Goal: Task Accomplishment & Management: Manage account settings

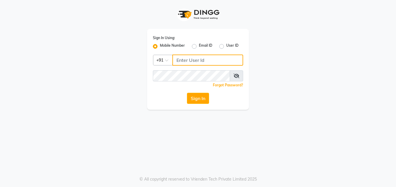
type input "9137516783"
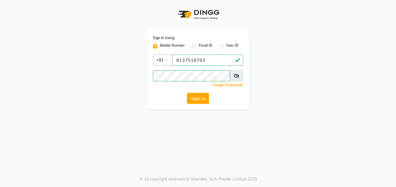
click at [238, 78] on icon at bounding box center [237, 75] width 6 height 5
click at [193, 83] on div "Sign In Using: Mobile Number Email ID User ID Country Code × +91 9137516783 Rem…" at bounding box center [198, 69] width 102 height 81
click at [371, 84] on app-login "Sign In Using: Mobile Number Email ID User ID Country Code × +91 9137516783 Rem…" at bounding box center [198, 55] width 396 height 110
click at [193, 106] on div "Sign In Using: Mobile Number Email ID User ID Country Code × +91 9137516783 Rem…" at bounding box center [198, 69] width 102 height 81
click at [194, 99] on button "Sign In" at bounding box center [198, 98] width 22 height 11
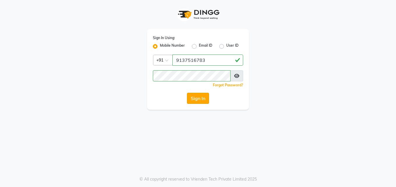
click at [204, 102] on button "Sign In" at bounding box center [198, 98] width 22 height 11
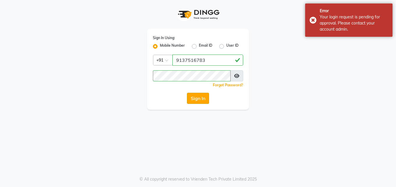
click at [202, 98] on button "Sign In" at bounding box center [198, 98] width 22 height 11
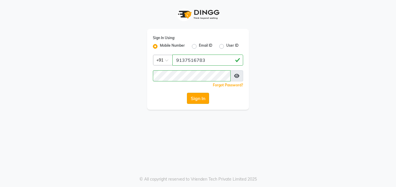
click link "Forgot Password?" at bounding box center [228, 85] width 30 height 4
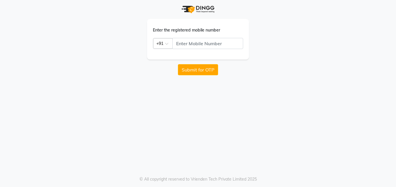
drag, startPoint x: 246, startPoint y: 98, endPoint x: 249, endPoint y: 99, distance: 3.3
click at [249, 99] on div "Enter the registered mobile number Country Code × +91 Submit for OTP © All copy…" at bounding box center [198, 93] width 396 height 187
click at [344, 22] on div "Enter the registered mobile number Country Code × +91 Submit for OTP" at bounding box center [198, 37] width 332 height 75
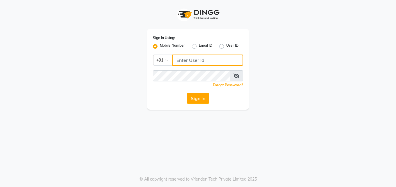
type input "9137516783"
click at [186, 96] on div "Sign In" at bounding box center [198, 98] width 90 height 11
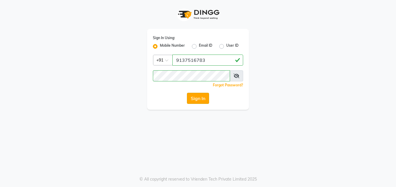
click at [199, 101] on button "Sign In" at bounding box center [198, 98] width 22 height 11
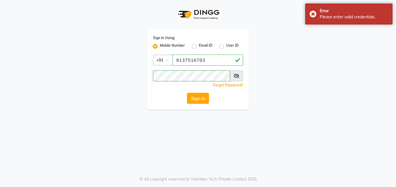
click at [199, 101] on button "Sign In" at bounding box center [198, 98] width 22 height 11
click at [240, 80] on span at bounding box center [236, 75] width 13 height 11
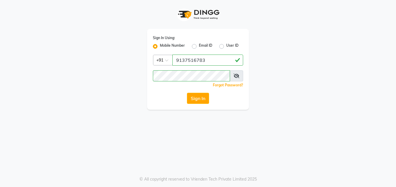
drag, startPoint x: 294, startPoint y: 83, endPoint x: 239, endPoint y: 99, distance: 57.2
click at [287, 86] on div "Sign In Using: Mobile Number Email ID User ID Country Code × +91 9137516783 Rem…" at bounding box center [198, 55] width 332 height 110
click at [199, 99] on button "Sign In" at bounding box center [198, 98] width 22 height 11
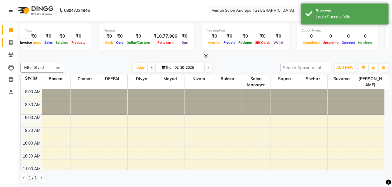
click at [13, 41] on icon at bounding box center [10, 42] width 3 height 4
select select "7315"
select select "service"
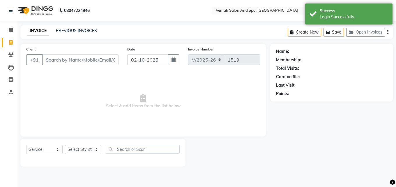
click at [84, 59] on input "Client" at bounding box center [80, 59] width 77 height 11
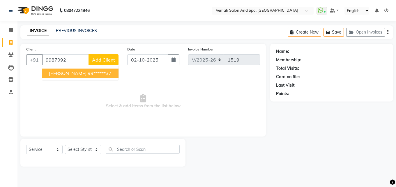
click at [50, 77] on button "NEHA Dadhich 99******37" at bounding box center [80, 73] width 77 height 9
type input "99******37"
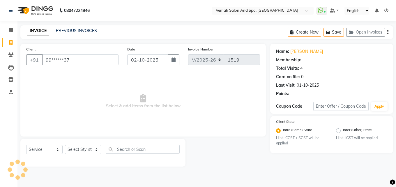
select select "1: Object"
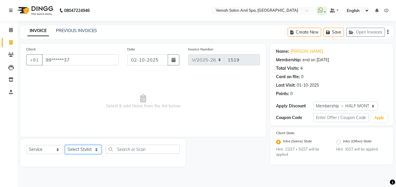
click at [83, 148] on select "Select Stylist Bhoomi Chahat [PERSON_NAME] Divya [PERSON_NAME] [PERSON_NAME] Sa…" at bounding box center [83, 149] width 36 height 9
select select "85191"
click at [65, 145] on select "Select Stylist Bhoomi Chahat [PERSON_NAME] Divya [PERSON_NAME] [PERSON_NAME] Sa…" at bounding box center [83, 149] width 36 height 9
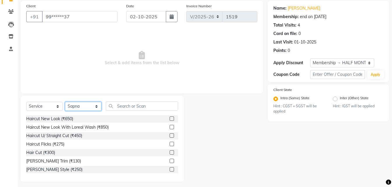
scroll to position [47, 0]
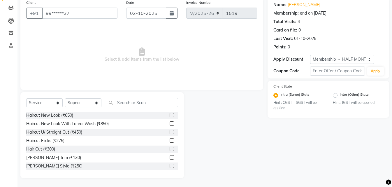
click at [56, 147] on div "Hair Cut (₹300)" at bounding box center [102, 148] width 152 height 7
click at [51, 148] on div "Hair Cut (₹300)" at bounding box center [40, 149] width 29 height 6
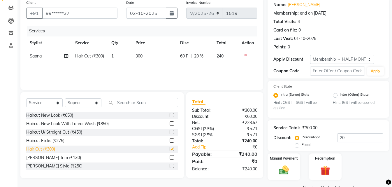
checkbox input "false"
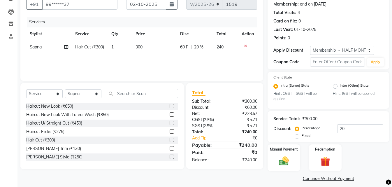
scroll to position [60, 0]
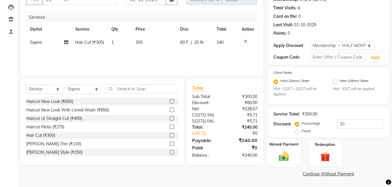
click at [282, 156] on img at bounding box center [284, 157] width 16 height 12
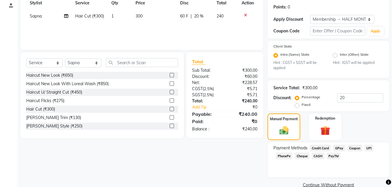
scroll to position [98, 0]
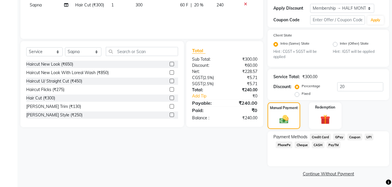
click at [320, 144] on span "CASH" at bounding box center [318, 144] width 13 height 7
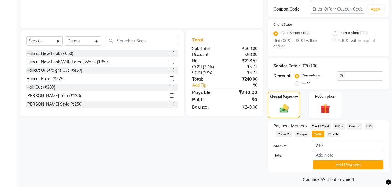
scroll to position [114, 0]
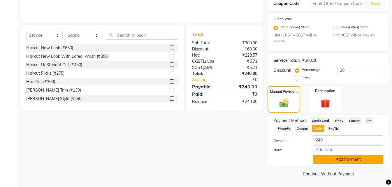
click at [337, 159] on button "Add Payment" at bounding box center [348, 159] width 70 height 9
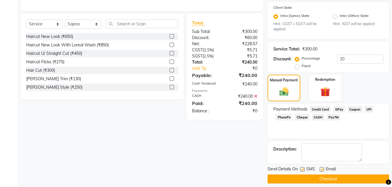
scroll to position [131, 0]
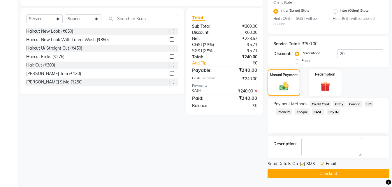
click at [313, 173] on button "Checkout" at bounding box center [329, 173] width 122 height 9
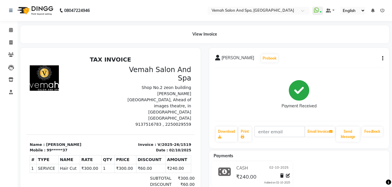
click at [382, 56] on button "button" at bounding box center [381, 58] width 3 height 6
click at [347, 46] on div "Split Service Amount" at bounding box center [354, 47] width 40 height 7
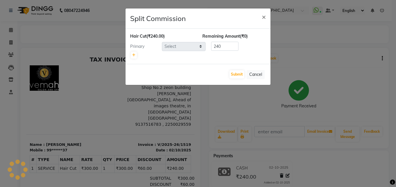
select select "85191"
click at [224, 41] on div "Hair Cut (₹240.00) Remaining Amount (₹0) Primary Select Bhoomi Chahat DEEPALI D…" at bounding box center [198, 46] width 136 height 26
click at [229, 47] on input "240" at bounding box center [224, 46] width 27 height 9
type input "200"
click at [236, 75] on button "Submit" at bounding box center [237, 74] width 15 height 8
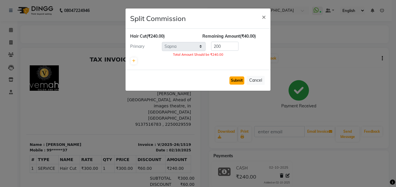
click at [240, 80] on button "Submit" at bounding box center [237, 80] width 15 height 8
click at [264, 14] on span "×" at bounding box center [264, 16] width 4 height 9
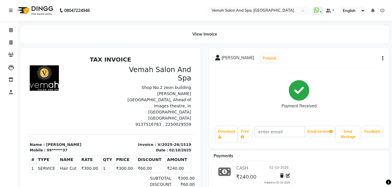
click at [383, 59] on div "NEHA Dadhich Prebook Payment Received Download Print Email Invoice Send Message…" at bounding box center [299, 98] width 180 height 100
click at [383, 59] on icon "button" at bounding box center [382, 58] width 1 height 0
click at [351, 60] on div "Edit Invoice" at bounding box center [354, 61] width 40 height 7
select select "service"
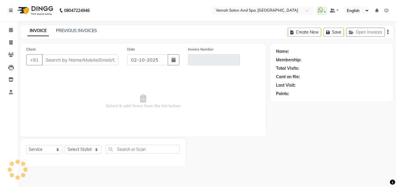
type input "99******37"
type input "V/2025-26/1519"
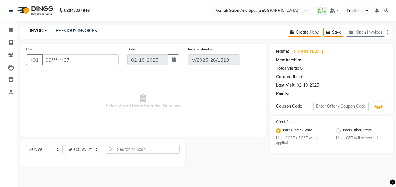
select select "select"
select select "1: Object"
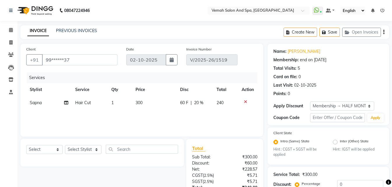
type input "20"
click at [96, 150] on select "Select Stylist Bhoomi Chahat [PERSON_NAME] Divya [PERSON_NAME] [PERSON_NAME] Sa…" at bounding box center [83, 149] width 36 height 9
click at [143, 102] on td "300" at bounding box center [154, 102] width 45 height 13
select select "85191"
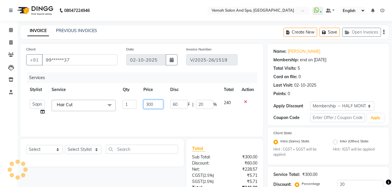
click at [156, 105] on input "300" at bounding box center [153, 104] width 20 height 9
type input "3"
type input "2"
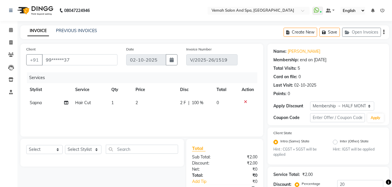
click at [96, 103] on td "Hair Cut" at bounding box center [90, 102] width 36 height 13
select select "85191"
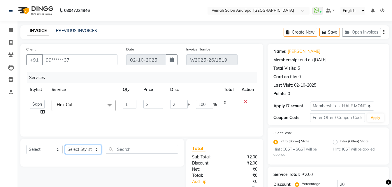
click at [88, 154] on select "Select Stylist Bhoomi Chahat [PERSON_NAME] Divya [PERSON_NAME] [PERSON_NAME] Sa…" at bounding box center [83, 149] width 36 height 9
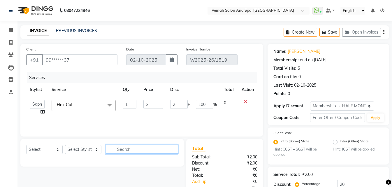
click at [123, 152] on input "text" at bounding box center [142, 149] width 72 height 9
click at [120, 153] on input "text" at bounding box center [142, 149] width 72 height 9
click at [122, 150] on input "text" at bounding box center [142, 149] width 72 height 9
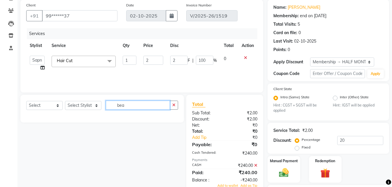
scroll to position [58, 0]
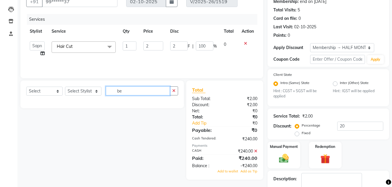
type input "b"
click at [243, 43] on div at bounding box center [248, 43] width 12 height 4
click at [244, 44] on icon at bounding box center [245, 43] width 3 height 4
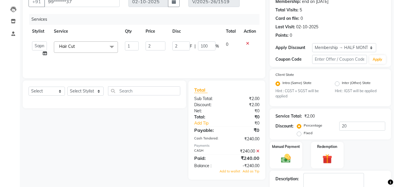
scroll to position [0, 0]
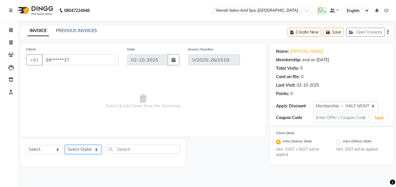
click at [85, 151] on select "Select Stylist Bhoomi Chahat [PERSON_NAME] Divya [PERSON_NAME] [PERSON_NAME] Sa…" at bounding box center [83, 149] width 36 height 9
select select "85191"
click at [65, 145] on select "Select Stylist Bhoomi Chahat [PERSON_NAME] Divya [PERSON_NAME] [PERSON_NAME] Sa…" at bounding box center [83, 149] width 36 height 9
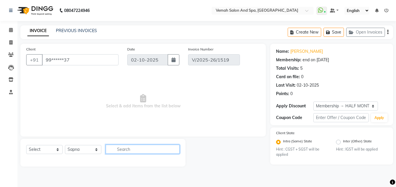
click at [117, 150] on input "text" at bounding box center [143, 149] width 74 height 9
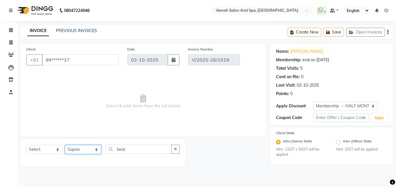
click at [96, 152] on select "Select Stylist Bhoomi Chahat [PERSON_NAME] Divya [PERSON_NAME] [PERSON_NAME] Sa…" at bounding box center [83, 149] width 36 height 9
drag, startPoint x: 135, startPoint y: 154, endPoint x: 133, endPoint y: 151, distance: 3.3
click at [134, 154] on div "Select Service Product Membership Package Voucher Prepaid Gift Card Select Styl…" at bounding box center [103, 152] width 154 height 14
click at [133, 150] on input "bear" at bounding box center [139, 149] width 66 height 9
type input "b"
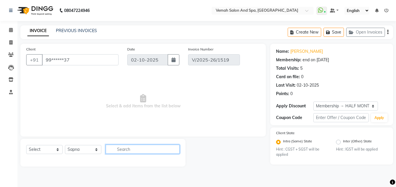
click at [133, 149] on input "text" at bounding box center [143, 149] width 74 height 9
click at [79, 28] on div "PREVIOUS INVOICES" at bounding box center [76, 31] width 41 height 6
click at [78, 30] on link "PREVIOUS INVOICES" at bounding box center [76, 30] width 41 height 5
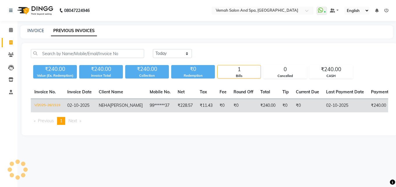
click at [368, 108] on td "₹240.00" at bounding box center [390, 106] width 45 height 14
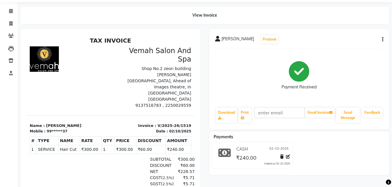
scroll to position [29, 0]
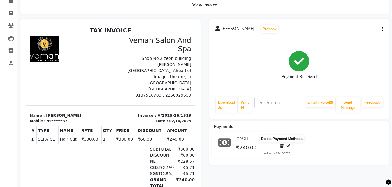
click at [281, 148] on span at bounding box center [281, 146] width 3 height 6
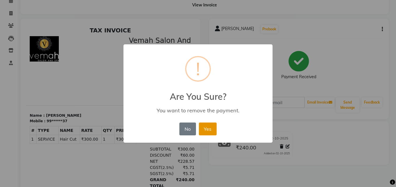
click at [208, 125] on button "Yes" at bounding box center [208, 128] width 18 height 13
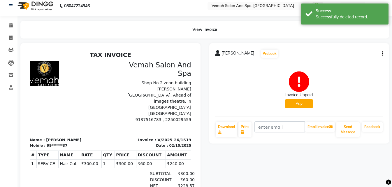
scroll to position [0, 0]
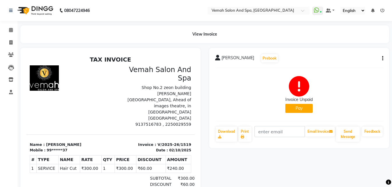
click at [384, 58] on div "NEHA Dadhich Prebook Invoice Unpaid Pay Download Print Email Invoice Send Messa…" at bounding box center [299, 98] width 180 height 100
click at [380, 57] on button "button" at bounding box center [381, 58] width 3 height 6
click at [355, 47] on div "Split Service Amount" at bounding box center [354, 47] width 40 height 7
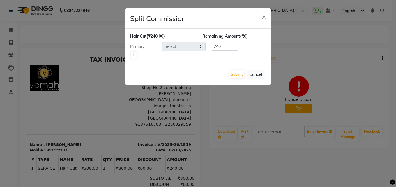
select select "85191"
click at [241, 75] on button "Submit" at bounding box center [237, 74] width 15 height 8
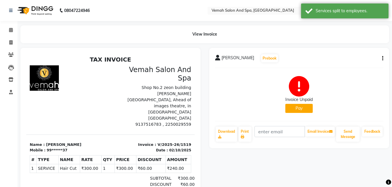
click at [298, 108] on button "Pay" at bounding box center [298, 108] width 27 height 9
select select "1"
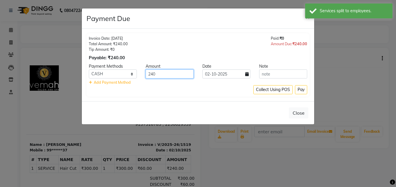
click at [173, 71] on input "240" at bounding box center [170, 73] width 48 height 9
type input "200"
click at [234, 114] on div "Close" at bounding box center [198, 112] width 233 height 23
click at [303, 89] on button "Pay" at bounding box center [301, 89] width 12 height 9
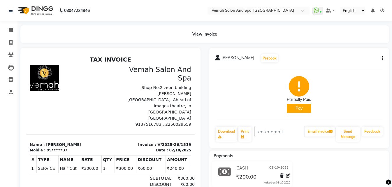
click at [384, 58] on div "NEHA Dadhich Prebook Partially Paid Pay Download Print Email Invoice Send Messa…" at bounding box center [299, 98] width 180 height 100
click at [382, 57] on button "button" at bounding box center [381, 58] width 3 height 6
click at [359, 54] on div "Edit Item Staff" at bounding box center [354, 54] width 40 height 7
select select "85191"
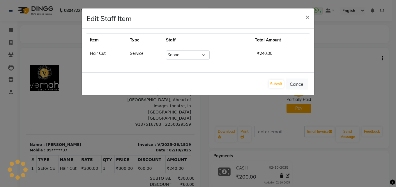
click at [98, 55] on td "Hair Cut" at bounding box center [107, 55] width 40 height 16
click at [101, 53] on td "Hair Cut" at bounding box center [107, 55] width 40 height 16
click at [108, 52] on td "Hair Cut" at bounding box center [107, 55] width 40 height 16
click at [97, 41] on th "Item" at bounding box center [107, 40] width 40 height 13
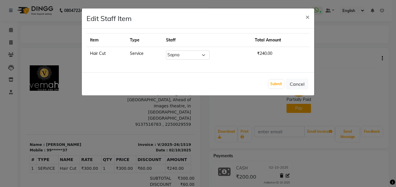
click at [105, 52] on td "Hair Cut" at bounding box center [107, 55] width 40 height 16
click at [140, 55] on td "Service" at bounding box center [145, 55] width 36 height 16
click at [107, 54] on td "Hair Cut" at bounding box center [107, 55] width 40 height 16
click at [282, 85] on button "Submit" at bounding box center [276, 84] width 15 height 8
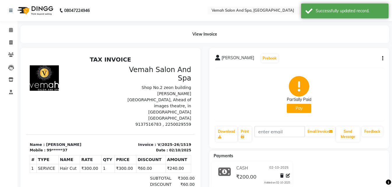
click at [381, 58] on button "button" at bounding box center [381, 58] width 3 height 6
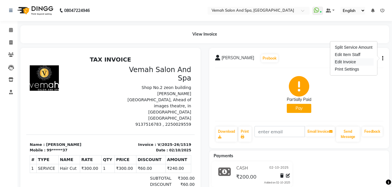
click at [353, 63] on div "Edit Invoice" at bounding box center [354, 61] width 40 height 7
select select "service"
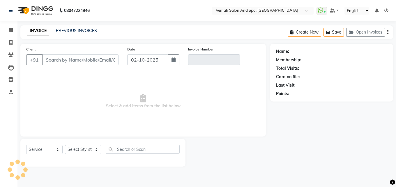
type input "99******37"
type input "V/2025-26/1519"
select select "1: Object"
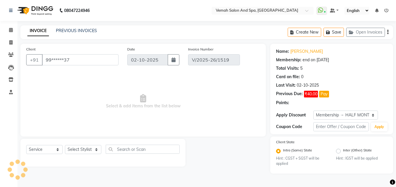
select select "select"
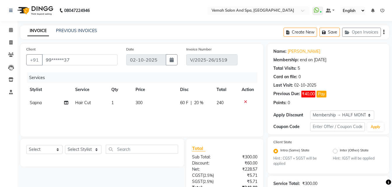
click at [98, 105] on td "Hair Cut" at bounding box center [90, 102] width 36 height 13
select select "85191"
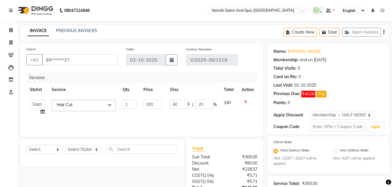
click at [110, 105] on span at bounding box center [110, 105] width 12 height 11
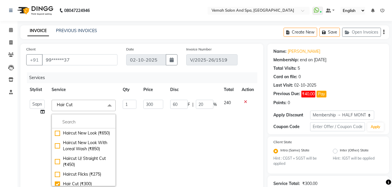
click at [89, 106] on span "Hair Cut x" at bounding box center [84, 105] width 64 height 11
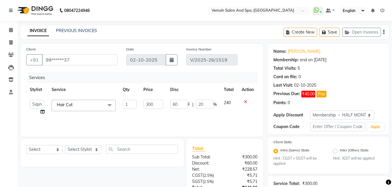
click at [89, 106] on span "Hair Cut x" at bounding box center [84, 105] width 64 height 11
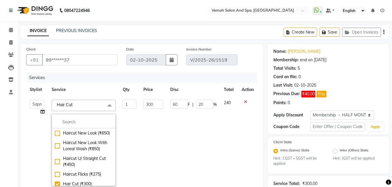
click at [87, 102] on span "Hair Cut x" at bounding box center [84, 105] width 64 height 11
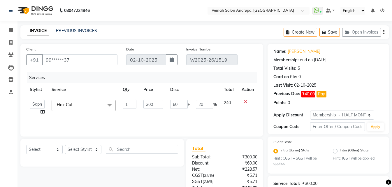
click at [87, 102] on span "Hair Cut x" at bounding box center [84, 105] width 64 height 11
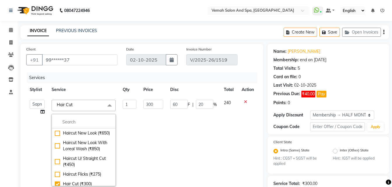
click at [87, 102] on span "Hair Cut x" at bounding box center [84, 105] width 64 height 11
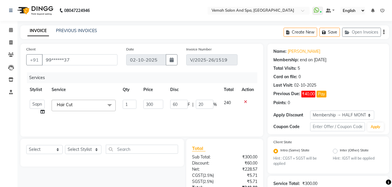
drag, startPoint x: 131, startPoint y: 140, endPoint x: 129, endPoint y: 143, distance: 3.8
click at [129, 143] on div "Select Service Product Membership Package Voucher Prepaid Gift Card Select Styl…" at bounding box center [102, 153] width 164 height 28
click at [129, 149] on input "text" at bounding box center [142, 149] width 72 height 9
click at [96, 151] on select "Select Stylist Bhoomi Chahat [PERSON_NAME] Divya [PERSON_NAME] [PERSON_NAME] Sa…" at bounding box center [83, 149] width 36 height 9
select select "85191"
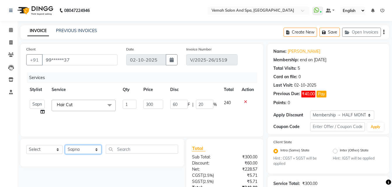
click at [65, 145] on select "Select Stylist Bhoomi Chahat [PERSON_NAME] Divya [PERSON_NAME] [PERSON_NAME] Sa…" at bounding box center [83, 149] width 36 height 9
click at [130, 145] on div "Select Service Product Membership Package Voucher Prepaid Gift Card Select Styl…" at bounding box center [102, 153] width 164 height 28
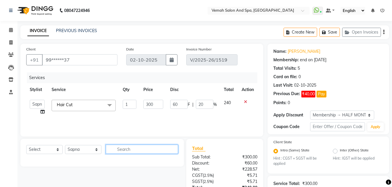
click at [129, 147] on input "text" at bounding box center [142, 149] width 72 height 9
click at [385, 29] on div "Create New Save Open Invoices" at bounding box center [337, 32] width 106 height 14
click at [383, 32] on icon "button" at bounding box center [383, 32] width 1 height 0
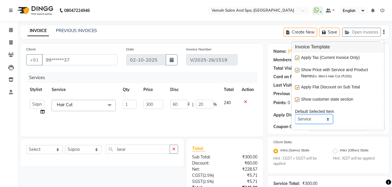
click at [328, 117] on select "Service Product Membership Package Voucher Prepaid Gift Card" at bounding box center [314, 119] width 38 height 9
click at [267, 106] on div "Client +91 99******37 Date 02-10-2025 Invoice Number V/2025-26/1519 Services St…" at bounding box center [142, 158] width 252 height 228
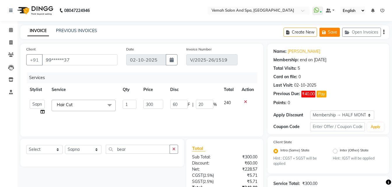
drag, startPoint x: 332, startPoint y: 35, endPoint x: 329, endPoint y: 34, distance: 3.2
click at [331, 35] on button "Save" at bounding box center [330, 32] width 20 height 9
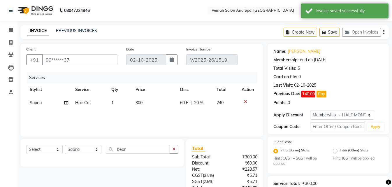
click at [245, 102] on icon at bounding box center [245, 102] width 3 height 4
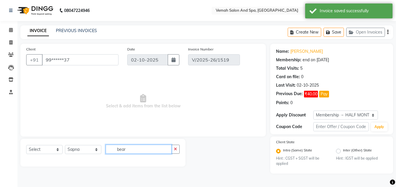
drag, startPoint x: 149, startPoint y: 149, endPoint x: 164, endPoint y: 143, distance: 15.8
click at [154, 147] on input "bear" at bounding box center [139, 149] width 66 height 9
type input "b"
click at [145, 147] on input "text" at bounding box center [143, 149] width 74 height 9
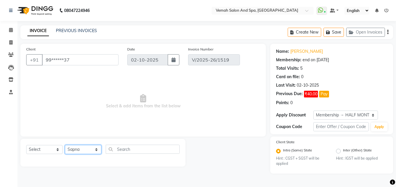
click at [95, 153] on select "Select Stylist Bhoomi Chahat [PERSON_NAME] Divya [PERSON_NAME] [PERSON_NAME] Sa…" at bounding box center [83, 149] width 36 height 9
select select "62759"
click at [65, 145] on select "Select Stylist Bhoomi Chahat [PERSON_NAME] Divya [PERSON_NAME] [PERSON_NAME] Sa…" at bounding box center [83, 149] width 36 height 9
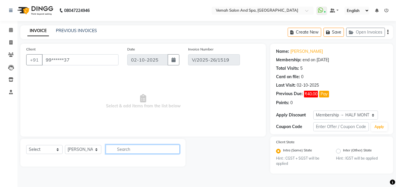
click at [125, 148] on input "text" at bounding box center [143, 149] width 74 height 9
type input "bear"
click at [175, 149] on icon "button" at bounding box center [175, 149] width 3 height 4
click at [92, 65] on input "99******37" at bounding box center [80, 59] width 77 height 11
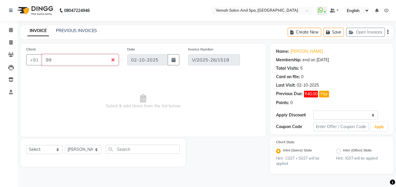
type input "9"
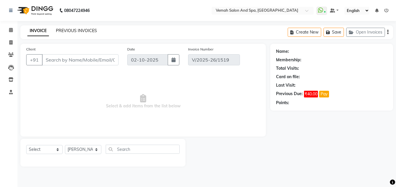
click at [89, 32] on link "PREVIOUS INVOICES" at bounding box center [76, 30] width 41 height 5
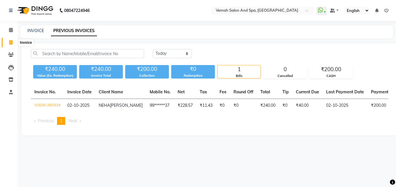
click at [9, 40] on span at bounding box center [11, 42] width 10 height 7
select select "7315"
select select "service"
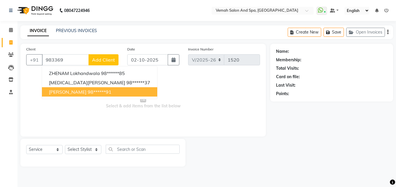
click at [66, 90] on span "RUCHI AGARWAL" at bounding box center [68, 92] width 38 height 6
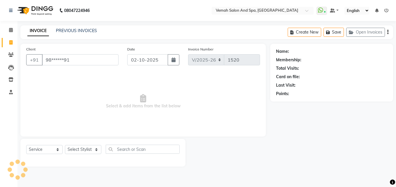
type input "98******91"
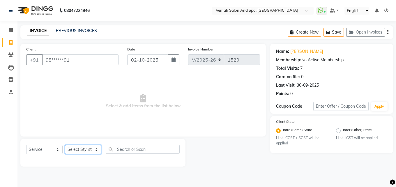
click at [98, 152] on select "Select Stylist Bhoomi Chahat [PERSON_NAME] Divya [PERSON_NAME] [PERSON_NAME] Sa…" at bounding box center [83, 149] width 36 height 9
select select "85239"
click at [65, 145] on select "Select Stylist Bhoomi Chahat [PERSON_NAME] Divya [PERSON_NAME] [PERSON_NAME] Sa…" at bounding box center [83, 149] width 36 height 9
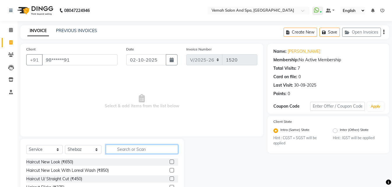
click at [127, 148] on input "text" at bounding box center [142, 149] width 72 height 9
click at [133, 147] on input "haircut" at bounding box center [138, 149] width 64 height 9
type input "h"
click at [124, 157] on div "Select Service Product Membership Package Voucher Prepaid Gift Card Select Styl…" at bounding box center [102, 152] width 152 height 14
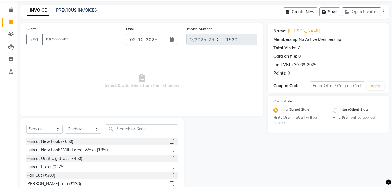
scroll to position [47, 0]
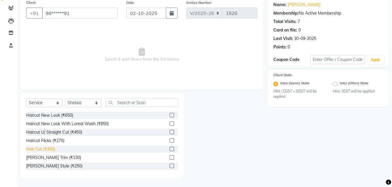
click at [53, 149] on div "Hair Cut (₹300)" at bounding box center [40, 149] width 29 height 6
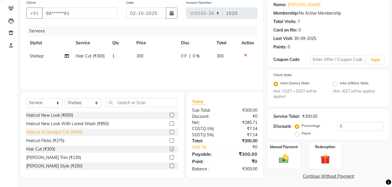
checkbox input "false"
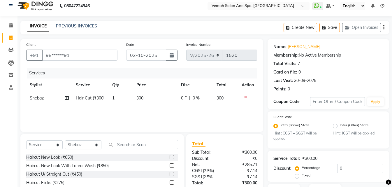
scroll to position [0, 0]
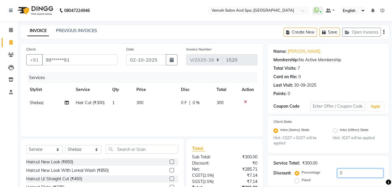
click at [362, 170] on input "0" at bounding box center [360, 172] width 46 height 9
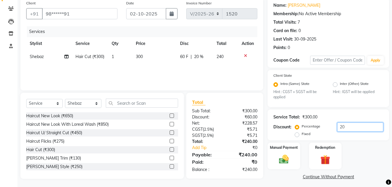
scroll to position [49, 0]
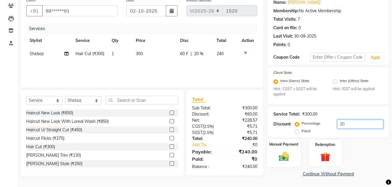
type input "20"
click at [287, 156] on img at bounding box center [284, 157] width 16 height 12
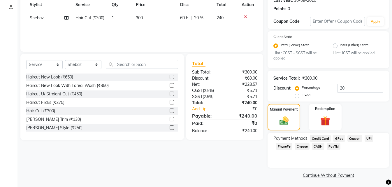
scroll to position [86, 0]
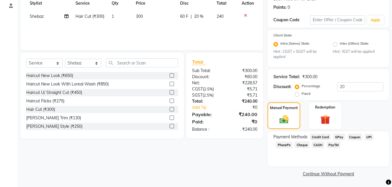
click at [322, 136] on span "Credit Card" at bounding box center [320, 137] width 21 height 7
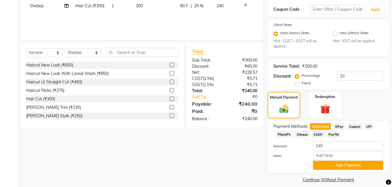
scroll to position [103, 0]
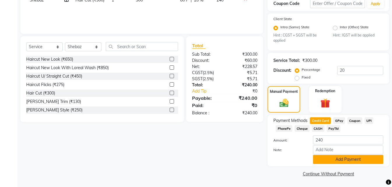
click at [331, 157] on button "Add Payment" at bounding box center [348, 159] width 70 height 9
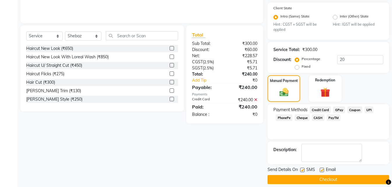
scroll to position [119, 0]
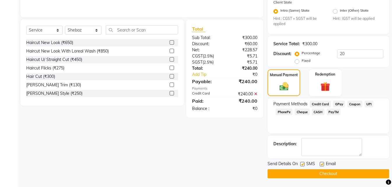
click at [329, 174] on button "Checkout" at bounding box center [329, 173] width 122 height 9
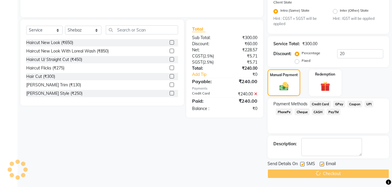
scroll to position [80, 0]
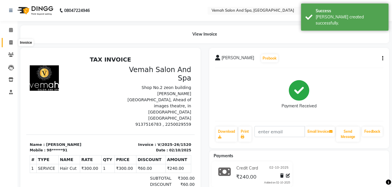
click at [8, 39] on span at bounding box center [11, 42] width 10 height 7
select select "7315"
select select "service"
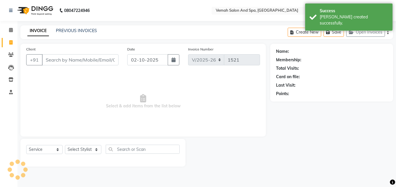
click at [63, 54] on div "Client +91" at bounding box center [72, 58] width 101 height 24
click at [66, 55] on input "Client" at bounding box center [80, 59] width 77 height 11
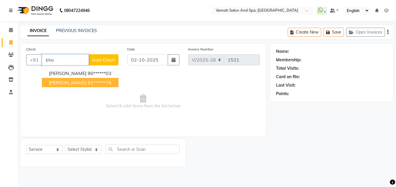
click at [88, 82] on ngb-highlight "91******76" at bounding box center [100, 83] width 24 height 6
type input "91******76"
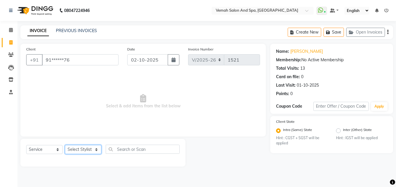
click at [94, 152] on select "Select Stylist Bhoomi Chahat [PERSON_NAME] Divya [PERSON_NAME] [PERSON_NAME] Sa…" at bounding box center [83, 149] width 36 height 9
select select "66107"
click at [65, 145] on select "Select Stylist Bhoomi Chahat [PERSON_NAME] Divya [PERSON_NAME] [PERSON_NAME] Sa…" at bounding box center [83, 149] width 36 height 9
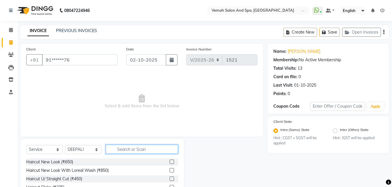
click at [129, 145] on input "text" at bounding box center [142, 149] width 72 height 9
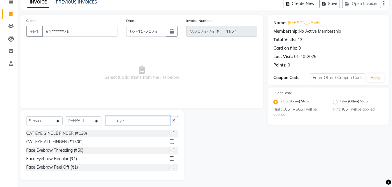
scroll to position [31, 0]
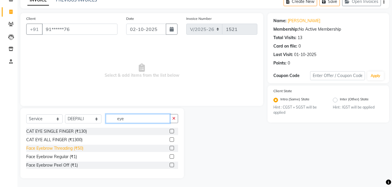
type input "eye"
click at [76, 148] on div "Face Eyebrow Threading (₹50)" at bounding box center [54, 148] width 57 height 6
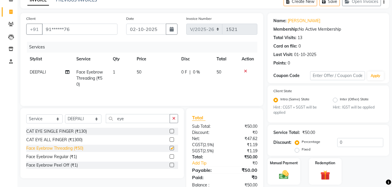
checkbox input "false"
click at [345, 141] on input "0" at bounding box center [360, 142] width 46 height 9
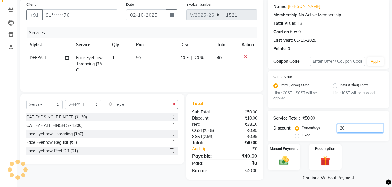
scroll to position [49, 0]
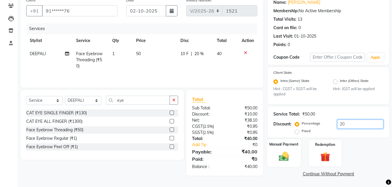
type input "20"
click at [289, 158] on img at bounding box center [284, 157] width 16 height 12
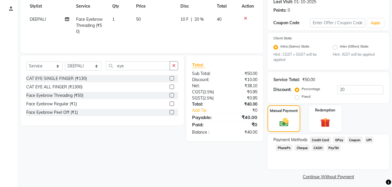
scroll to position [86, 0]
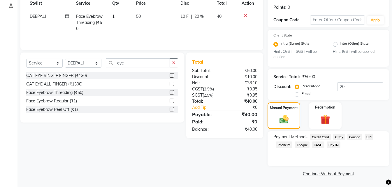
click at [317, 147] on span "CASH" at bounding box center [318, 144] width 13 height 7
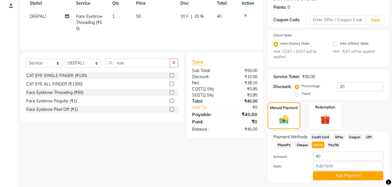
scroll to position [103, 0]
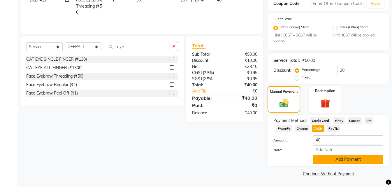
click at [337, 161] on button "Add Payment" at bounding box center [348, 159] width 70 height 9
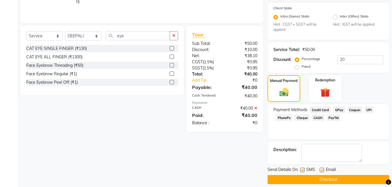
scroll to position [119, 0]
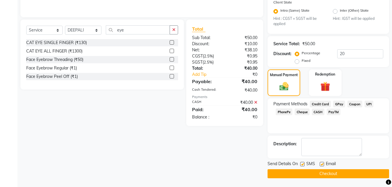
click at [318, 173] on button "Checkout" at bounding box center [329, 173] width 122 height 9
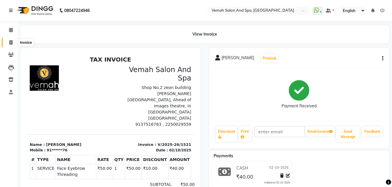
click at [13, 40] on span at bounding box center [11, 42] width 10 height 7
select select "service"
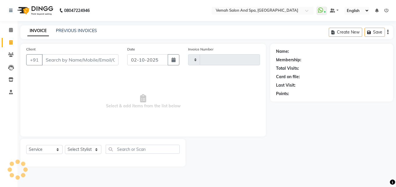
type input "1522"
select select "7315"
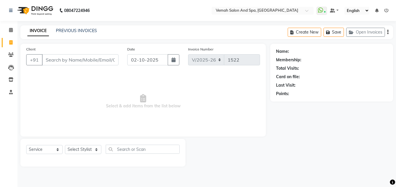
click at [390, 33] on div "Create New Save Open Invoices" at bounding box center [341, 32] width 106 height 14
click at [389, 32] on icon "button" at bounding box center [388, 32] width 1 height 0
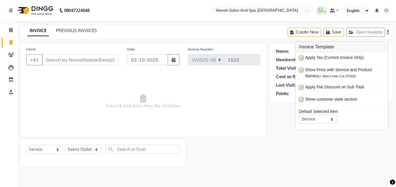
click at [95, 103] on span "Select & add items from the list below" at bounding box center [143, 101] width 234 height 58
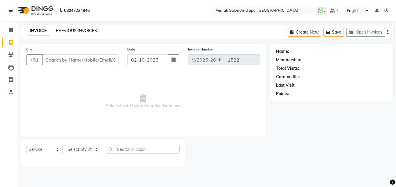
click at [67, 32] on link "PREVIOUS INVOICES" at bounding box center [76, 30] width 41 height 5
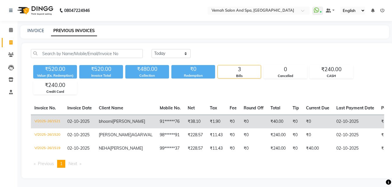
scroll to position [22, 0]
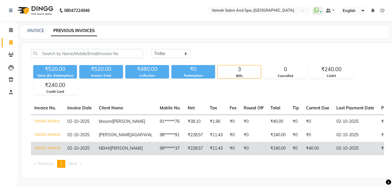
click at [156, 142] on td "99******37" at bounding box center [170, 148] width 28 height 13
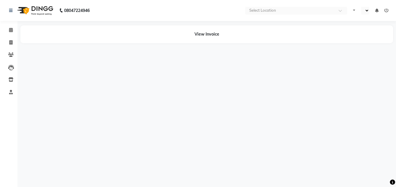
select select "en"
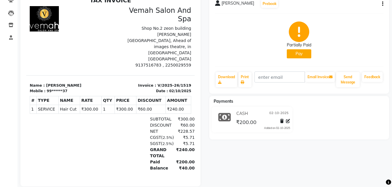
scroll to position [67, 0]
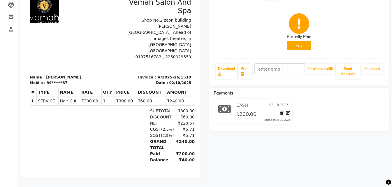
click at [64, 98] on span "Hair Cut" at bounding box center [69, 101] width 19 height 6
click at [71, 98] on span "Hair Cut" at bounding box center [69, 101] width 19 height 6
click at [76, 98] on span "Hair Cut" at bounding box center [69, 101] width 19 height 6
drag, startPoint x: 73, startPoint y: 73, endPoint x: 54, endPoint y: 72, distance: 19.3
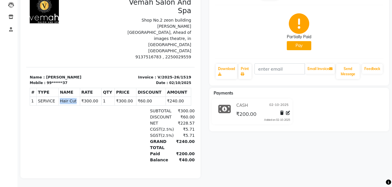
click at [55, 96] on tr "1 SERVICE SERVICE Hair Cut ₹300.00 1" at bounding box center [110, 100] width 161 height 9
click at [60, 98] on span "Hair Cut" at bounding box center [69, 101] width 19 height 6
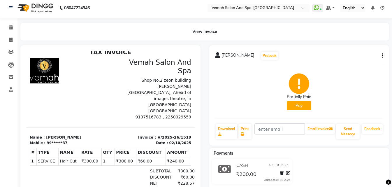
scroll to position [0, 0]
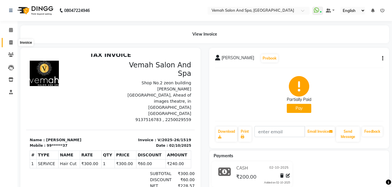
click at [10, 42] on icon at bounding box center [10, 42] width 3 height 4
select select "service"
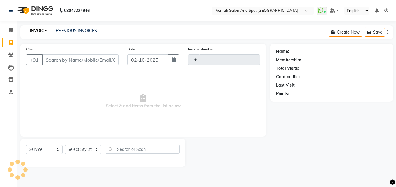
type input "1522"
select select "7315"
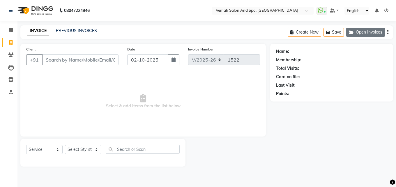
click at [356, 31] on icon "button" at bounding box center [352, 32] width 7 height 4
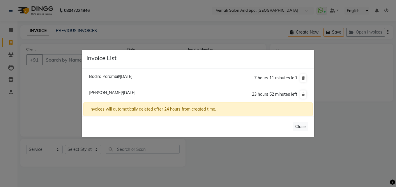
click at [289, 96] on span "23 hours 52 minutes left" at bounding box center [274, 94] width 45 height 5
click at [108, 92] on span "Neha Dadhich/02 October 2025" at bounding box center [112, 92] width 46 height 5
type input "99******37"
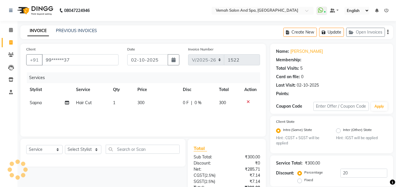
select select "1: Object"
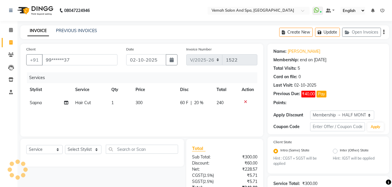
type input "20"
click at [333, 32] on button "Update" at bounding box center [327, 32] width 25 height 9
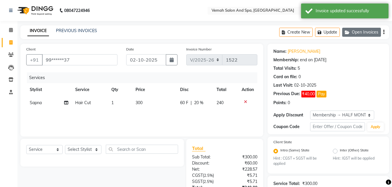
click at [356, 29] on button "Open Invoices" at bounding box center [361, 32] width 39 height 9
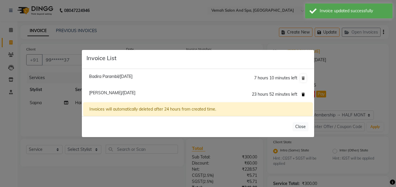
click at [306, 94] on button at bounding box center [304, 94] width 6 height 8
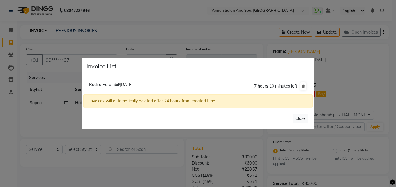
click at [101, 83] on span "Badira Parambil/01 October 2025" at bounding box center [110, 84] width 43 height 5
type input "94******94"
type input "01-10-2025"
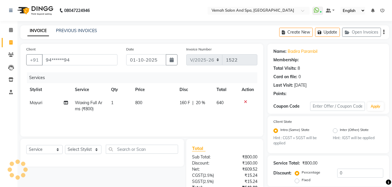
type input "20"
select select "1: Object"
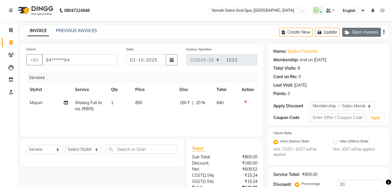
click at [368, 32] on button "Open Invoices" at bounding box center [361, 32] width 39 height 9
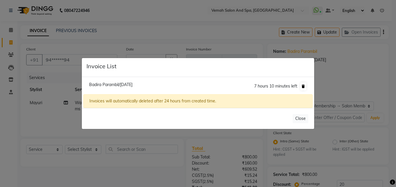
click at [305, 86] on icon at bounding box center [303, 86] width 3 height 3
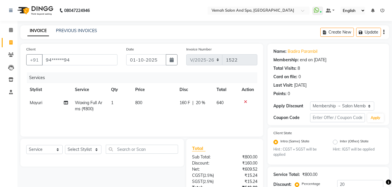
click at [246, 103] on icon at bounding box center [245, 102] width 3 height 4
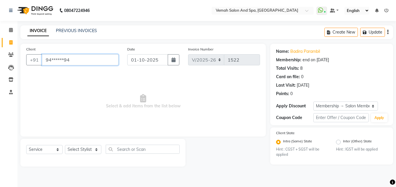
click at [118, 63] on input "94******94" at bounding box center [80, 59] width 77 height 11
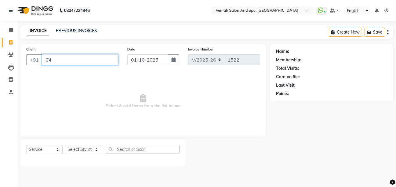
type input "9"
click at [85, 32] on link "PREVIOUS INVOICES" at bounding box center [76, 30] width 41 height 5
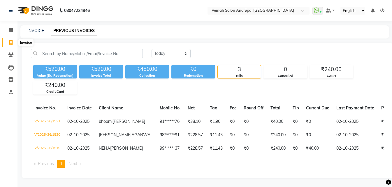
click at [10, 42] on icon at bounding box center [10, 42] width 3 height 4
select select "service"
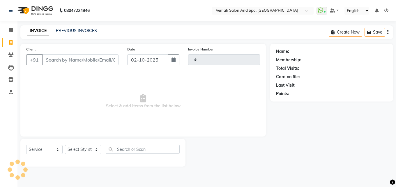
type input "1522"
select select "7315"
click at [99, 151] on select "Select Stylist Bhoomi Chahat [PERSON_NAME] Divya [PERSON_NAME] [PERSON_NAME] Sa…" at bounding box center [83, 149] width 36 height 9
select select "84645"
click at [65, 145] on select "Select Stylist Bhoomi Chahat [PERSON_NAME] Divya [PERSON_NAME] [PERSON_NAME] Sa…" at bounding box center [83, 149] width 36 height 9
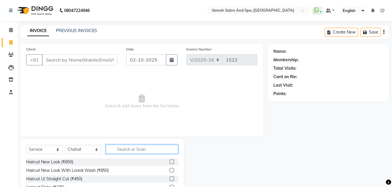
click at [152, 150] on input "text" at bounding box center [142, 149] width 72 height 9
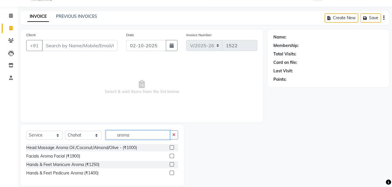
scroll to position [22, 0]
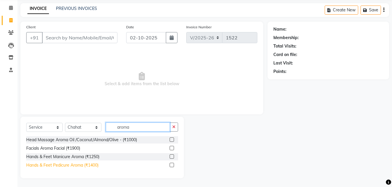
type input "aroma"
click at [80, 164] on div "Hands & Feet Pedicure Aroma (₹1400)" at bounding box center [62, 165] width 72 height 6
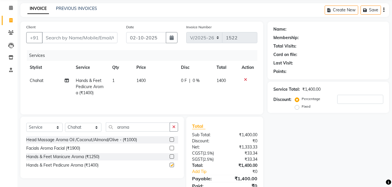
checkbox input "false"
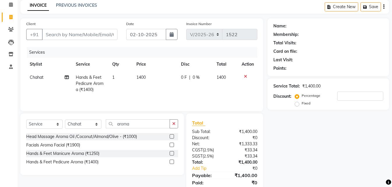
scroll to position [0, 0]
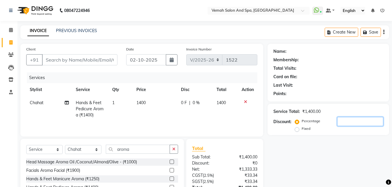
click at [368, 124] on input "number" at bounding box center [360, 121] width 46 height 9
type input "20"
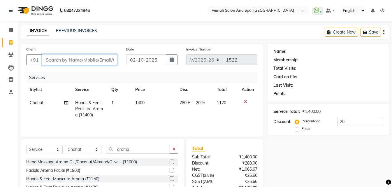
click at [97, 59] on input "Client" at bounding box center [80, 59] width 76 height 11
type input "b"
type input "0"
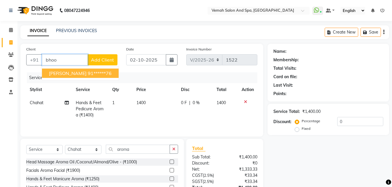
click at [88, 75] on ngb-highlight "91******76" at bounding box center [100, 73] width 24 height 6
type input "91******76"
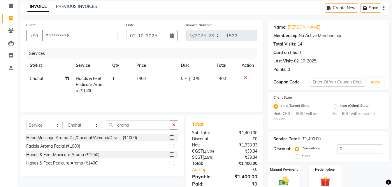
scroll to position [49, 0]
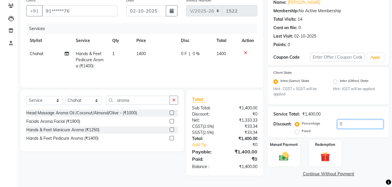
click at [353, 120] on input "0" at bounding box center [360, 124] width 46 height 9
type input "20"
click at [297, 162] on div "Manual Payment" at bounding box center [284, 153] width 34 height 28
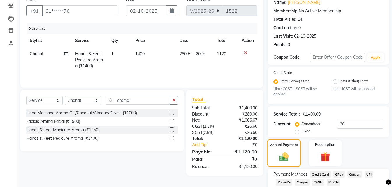
click at [284, 160] on img at bounding box center [283, 156] width 15 height 11
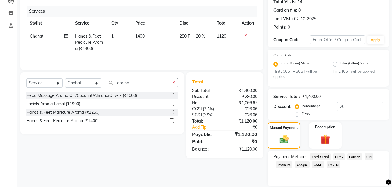
scroll to position [86, 0]
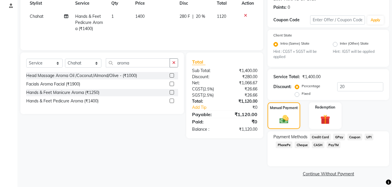
click at [368, 136] on span "UPI" at bounding box center [369, 137] width 9 height 7
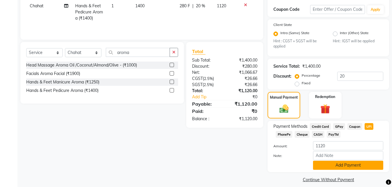
scroll to position [103, 0]
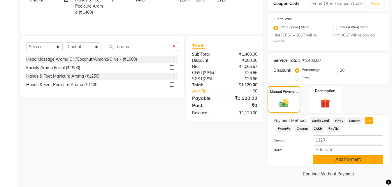
click at [340, 160] on button "Add Payment" at bounding box center [348, 159] width 70 height 9
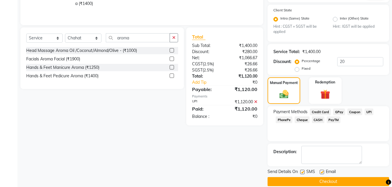
scroll to position [119, 0]
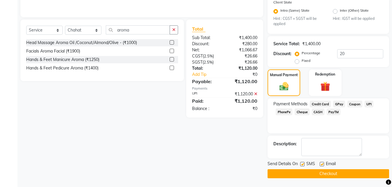
click at [333, 173] on button "Checkout" at bounding box center [329, 173] width 122 height 9
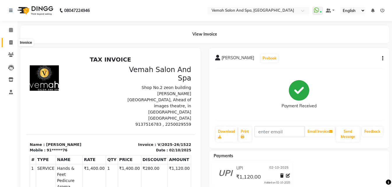
click at [10, 40] on icon at bounding box center [10, 42] width 3 height 4
select select "service"
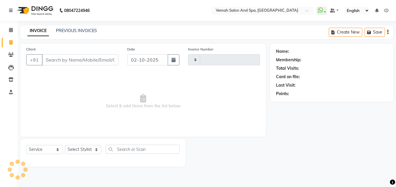
type input "1523"
select select "7315"
click at [69, 61] on input "Client" at bounding box center [80, 59] width 77 height 11
click at [89, 62] on input "Client" at bounding box center [80, 59] width 77 height 11
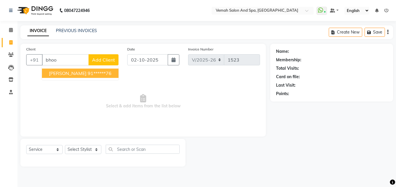
click at [93, 73] on ngb-highlight "91******76" at bounding box center [100, 73] width 24 height 6
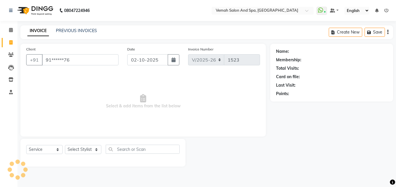
type input "91******76"
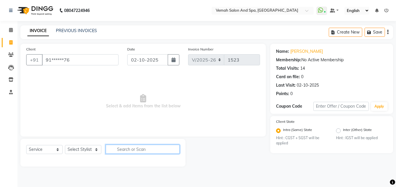
click at [122, 151] on input "text" at bounding box center [143, 149] width 74 height 9
click at [117, 152] on input "text" at bounding box center [143, 149] width 74 height 9
click at [136, 146] on input "text" at bounding box center [143, 149] width 74 height 9
click at [140, 150] on input "haircut" at bounding box center [139, 149] width 66 height 9
click at [145, 149] on input "haircut" at bounding box center [139, 149] width 66 height 9
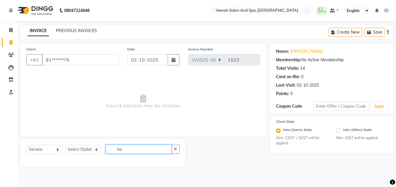
type input "h"
drag, startPoint x: 135, startPoint y: 148, endPoint x: 137, endPoint y: 156, distance: 8.4
click at [137, 156] on div "Select Service Product Membership Package Voucher Prepaid Gift Card Select Styl…" at bounding box center [103, 152] width 154 height 14
type input "h"
click at [81, 153] on select "Select Stylist Bhoomi Chahat [PERSON_NAME] Divya [PERSON_NAME] [PERSON_NAME] Sa…" at bounding box center [83, 149] width 36 height 9
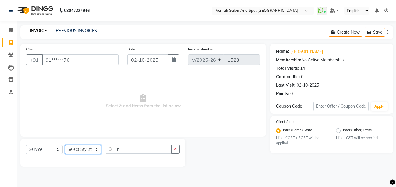
select select "62761"
click at [65, 145] on select "Select Stylist Bhoomi Chahat [PERSON_NAME] Divya [PERSON_NAME] [PERSON_NAME] Sa…" at bounding box center [83, 149] width 36 height 9
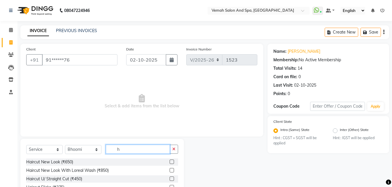
click at [126, 152] on input "h" at bounding box center [138, 149] width 64 height 9
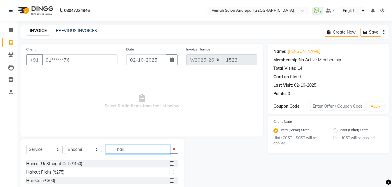
scroll to position [29, 0]
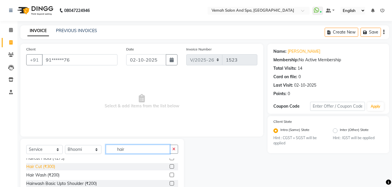
type input "hair"
click at [45, 164] on div "Hair Cut (₹300)" at bounding box center [40, 167] width 29 height 6
checkbox input "false"
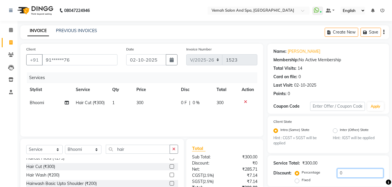
click at [345, 173] on input "0" at bounding box center [360, 172] width 46 height 9
type input "20"
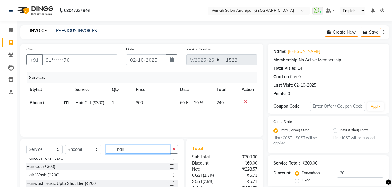
click at [128, 152] on input "hair" at bounding box center [138, 149] width 64 height 9
click at [173, 151] on button "button" at bounding box center [174, 149] width 8 height 9
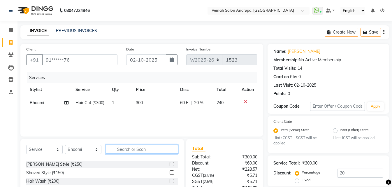
scroll to position [58, 0]
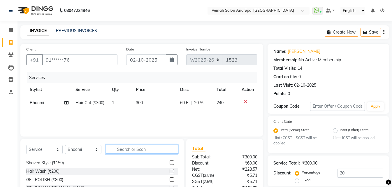
click at [126, 150] on input "text" at bounding box center [142, 149] width 72 height 9
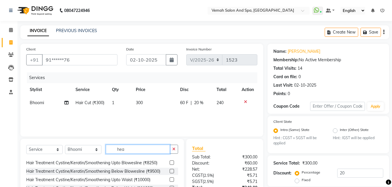
scroll to position [0, 0]
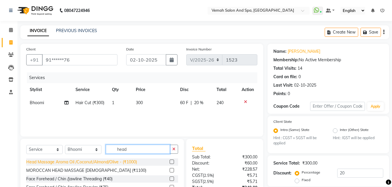
type input "head"
click at [120, 162] on div "Head Massage Aroma Oil /Coconut/Almond/Olive - (₹1000)" at bounding box center [81, 162] width 111 height 6
checkbox input "false"
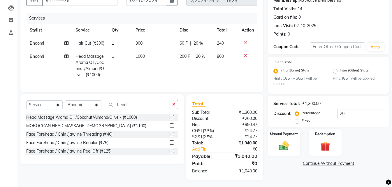
scroll to position [72, 0]
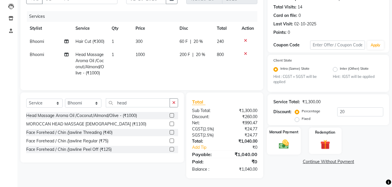
click at [282, 138] on img at bounding box center [284, 144] width 16 height 12
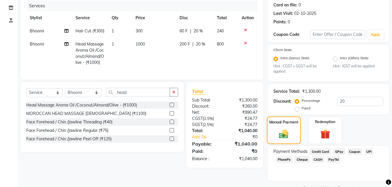
scroll to position [86, 0]
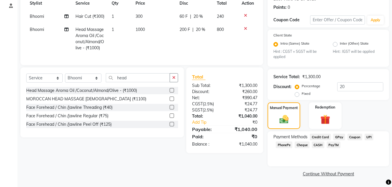
click at [369, 137] on span "UPI" at bounding box center [369, 137] width 9 height 7
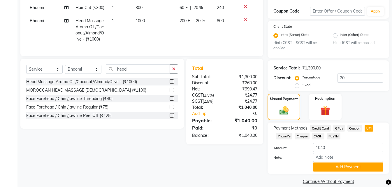
scroll to position [103, 0]
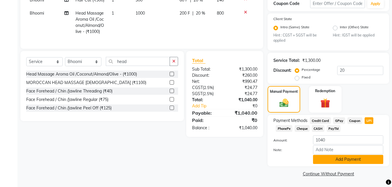
click at [355, 160] on button "Add Payment" at bounding box center [348, 159] width 70 height 9
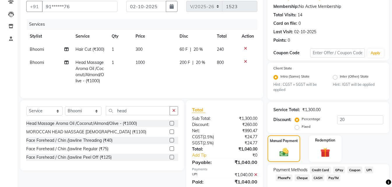
scroll to position [3, 0]
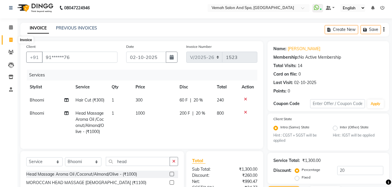
click at [9, 42] on span at bounding box center [11, 40] width 10 height 7
click at [12, 28] on icon at bounding box center [11, 27] width 4 height 4
click at [10, 43] on link "Invoice" at bounding box center [9, 40] width 14 height 10
select select "service"
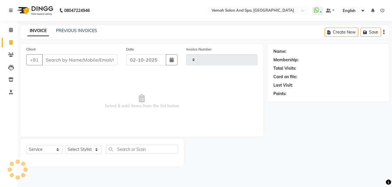
scroll to position [0, 0]
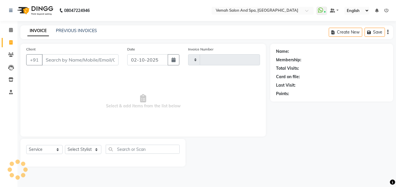
type input "1523"
select select "7315"
click at [99, 62] on input "Client" at bounding box center [80, 59] width 77 height 11
click at [89, 31] on link "PREVIOUS INVOICES" at bounding box center [76, 30] width 41 height 5
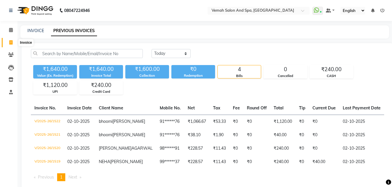
click at [12, 42] on icon at bounding box center [10, 42] width 3 height 4
select select "service"
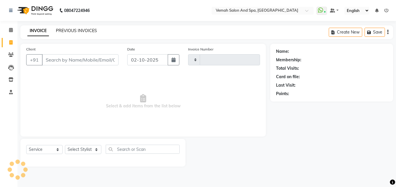
type input "1523"
select select "7315"
click at [84, 59] on input "Client" at bounding box center [80, 59] width 77 height 11
click at [59, 36] on div "INVOICE PREVIOUS INVOICES Create New Save" at bounding box center [206, 32] width 373 height 14
click at [64, 29] on link "PREVIOUS INVOICES" at bounding box center [76, 30] width 41 height 5
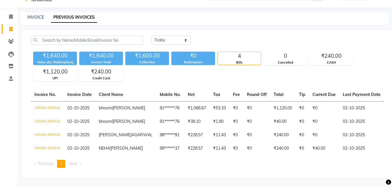
scroll to position [41, 0]
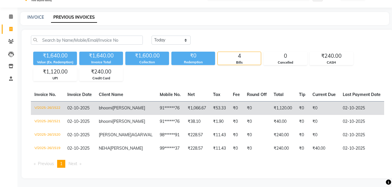
click at [156, 101] on td "91******76" at bounding box center [170, 108] width 28 height 14
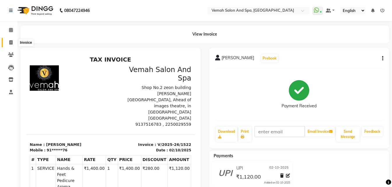
click at [6, 41] on span at bounding box center [11, 42] width 10 height 7
select select "7315"
select select "service"
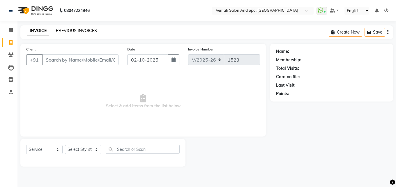
click at [85, 31] on link "PREVIOUS INVOICES" at bounding box center [76, 30] width 41 height 5
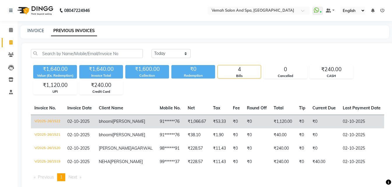
drag, startPoint x: 155, startPoint y: 127, endPoint x: 157, endPoint y: 128, distance: 2.9
click at [184, 128] on td "₹1,066.67" at bounding box center [196, 122] width 25 height 14
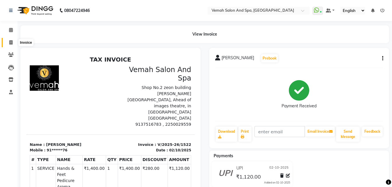
click at [11, 45] on span at bounding box center [11, 42] width 10 height 7
select select "7315"
select select "service"
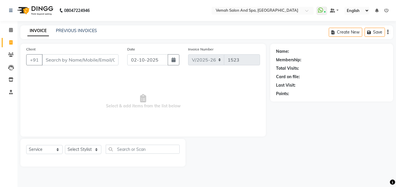
click at [78, 61] on input "Client" at bounding box center [80, 59] width 77 height 11
click at [382, 34] on button "Save" at bounding box center [375, 32] width 20 height 9
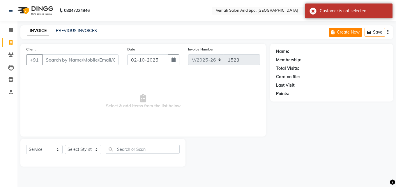
click at [346, 31] on button "Create New" at bounding box center [346, 32] width 34 height 9
select select "service"
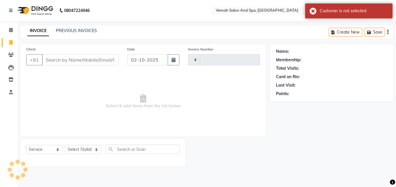
type input "1523"
select select "7315"
click at [75, 29] on link "PREVIOUS INVOICES" at bounding box center [76, 30] width 41 height 5
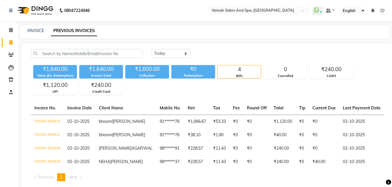
click at [10, 38] on link "Invoice" at bounding box center [9, 43] width 14 height 10
select select "service"
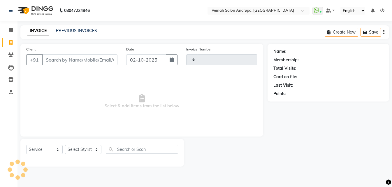
type input "1523"
select select "7315"
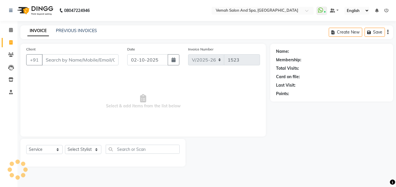
click at [54, 60] on input "Client" at bounding box center [80, 59] width 77 height 11
drag, startPoint x: 72, startPoint y: 150, endPoint x: 75, endPoint y: 147, distance: 4.5
click at [72, 150] on select "Select Stylist Bhoomi Chahat [PERSON_NAME] Divya [PERSON_NAME] [PERSON_NAME] Sa…" at bounding box center [83, 149] width 36 height 9
drag, startPoint x: 41, startPoint y: 110, endPoint x: 62, endPoint y: 97, distance: 24.5
click at [44, 109] on span "Select & add items from the list below" at bounding box center [143, 101] width 234 height 58
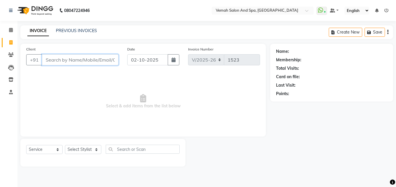
click at [81, 62] on input "Client" at bounding box center [80, 59] width 77 height 11
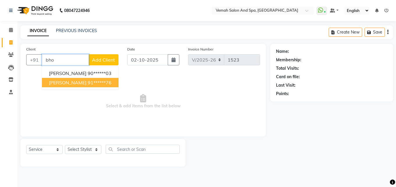
click at [96, 86] on button "[PERSON_NAME] 91******76" at bounding box center [80, 82] width 77 height 9
type input "91******76"
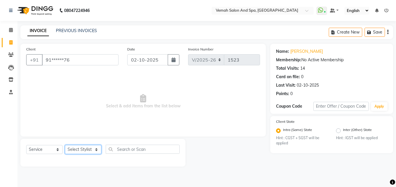
click at [92, 149] on select "Select Stylist Bhoomi Chahat [PERSON_NAME] Divya [PERSON_NAME] [PERSON_NAME] Sa…" at bounding box center [83, 149] width 36 height 9
select select "85191"
click at [65, 145] on select "Select Stylist Bhoomi Chahat [PERSON_NAME] Divya [PERSON_NAME] [PERSON_NAME] Sa…" at bounding box center [83, 149] width 36 height 9
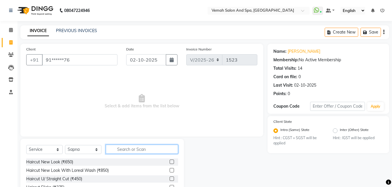
click at [122, 149] on input "text" at bounding box center [142, 149] width 72 height 9
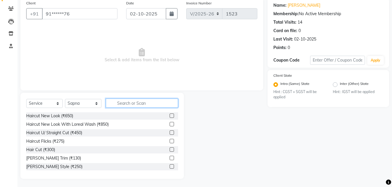
scroll to position [47, 0]
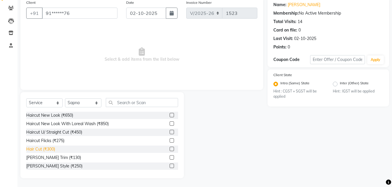
click at [41, 150] on div "Hair Cut (₹300)" at bounding box center [40, 149] width 29 height 6
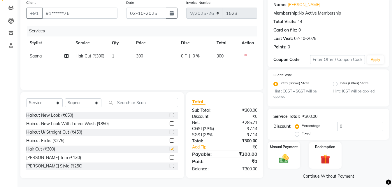
checkbox input "false"
click at [345, 128] on input "0" at bounding box center [360, 126] width 46 height 9
type input "20"
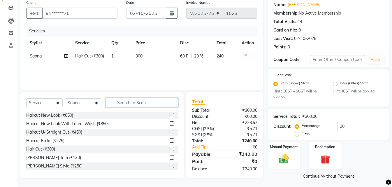
click at [130, 101] on input "text" at bounding box center [142, 102] width 72 height 9
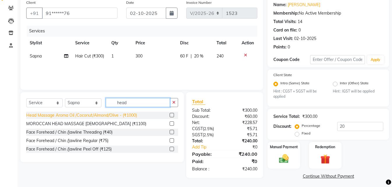
type input "head"
click at [115, 115] on div "Head Massage Aroma Oil /Coconut/Almond/Olive - (₹1000)" at bounding box center [81, 115] width 111 height 6
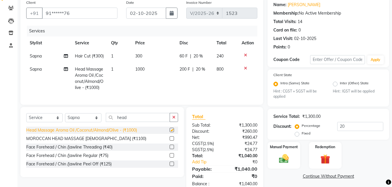
checkbox input "false"
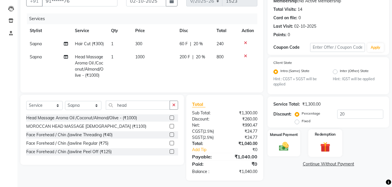
scroll to position [66, 0]
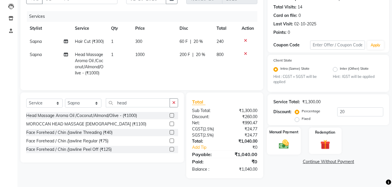
click at [284, 142] on img at bounding box center [284, 144] width 16 height 12
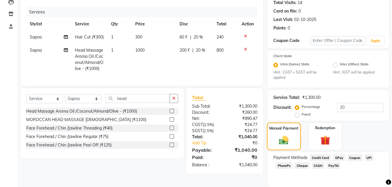
scroll to position [86, 0]
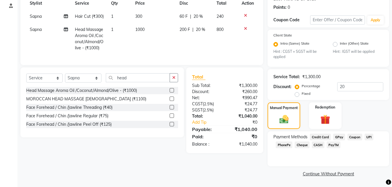
click at [369, 137] on span "UPI" at bounding box center [369, 137] width 9 height 7
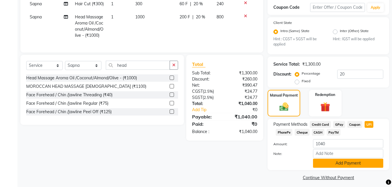
scroll to position [103, 0]
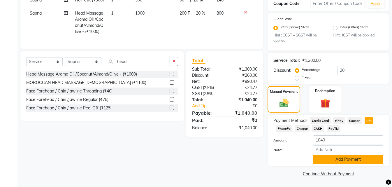
click at [356, 155] on button "Add Payment" at bounding box center [348, 159] width 70 height 9
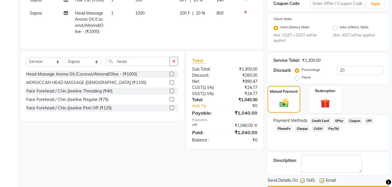
scroll to position [119, 0]
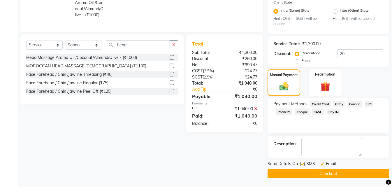
click at [299, 174] on button "Checkout" at bounding box center [329, 173] width 122 height 9
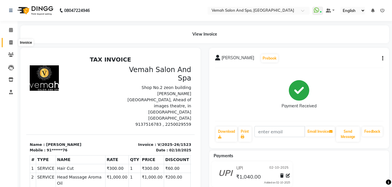
click at [11, 41] on icon at bounding box center [10, 42] width 3 height 4
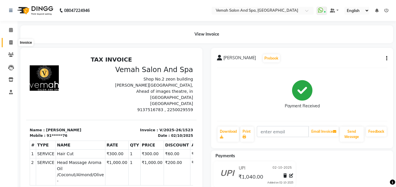
select select "7315"
select select "service"
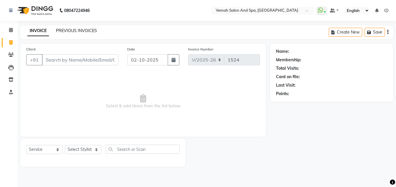
click at [69, 28] on link "PREVIOUS INVOICES" at bounding box center [76, 30] width 41 height 5
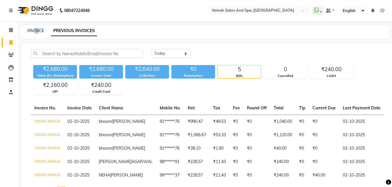
drag, startPoint x: 34, startPoint y: 38, endPoint x: 40, endPoint y: 33, distance: 8.7
click at [40, 33] on div "INVOICE PREVIOUS INVOICES" at bounding box center [204, 31] width 369 height 13
click at [13, 40] on icon at bounding box center [10, 42] width 3 height 4
select select "service"
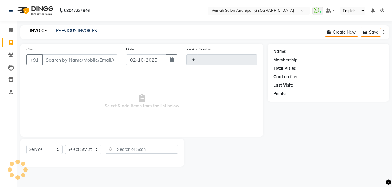
type input "1524"
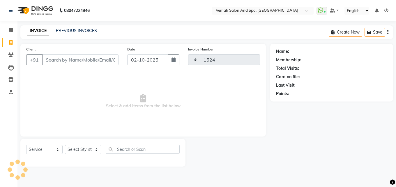
select select "7315"
click at [69, 62] on input "Client" at bounding box center [80, 59] width 77 height 11
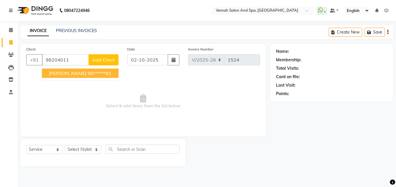
click at [57, 75] on span "[PERSON_NAME]" at bounding box center [68, 73] width 38 height 6
type input "98******81"
select select "1: Object"
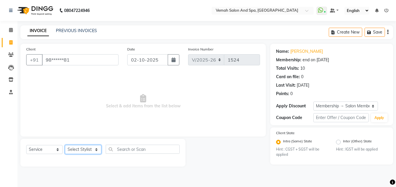
click at [75, 152] on select "Select Stylist Bhoomi Chahat [PERSON_NAME] Divya [PERSON_NAME] [PERSON_NAME] Sa…" at bounding box center [83, 149] width 36 height 9
select select "81151"
click at [65, 145] on select "Select Stylist Bhoomi Chahat [PERSON_NAME] Divya [PERSON_NAME] [PERSON_NAME] Sa…" at bounding box center [83, 149] width 36 height 9
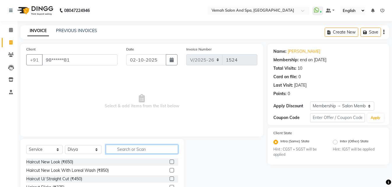
click at [122, 151] on input "text" at bounding box center [142, 149] width 72 height 9
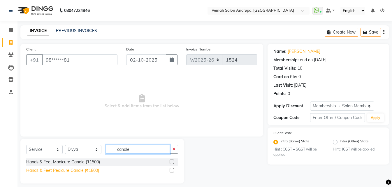
type input "candle"
click at [34, 169] on div "Hands & Feet Pedicure Candle (₹1800)" at bounding box center [62, 170] width 73 height 6
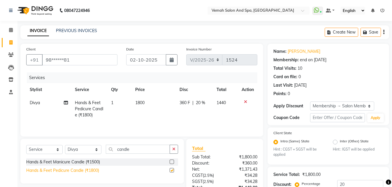
checkbox input "false"
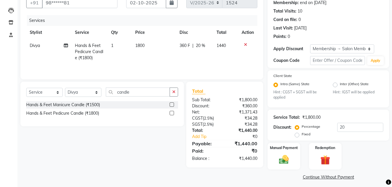
scroll to position [60, 0]
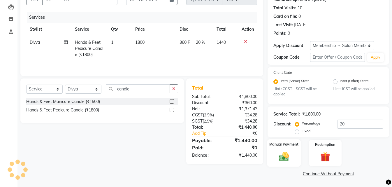
click at [286, 156] on img at bounding box center [284, 157] width 16 height 12
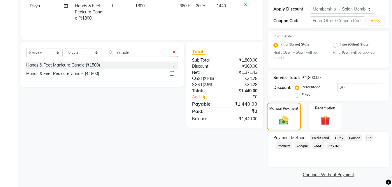
scroll to position [98, 0]
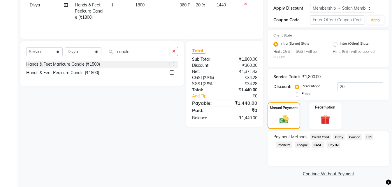
click at [370, 138] on span "UPI" at bounding box center [369, 137] width 9 height 7
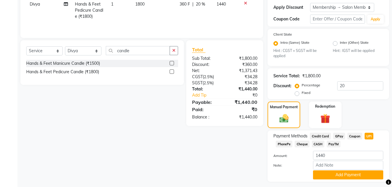
scroll to position [114, 0]
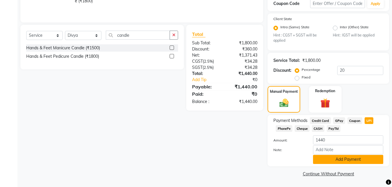
click at [336, 158] on button "Add Payment" at bounding box center [348, 159] width 70 height 9
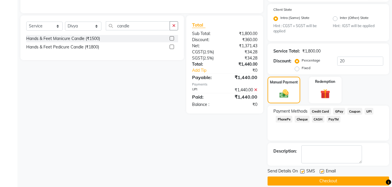
scroll to position [131, 0]
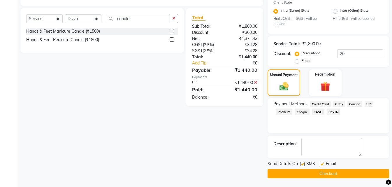
click at [298, 175] on button "Checkout" at bounding box center [329, 173] width 122 height 9
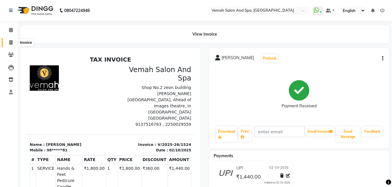
click at [9, 44] on span at bounding box center [11, 42] width 10 height 7
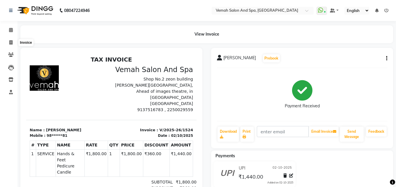
select select "7315"
select select "service"
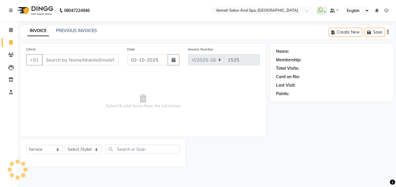
click at [96, 54] on input "Client" at bounding box center [80, 59] width 77 height 11
click at [94, 64] on input "Client" at bounding box center [80, 59] width 77 height 11
click at [88, 61] on input "Client" at bounding box center [80, 59] width 77 height 11
click at [74, 57] on input "amardeep" at bounding box center [65, 59] width 47 height 11
click at [78, 64] on input "amardeep" at bounding box center [65, 59] width 47 height 11
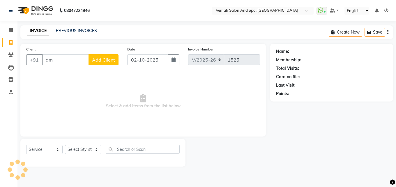
type input "a"
drag, startPoint x: 63, startPoint y: 153, endPoint x: 71, endPoint y: 149, distance: 9.7
click at [64, 153] on div "Select Service Product Membership Package Voucher Prepaid Gift Card Select Styl…" at bounding box center [103, 152] width 154 height 14
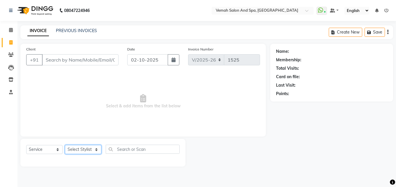
drag, startPoint x: 87, startPoint y: 147, endPoint x: 93, endPoint y: 149, distance: 5.9
click at [93, 149] on select "Select Stylist Bhoomi Chahat [PERSON_NAME] Salon Manager [PERSON_NAME] [PERSON_…" at bounding box center [83, 149] width 36 height 9
select select "85239"
click at [65, 145] on select "Select Stylist Bhoomi Chahat [PERSON_NAME] Salon Manager [PERSON_NAME] [PERSON_…" at bounding box center [83, 149] width 36 height 9
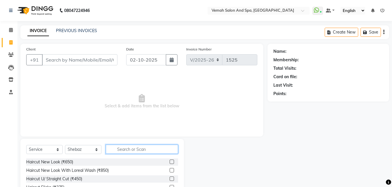
drag, startPoint x: 134, startPoint y: 152, endPoint x: 115, endPoint y: 150, distance: 19.9
click at [134, 152] on input "text" at bounding box center [142, 149] width 72 height 9
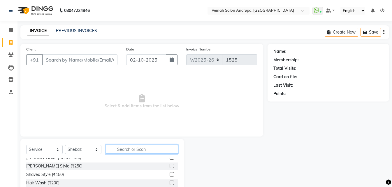
scroll to position [146, 0]
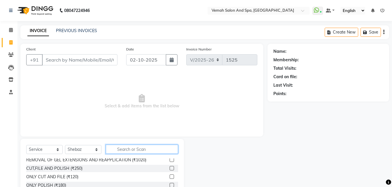
drag, startPoint x: 137, startPoint y: 150, endPoint x: 122, endPoint y: 127, distance: 28.0
click at [137, 150] on input "text" at bounding box center [142, 149] width 72 height 9
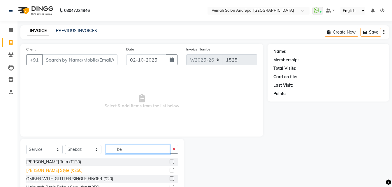
type input "be"
click at [55, 170] on div "Beard Style (₹250)" at bounding box center [54, 170] width 56 height 6
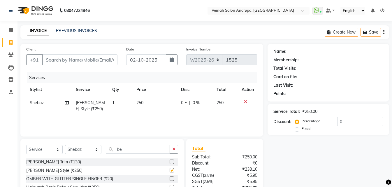
checkbox input "false"
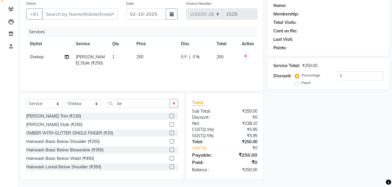
scroll to position [47, 0]
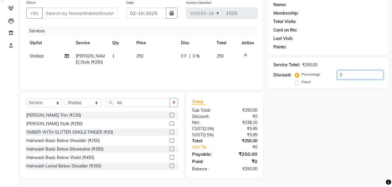
click at [366, 76] on input "0" at bounding box center [360, 74] width 46 height 9
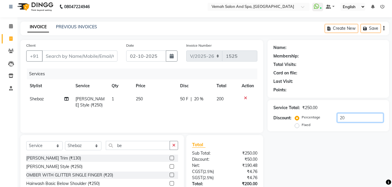
scroll to position [0, 0]
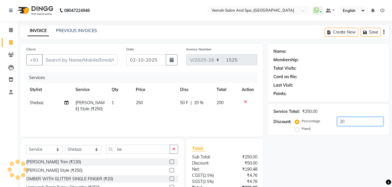
type input "20"
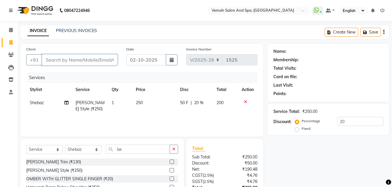
click at [86, 59] on input "Client" at bounding box center [80, 59] width 76 height 11
type input "9"
type input "0"
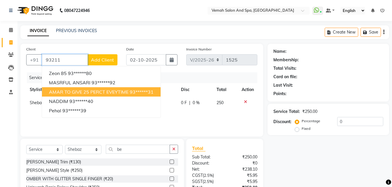
click at [90, 93] on span "AMAR TO GIVE 25 PERCT EVEYTIME" at bounding box center [89, 92] width 80 height 6
type input "93******31"
select select "1: Object"
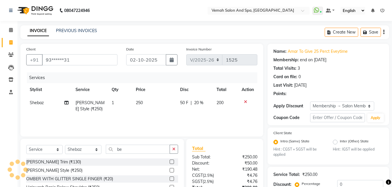
type input "20"
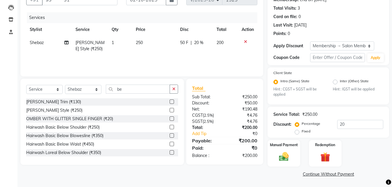
scroll to position [60, 0]
click at [284, 157] on img at bounding box center [284, 157] width 16 height 12
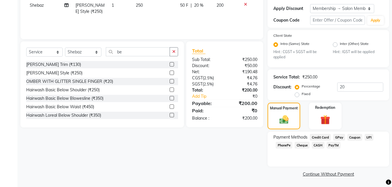
scroll to position [98, 0]
click at [369, 137] on span "UPI" at bounding box center [369, 137] width 9 height 7
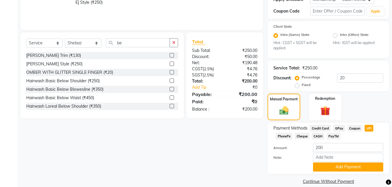
scroll to position [114, 0]
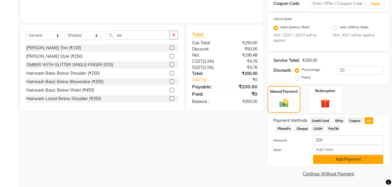
click at [345, 162] on button "Add Payment" at bounding box center [348, 159] width 70 height 9
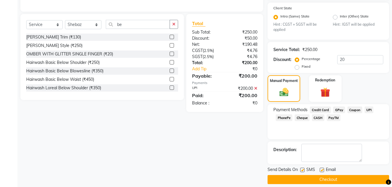
scroll to position [131, 0]
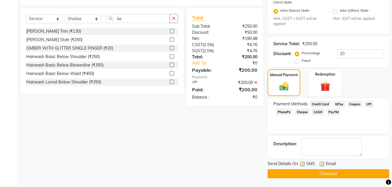
drag, startPoint x: 298, startPoint y: 176, endPoint x: 301, endPoint y: 173, distance: 3.7
click at [300, 174] on button "Checkout" at bounding box center [329, 173] width 122 height 9
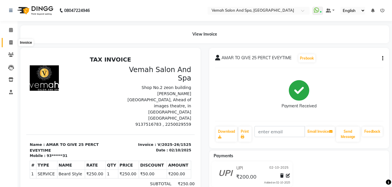
click at [14, 41] on span at bounding box center [11, 42] width 10 height 7
select select "service"
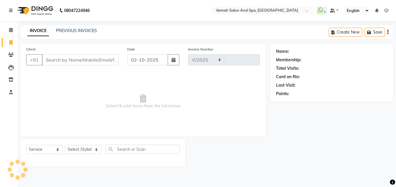
select select "7315"
type input "1526"
drag, startPoint x: 56, startPoint y: 55, endPoint x: 55, endPoint y: 68, distance: 12.3
click at [55, 68] on div "Client +91" at bounding box center [72, 58] width 101 height 24
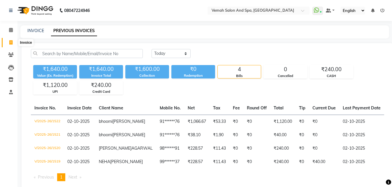
click at [10, 42] on icon at bounding box center [10, 42] width 3 height 4
select select "7315"
select select "service"
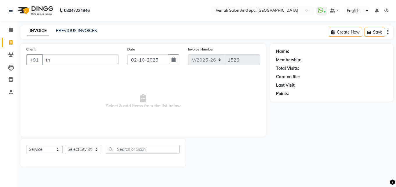
type input "t"
click at [78, 62] on input "Client" at bounding box center [80, 59] width 77 height 11
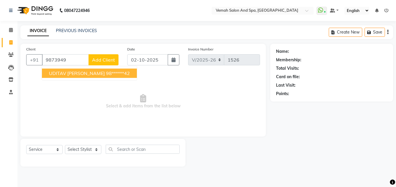
click at [83, 75] on span "UDITAV [PERSON_NAME]" at bounding box center [77, 73] width 56 height 6
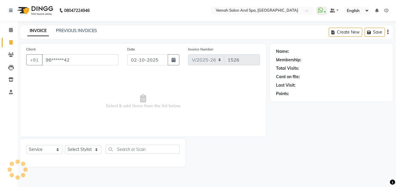
type input "98******42"
select select "1: Object"
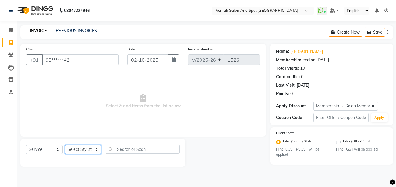
click at [93, 150] on select "Select Stylist Bhoomi Chahat [PERSON_NAME] Divya [PERSON_NAME] [PERSON_NAME] Sa…" at bounding box center [83, 149] width 36 height 9
click at [65, 145] on select "Select Stylist Bhoomi Chahat [PERSON_NAME] Divya [PERSON_NAME] [PERSON_NAME] Sa…" at bounding box center [83, 149] width 36 height 9
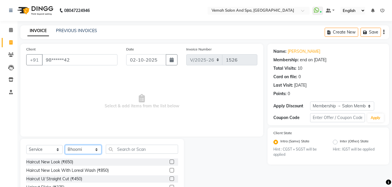
click at [87, 154] on select "Select Stylist Bhoomi Chahat [PERSON_NAME] Divya [PERSON_NAME] [PERSON_NAME] Sa…" at bounding box center [83, 149] width 36 height 9
click at [93, 154] on div "Select Service Product Membership Package Voucher Prepaid Gift Card Select Styl…" at bounding box center [102, 152] width 152 height 14
click at [93, 147] on select "Select Stylist Bhoomi Chahat [PERSON_NAME] Divya [PERSON_NAME] [PERSON_NAME] Sa…" at bounding box center [83, 149] width 36 height 9
select select "62754"
click at [65, 145] on select "Select Stylist Bhoomi Chahat [PERSON_NAME] Divya [PERSON_NAME] [PERSON_NAME] Sa…" at bounding box center [83, 149] width 36 height 9
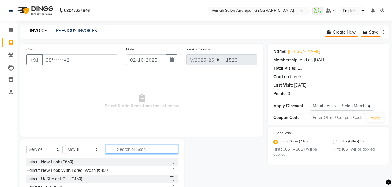
click at [134, 148] on input "text" at bounding box center [142, 149] width 72 height 9
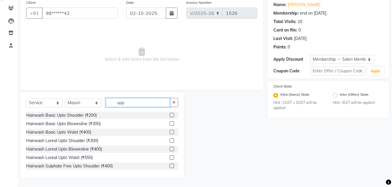
scroll to position [14, 0]
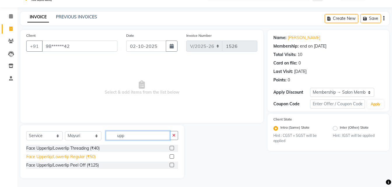
type input "upp"
click at [84, 155] on div "Face Upperlip/Lowerlip Regular (₹50)" at bounding box center [60, 157] width 69 height 6
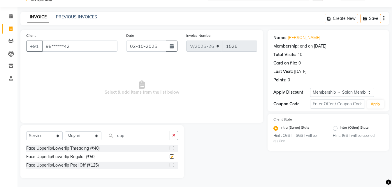
checkbox input "false"
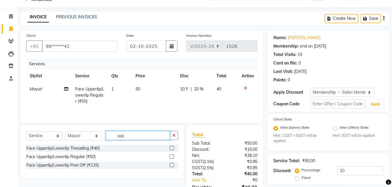
click at [142, 137] on input "upp" at bounding box center [138, 135] width 64 height 9
type input "u"
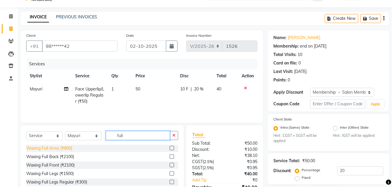
type input "full"
click at [48, 148] on div "Waxing Full Arms (₹800)" at bounding box center [49, 148] width 46 height 6
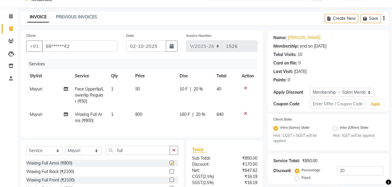
checkbox input "false"
click at [147, 155] on input "full" at bounding box center [138, 150] width 64 height 9
type input "f"
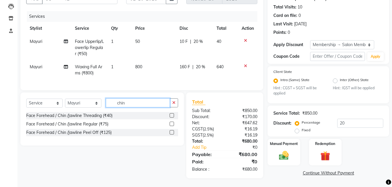
scroll to position [66, 0]
type input "chin"
click at [78, 118] on div "Face Forehead / Chin /Jawline Threading (₹40)" at bounding box center [69, 116] width 86 height 6
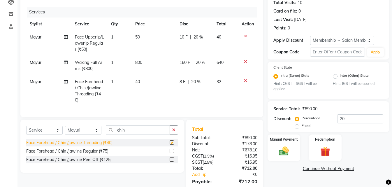
checkbox input "false"
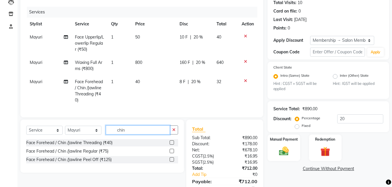
click at [131, 134] on input "chin" at bounding box center [138, 129] width 64 height 9
type input "c"
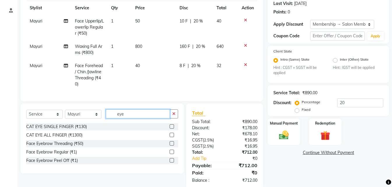
scroll to position [97, 0]
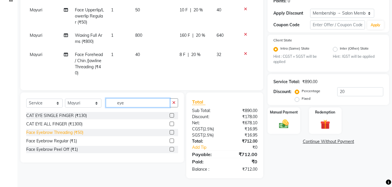
type input "eye"
click at [56, 132] on div "Face Eyebrow Threading (₹50)" at bounding box center [54, 132] width 57 height 6
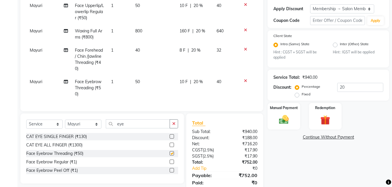
checkbox input "false"
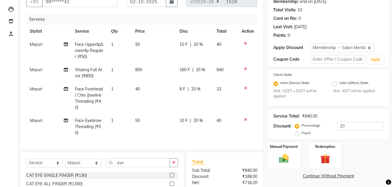
scroll to position [117, 0]
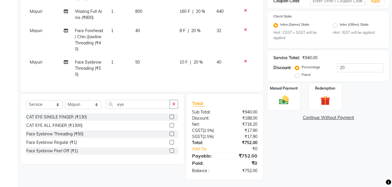
click at [245, 61] on icon at bounding box center [245, 61] width 3 height 4
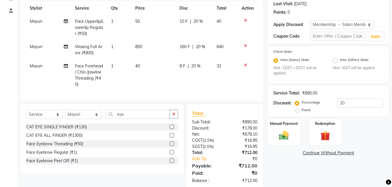
scroll to position [68, 0]
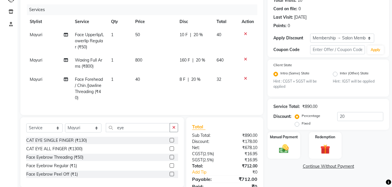
click at [246, 34] on icon at bounding box center [245, 34] width 3 height 4
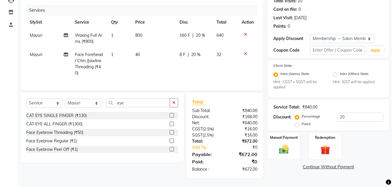
scroll to position [72, 0]
click at [136, 107] on input "eye" at bounding box center [138, 102] width 64 height 9
type input "e"
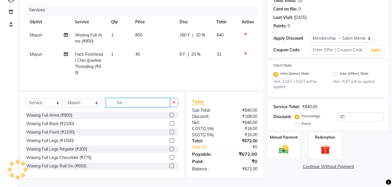
click at [124, 100] on input "ful" at bounding box center [138, 102] width 64 height 9
type input "f"
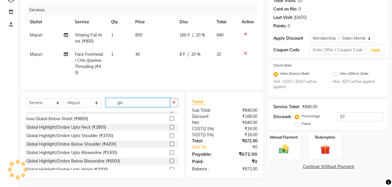
scroll to position [146, 0]
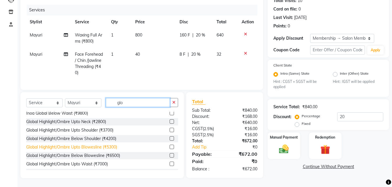
type input "glo"
click at [90, 147] on div "Global Highlight/Ombre Upto Blowesline (₹5300)" at bounding box center [71, 147] width 91 height 6
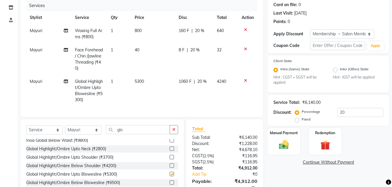
checkbox input "false"
click at [132, 134] on input "glo" at bounding box center [138, 129] width 64 height 9
type input "g"
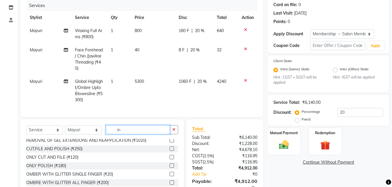
scroll to position [0, 0]
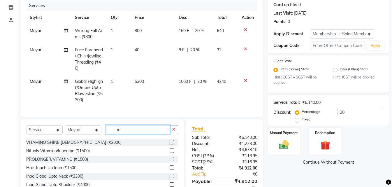
type input "i"
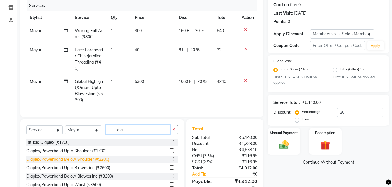
type input "ola"
click at [85, 162] on div "Olaplex/Powerbond Below Shoulder (₹2200)" at bounding box center [67, 159] width 83 height 6
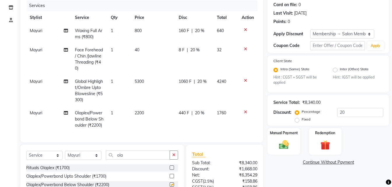
checkbox input "false"
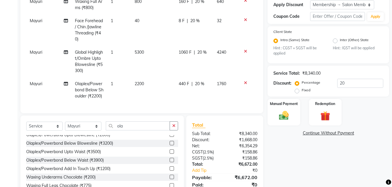
scroll to position [87, 0]
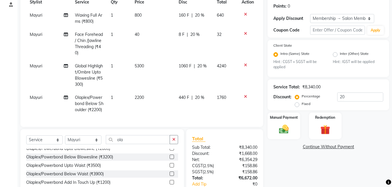
click at [40, 99] on span "Mayuri" at bounding box center [36, 97] width 13 height 5
select select "62754"
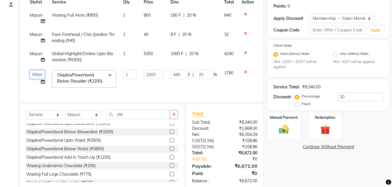
click at [39, 74] on select "Bhoomi Chahat [PERSON_NAME] Divya [PERSON_NAME] [PERSON_NAME] Salon Manager [PE…" at bounding box center [37, 74] width 15 height 9
click at [35, 55] on span "Mayuri" at bounding box center [36, 53] width 13 height 5
select select "62754"
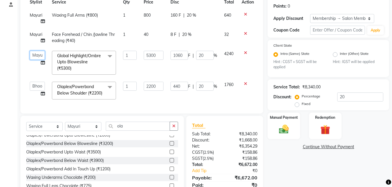
click at [35, 55] on select "Bhoomi Chahat [PERSON_NAME] Divya [PERSON_NAME] [PERSON_NAME] Salon Manager [PE…" at bounding box center [37, 55] width 15 height 9
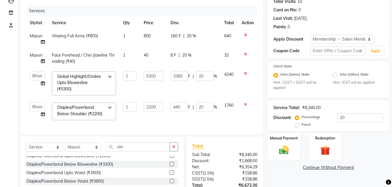
scroll to position [122, 0]
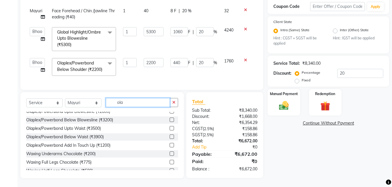
click at [140, 102] on input "ola" at bounding box center [138, 102] width 64 height 9
type input "o"
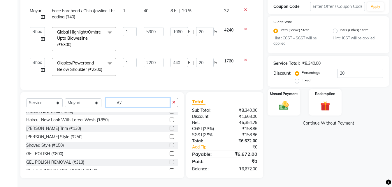
scroll to position [121, 0]
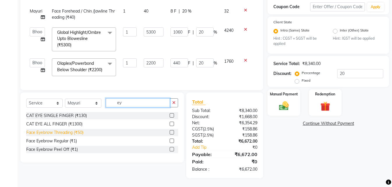
type input "ey"
click at [57, 130] on div "Face Eyebrow Threading (₹50)" at bounding box center [54, 132] width 57 height 6
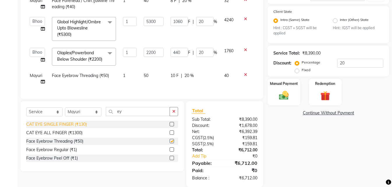
checkbox input "false"
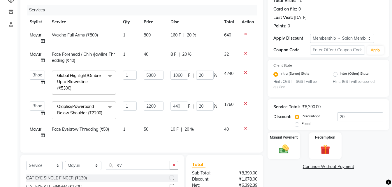
scroll to position [63, 0]
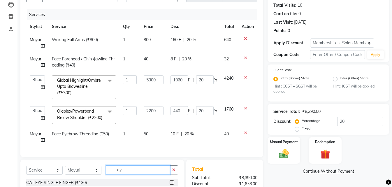
click at [132, 172] on input "ey" at bounding box center [138, 169] width 64 height 9
type input "e"
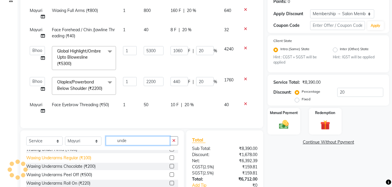
scroll to position [0, 0]
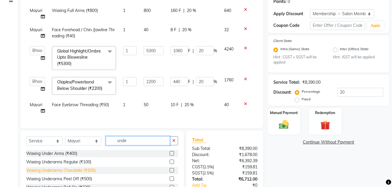
type input "unde"
click at [80, 173] on div "Waxing Underarms Chocolate (₹200)" at bounding box center [60, 170] width 69 height 6
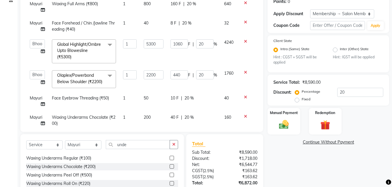
scroll to position [9, 0]
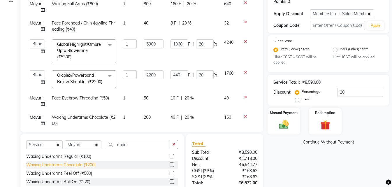
click at [73, 164] on div "Waxing Underarms Chocolate (₹200)" at bounding box center [60, 165] width 69 height 6
checkbox input "false"
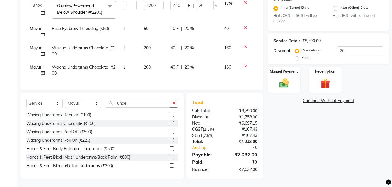
scroll to position [134, 0]
click at [244, 64] on icon at bounding box center [245, 66] width 3 height 4
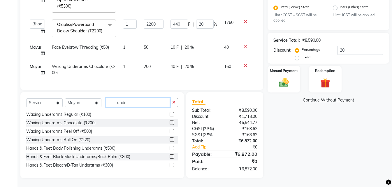
click at [140, 101] on input "unde" at bounding box center [138, 102] width 64 height 9
type input "u"
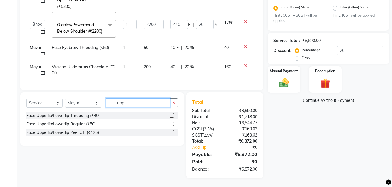
scroll to position [0, 0]
type input "upp"
click at [78, 115] on div "Face Upperlip/Lowerlip Threading (₹40)" at bounding box center [62, 116] width 73 height 6
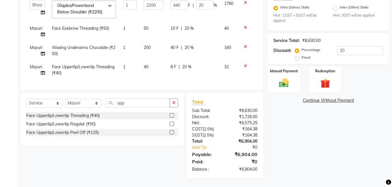
checkbox input "false"
click at [133, 104] on input "upp" at bounding box center [138, 102] width 64 height 9
type input "u"
type input "lower"
click at [79, 124] on div "Face Upperlip/Lowerlip Regular (₹50)" at bounding box center [60, 124] width 69 height 6
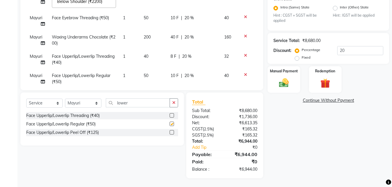
checkbox input "false"
click at [90, 116] on div "Face Upperlip/Lowerlip Threading (₹40)" at bounding box center [62, 116] width 73 height 6
checkbox input "false"
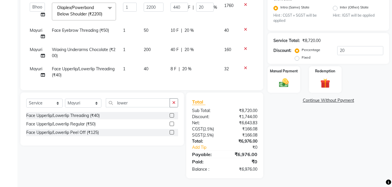
scroll to position [84, 0]
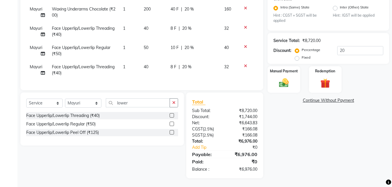
click at [244, 45] on icon at bounding box center [245, 47] width 3 height 4
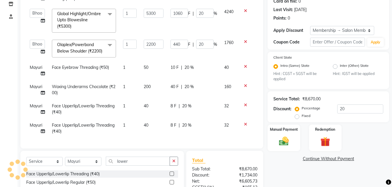
scroll to position [64, 0]
click at [142, 160] on input "lower" at bounding box center [138, 161] width 64 height 9
type input "l"
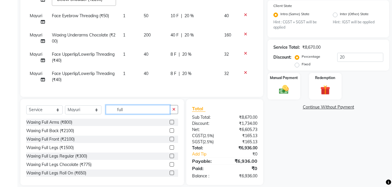
scroll to position [134, 0]
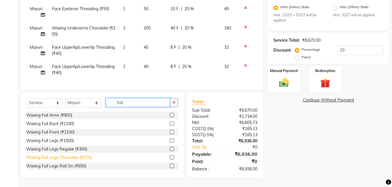
type input "full"
click at [83, 157] on div "Waxing Full Legs Chocolate (₹775)" at bounding box center [58, 158] width 65 height 6
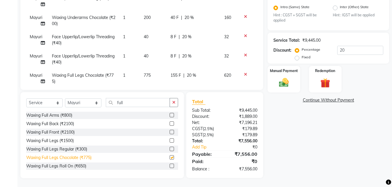
checkbox input "false"
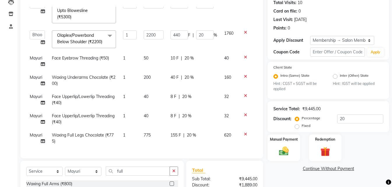
scroll to position [76, 0]
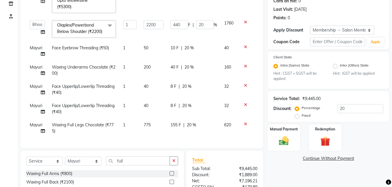
click at [244, 122] on icon at bounding box center [245, 124] width 3 height 4
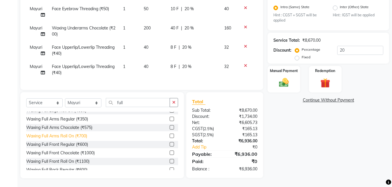
scroll to position [58, 0]
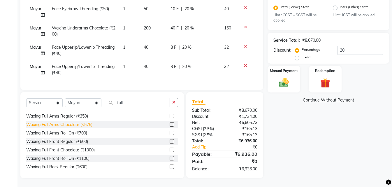
click at [70, 126] on div "Waxing Full Arms Chocolate (₹575)" at bounding box center [59, 125] width 66 height 6
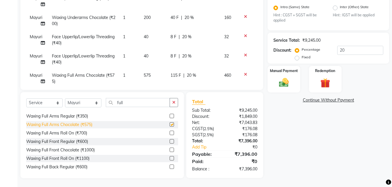
scroll to position [84, 0]
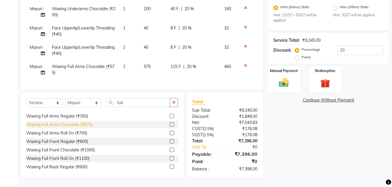
checkbox input "false"
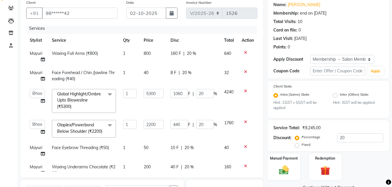
scroll to position [0, 0]
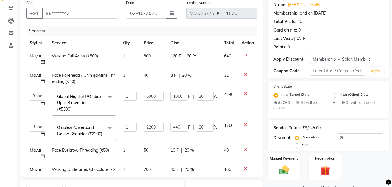
click at [244, 54] on icon at bounding box center [245, 55] width 3 height 4
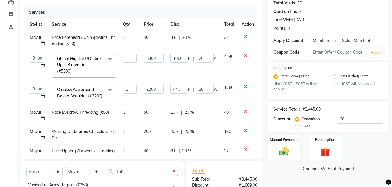
scroll to position [47, 0]
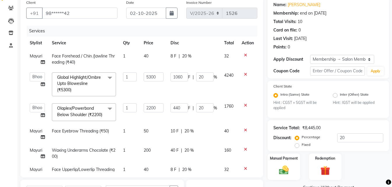
click at [244, 55] on icon at bounding box center [245, 55] width 3 height 4
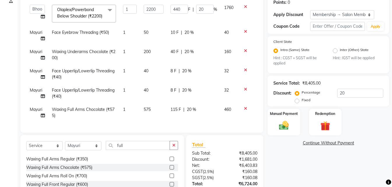
scroll to position [134, 0]
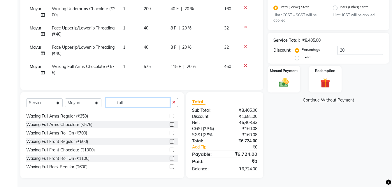
click at [148, 101] on input "full" at bounding box center [138, 102] width 64 height 9
type input "f"
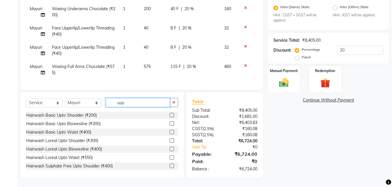
scroll to position [134, 0]
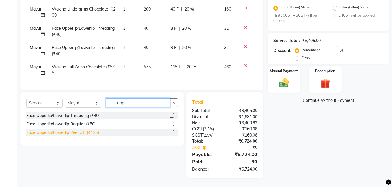
type input "upp"
click at [69, 133] on div "Face Upperlip/Lowerlip Peel Off (₹125)" at bounding box center [62, 132] width 73 height 6
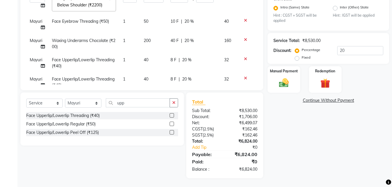
scroll to position [0, 0]
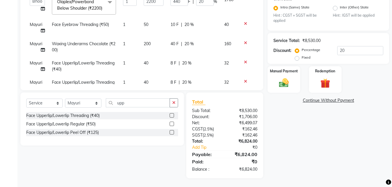
click at [244, 45] on icon at bounding box center [245, 43] width 3 height 4
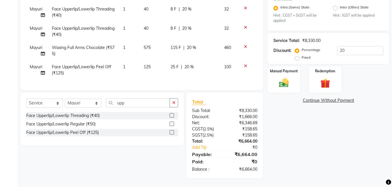
scroll to position [45, 0]
click at [73, 134] on div "Face Upperlip/Lowerlip Peel Off (₹125)" at bounding box center [62, 132] width 73 height 6
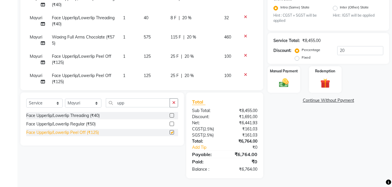
checkbox input "false"
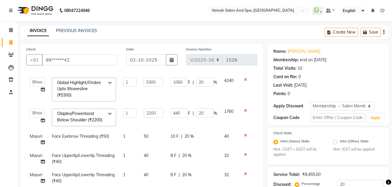
scroll to position [64, 0]
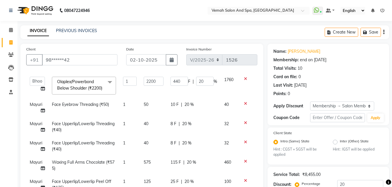
click at [244, 121] on icon at bounding box center [245, 123] width 3 height 4
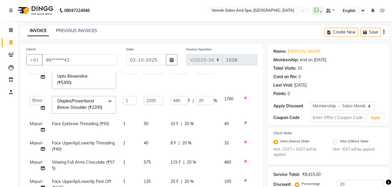
click at [244, 140] on icon at bounding box center [245, 142] width 3 height 4
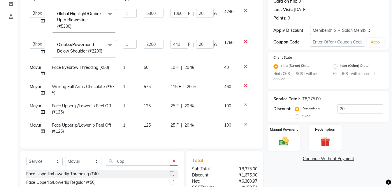
scroll to position [26, 0]
click at [142, 158] on input "upp" at bounding box center [138, 161] width 64 height 9
type input "u"
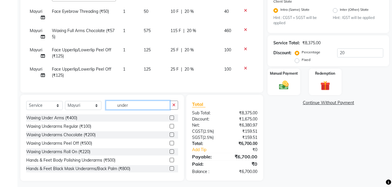
scroll to position [134, 0]
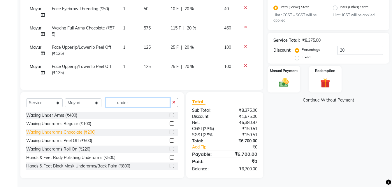
type input "under"
click at [66, 134] on div "Waxing Underarms Chocolate (₹200)" at bounding box center [60, 132] width 69 height 6
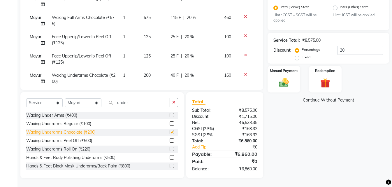
checkbox input "false"
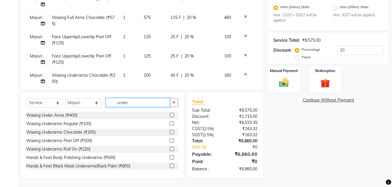
click at [144, 99] on input "under" at bounding box center [138, 102] width 64 height 9
type input "u"
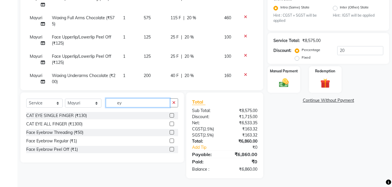
scroll to position [134, 0]
type input "ey"
click at [53, 134] on div "Face Eyebrow Threading (₹50)" at bounding box center [54, 132] width 57 height 6
checkbox input "false"
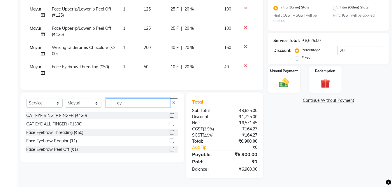
click at [139, 103] on input "ey" at bounding box center [138, 102] width 64 height 9
type input "e"
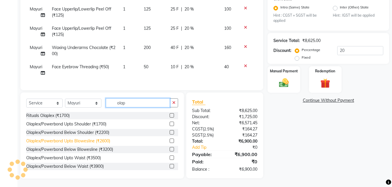
type input "olap"
click at [91, 140] on div "Olaplex/Powerbond Upto Blowesline (₹2600)" at bounding box center [68, 141] width 84 height 6
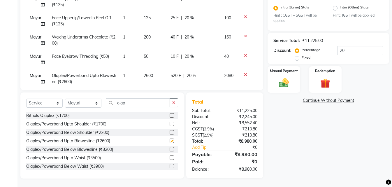
checkbox input "false"
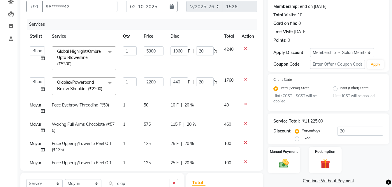
scroll to position [46, 0]
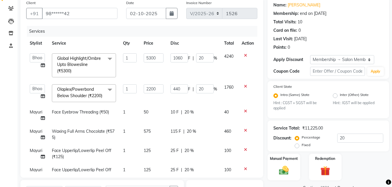
click at [244, 86] on icon at bounding box center [245, 86] width 3 height 4
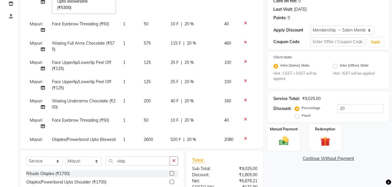
scroll to position [24, 0]
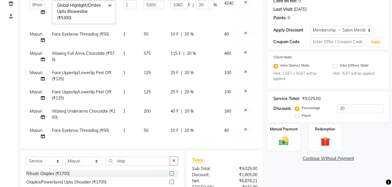
click at [244, 34] on icon at bounding box center [245, 33] width 3 height 4
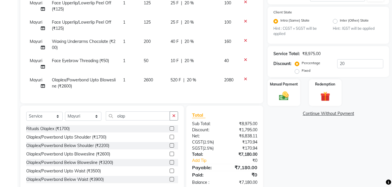
scroll to position [134, 0]
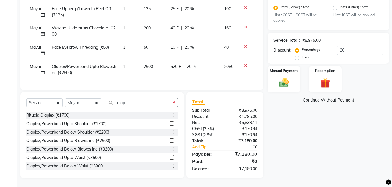
click at [244, 44] on icon at bounding box center [245, 46] width 3 height 4
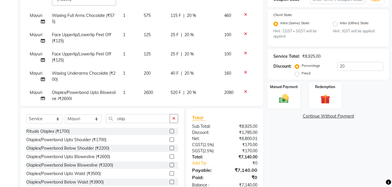
scroll to position [105, 0]
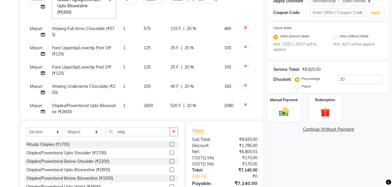
click at [244, 64] on icon at bounding box center [245, 66] width 3 height 4
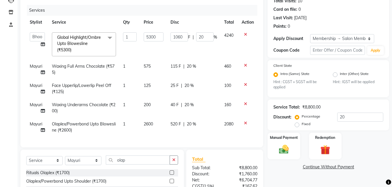
scroll to position [125, 0]
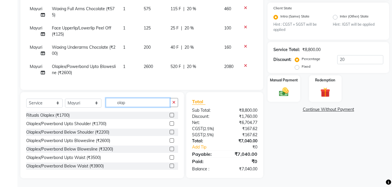
click at [136, 102] on input "olap" at bounding box center [138, 102] width 64 height 9
type input "o"
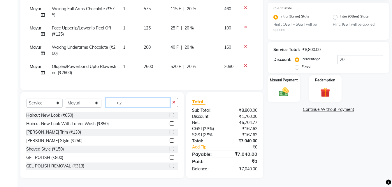
scroll to position [124, 0]
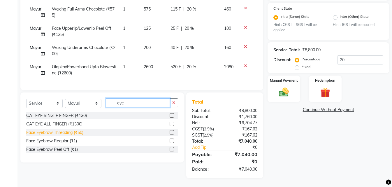
type input "eye"
click at [69, 131] on div "Face Eyebrow Threading (₹50)" at bounding box center [54, 132] width 57 height 6
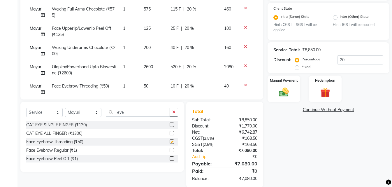
checkbox input "false"
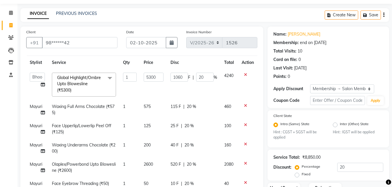
scroll to position [46, 0]
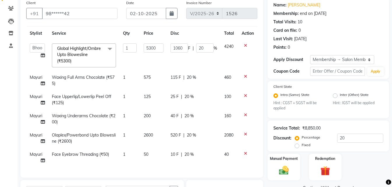
click at [244, 94] on icon at bounding box center [245, 96] width 3 height 4
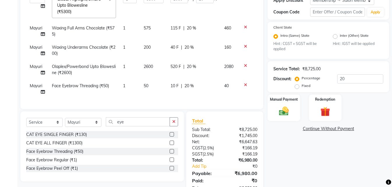
scroll to position [95, 0]
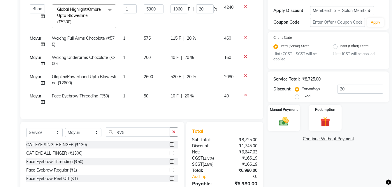
click at [245, 95] on icon at bounding box center [245, 95] width 3 height 4
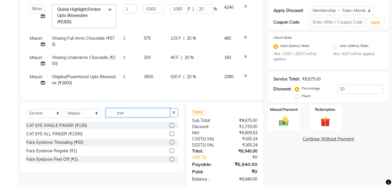
drag, startPoint x: 140, startPoint y: 118, endPoint x: 141, endPoint y: 107, distance: 10.8
click at [141, 115] on input "eye" at bounding box center [138, 112] width 64 height 9
type input "e"
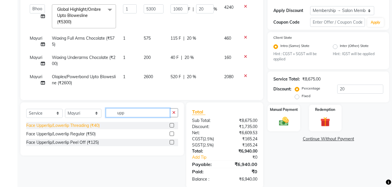
type input "upp"
click at [78, 128] on div "Face Upperlip/Lowerlip Threading (₹40)" at bounding box center [62, 125] width 73 height 6
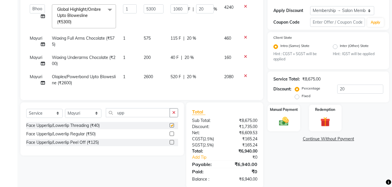
checkbox input "false"
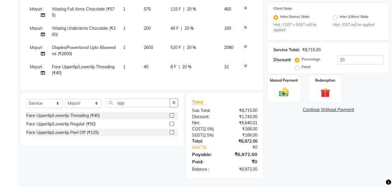
scroll to position [129, 0]
click at [157, 103] on input "upp" at bounding box center [138, 102] width 64 height 9
type input "u"
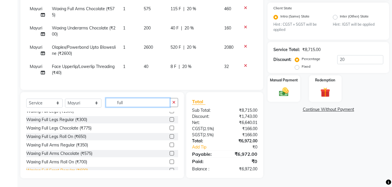
scroll to position [29, 0]
type input "full"
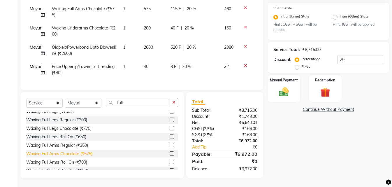
click at [71, 152] on div "Waxing Full Arms Chocolate (₹575)" at bounding box center [59, 154] width 66 height 6
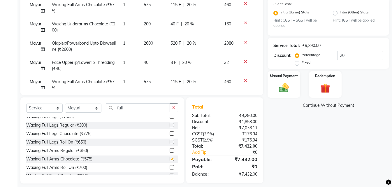
checkbox input "false"
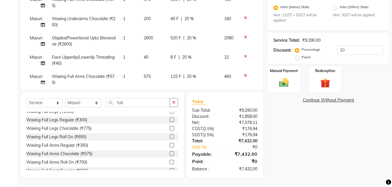
scroll to position [14, 0]
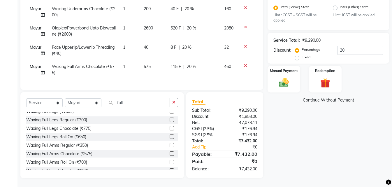
click at [244, 64] on icon at bounding box center [245, 66] width 3 height 4
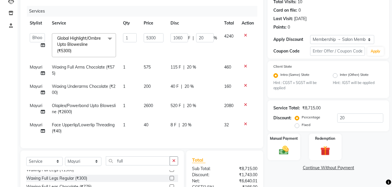
scroll to position [96, 0]
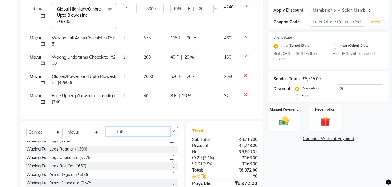
click at [147, 134] on input "full" at bounding box center [138, 131] width 64 height 9
type input "f"
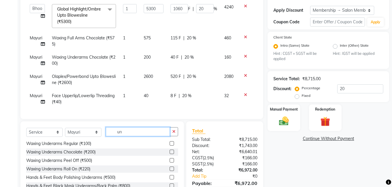
scroll to position [9, 0]
type input "under"
click at [80, 142] on div "Waxing Underarms Regular (₹100)" at bounding box center [58, 144] width 65 height 6
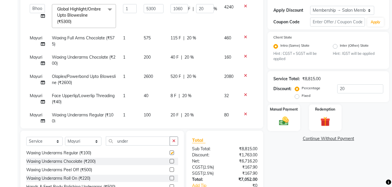
checkbox input "false"
click at [244, 56] on icon at bounding box center [245, 56] width 3 height 4
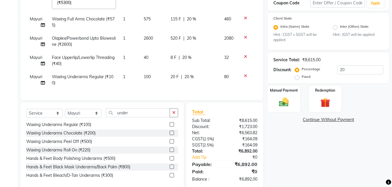
scroll to position [125, 0]
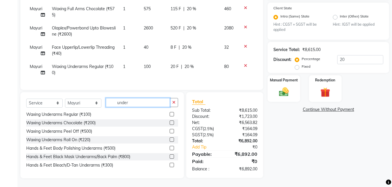
click at [132, 102] on input "under" at bounding box center [138, 102] width 64 height 9
type input "u"
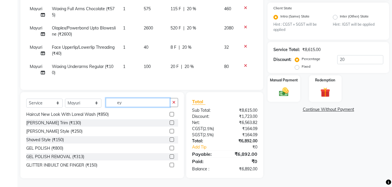
scroll to position [124, 0]
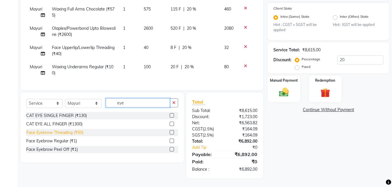
type input "eye"
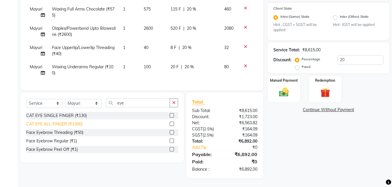
click at [73, 134] on div "Face Eyebrow Threading (₹50)" at bounding box center [54, 132] width 57 height 6
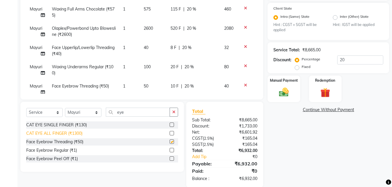
checkbox input "false"
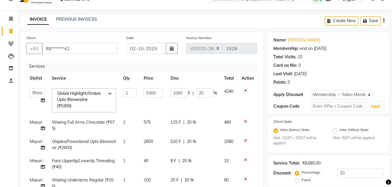
scroll to position [0, 0]
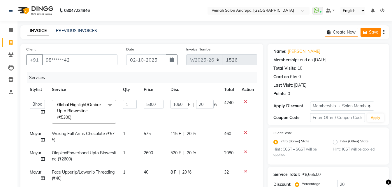
click at [378, 30] on button "Save" at bounding box center [371, 32] width 20 height 9
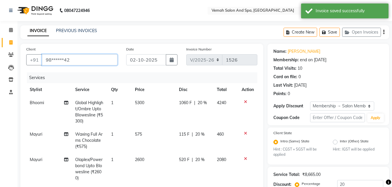
click at [86, 63] on input "98******42" at bounding box center [80, 59] width 76 height 11
type input "98"
type input "0"
type input "9"
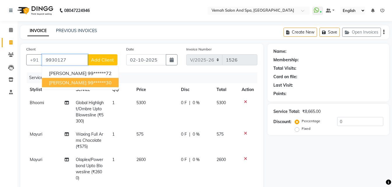
click at [66, 82] on span "TEJASHREE" at bounding box center [68, 83] width 38 height 6
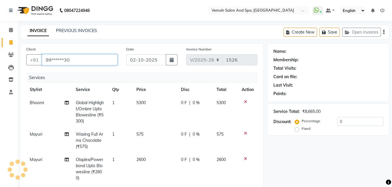
type input "99******30"
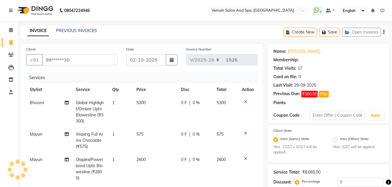
select select "1: Object"
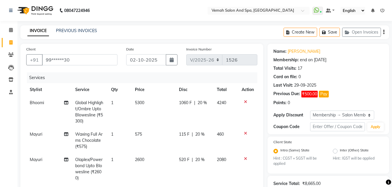
type input "20"
click at [244, 101] on icon at bounding box center [245, 102] width 3 height 4
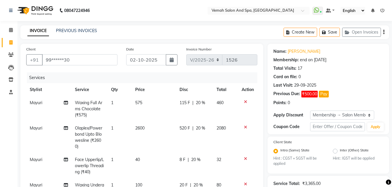
click at [244, 102] on icon at bounding box center [245, 102] width 3 height 4
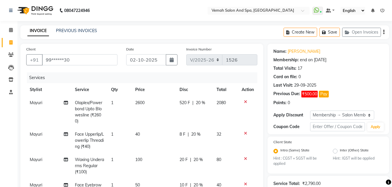
click at [242, 102] on div at bounding box center [248, 102] width 12 height 4
click at [246, 102] on icon at bounding box center [245, 102] width 3 height 4
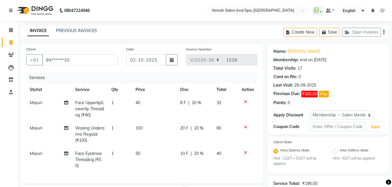
click at [246, 102] on icon at bounding box center [245, 102] width 3 height 4
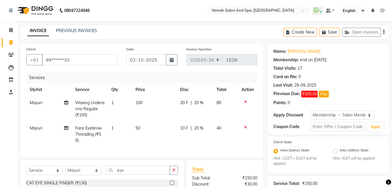
click at [246, 102] on icon at bounding box center [245, 102] width 3 height 4
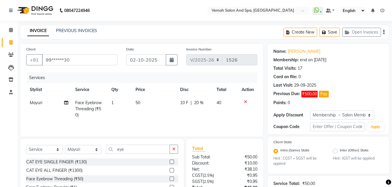
click at [245, 102] on icon at bounding box center [245, 102] width 3 height 4
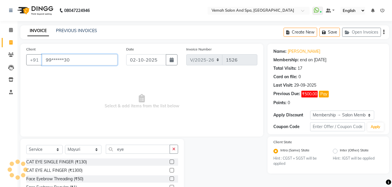
click at [94, 64] on input "99******30" at bounding box center [80, 59] width 76 height 11
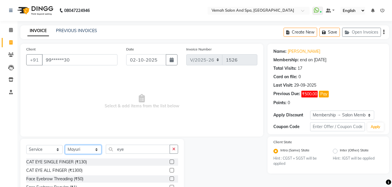
click at [99, 149] on select "Select Stylist Bhoomi Chahat [PERSON_NAME] Divya [PERSON_NAME] [PERSON_NAME] Sa…" at bounding box center [83, 149] width 36 height 9
select select "62761"
click at [65, 145] on select "Select Stylist Bhoomi Chahat [PERSON_NAME] Divya [PERSON_NAME] [PERSON_NAME] Sa…" at bounding box center [83, 149] width 36 height 9
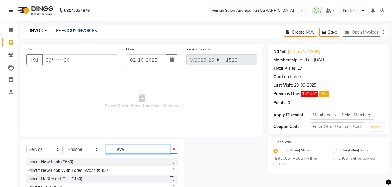
drag, startPoint x: 135, startPoint y: 151, endPoint x: 134, endPoint y: 142, distance: 8.8
click at [136, 151] on input "eye" at bounding box center [138, 149] width 64 height 9
type input "e"
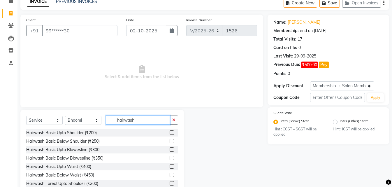
scroll to position [29, 0]
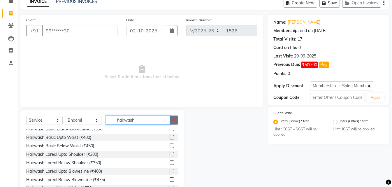
type input "hairwash"
click at [173, 121] on button "button" at bounding box center [174, 119] width 8 height 9
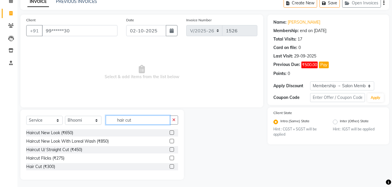
scroll to position [0, 0]
type input "hair cut"
click at [84, 133] on div "Haircut New Look (₹650)" at bounding box center [102, 132] width 152 height 7
click at [36, 134] on div "Haircut New Look (₹650)" at bounding box center [49, 133] width 47 height 6
checkbox input "false"
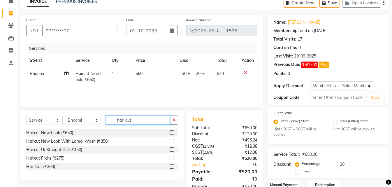
drag, startPoint x: 133, startPoint y: 118, endPoint x: 123, endPoint y: 117, distance: 9.9
click at [134, 119] on input "hair cut" at bounding box center [138, 119] width 64 height 9
type input "h"
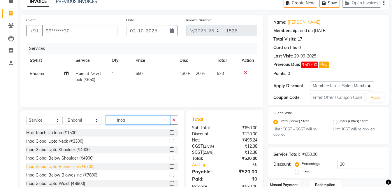
type input "inoa"
click at [94, 168] on div "Inoa Global Upto Blowesline (₹5700)" at bounding box center [60, 167] width 68 height 6
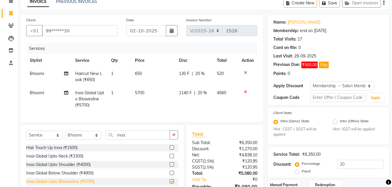
checkbox input "false"
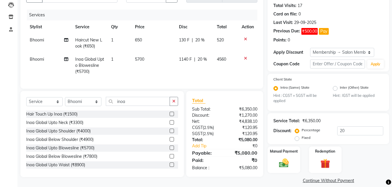
scroll to position [69, 0]
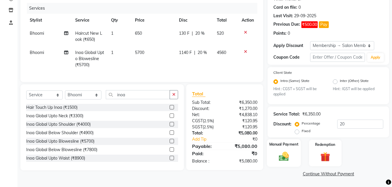
click at [287, 158] on img at bounding box center [284, 157] width 16 height 12
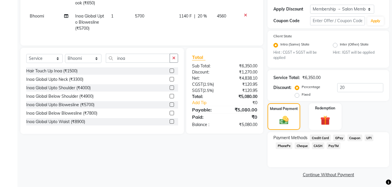
scroll to position [107, 0]
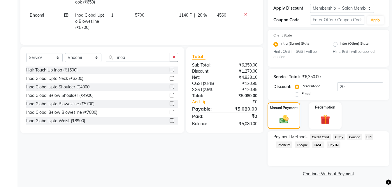
click at [370, 137] on span "UPI" at bounding box center [369, 137] width 9 height 7
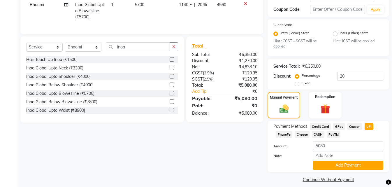
scroll to position [123, 0]
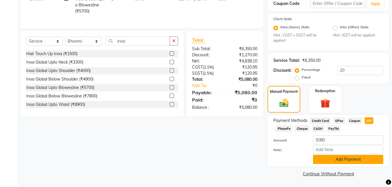
click at [333, 161] on button "Add Payment" at bounding box center [348, 159] width 70 height 9
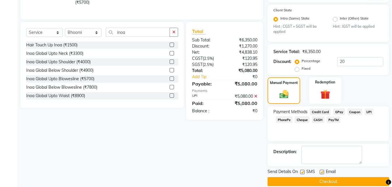
scroll to position [140, 0]
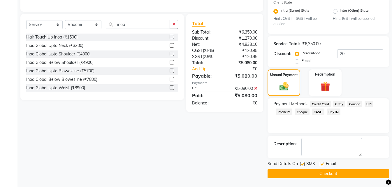
click at [314, 171] on button "Checkout" at bounding box center [329, 173] width 122 height 9
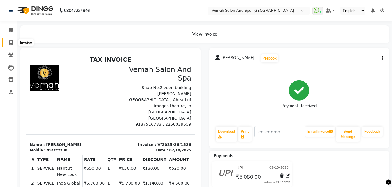
click at [10, 43] on icon at bounding box center [10, 42] width 3 height 4
select select "service"
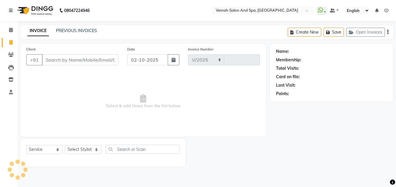
select select "7315"
type input "1527"
click at [358, 32] on button "Open Invoices" at bounding box center [366, 32] width 39 height 9
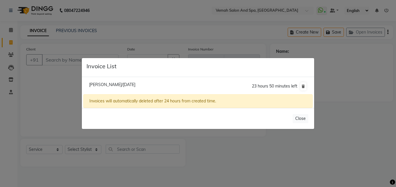
click at [122, 85] on span "Uditav Kanwar/02 October 2025" at bounding box center [112, 84] width 46 height 5
type input "98******42"
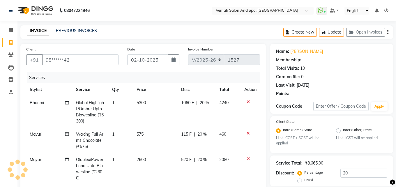
type input "0"
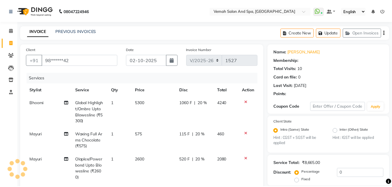
select select "1: Object"
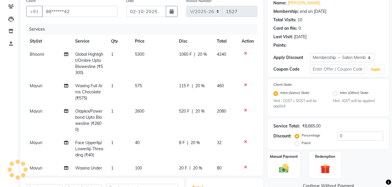
type input "20"
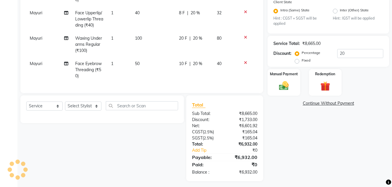
scroll to position [134, 0]
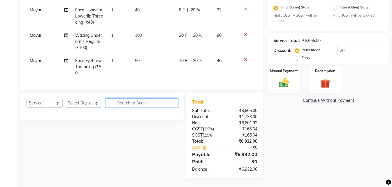
click at [152, 105] on input "text" at bounding box center [142, 102] width 72 height 9
click at [96, 104] on select "Select Stylist Bhoomi Chahat [PERSON_NAME] Divya [PERSON_NAME] [PERSON_NAME] Sa…" at bounding box center [83, 103] width 36 height 9
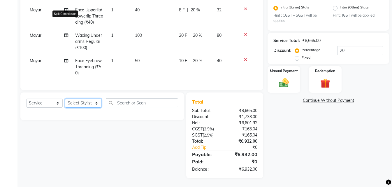
select select "62754"
click at [65, 99] on select "Select Stylist Bhoomi Chahat [PERSON_NAME] Divya [PERSON_NAME] [PERSON_NAME] Sa…" at bounding box center [83, 103] width 36 height 9
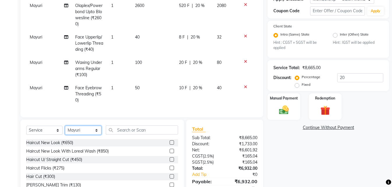
scroll to position [134, 0]
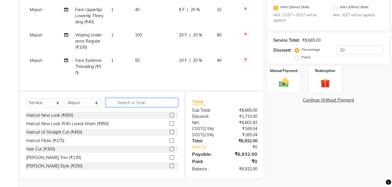
click at [134, 104] on input "text" at bounding box center [142, 102] width 72 height 9
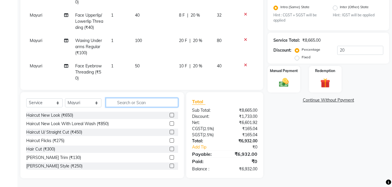
scroll to position [52, 0]
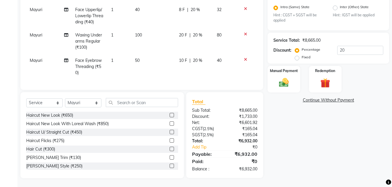
click at [147, 29] on td "100" at bounding box center [153, 41] width 44 height 25
select select "62754"
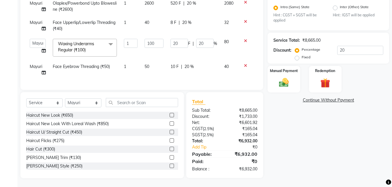
scroll to position [8, 0]
click at [149, 35] on td "100" at bounding box center [154, 47] width 26 height 25
click at [155, 39] on input "100" at bounding box center [154, 43] width 19 height 9
type input "1"
type input "200"
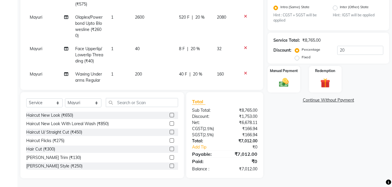
drag, startPoint x: 158, startPoint y: 54, endPoint x: 162, endPoint y: 50, distance: 5.6
click at [160, 52] on tbody "Bhoomi Global Highlight/Ombre Upto Blowesline (₹5300) 1 5300 1060 F | 20 % 4240…" at bounding box center [141, 36] width 231 height 164
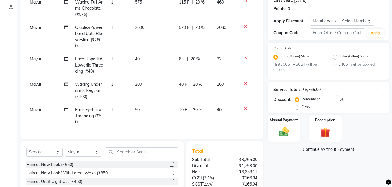
scroll to position [134, 0]
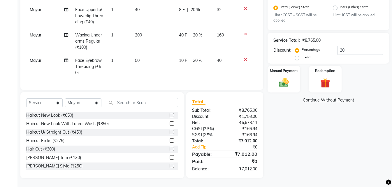
click at [244, 57] on icon at bounding box center [245, 59] width 3 height 4
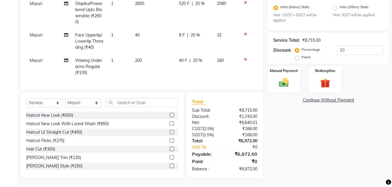
scroll to position [26, 0]
click at [244, 32] on icon at bounding box center [245, 34] width 3 height 4
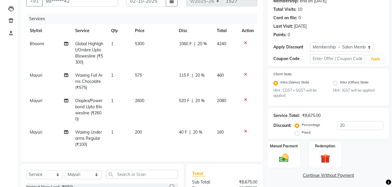
scroll to position [131, 0]
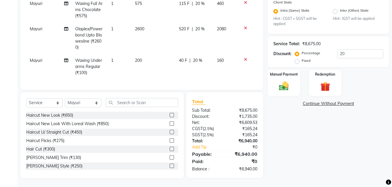
click at [159, 60] on td "200" at bounding box center [153, 66] width 44 height 25
select select "62754"
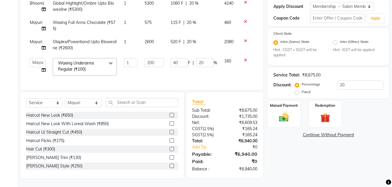
scroll to position [104, 0]
click at [159, 60] on input "200" at bounding box center [154, 62] width 19 height 9
type input "2"
type input "100"
click at [239, 69] on tbody "Bhoomi Global Highlight/Ombre Upto Blowesline (₹5300) 1 5300 1060 F | 20 % 4240…" at bounding box center [141, 38] width 231 height 82
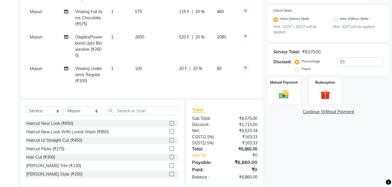
scroll to position [134, 0]
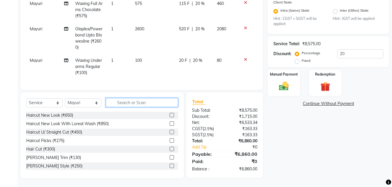
click at [136, 103] on input "text" at bounding box center [142, 102] width 72 height 9
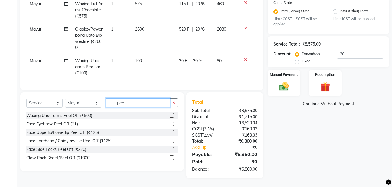
scroll to position [134, 0]
type input "peel"
click at [88, 134] on div "Face Upperlip/Lowerlip Peel Off (₹125)" at bounding box center [62, 132] width 73 height 6
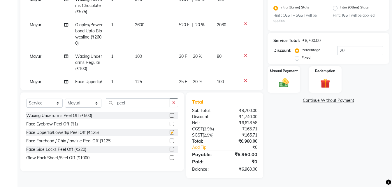
checkbox input "false"
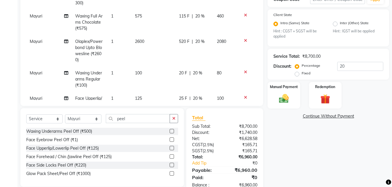
scroll to position [105, 0]
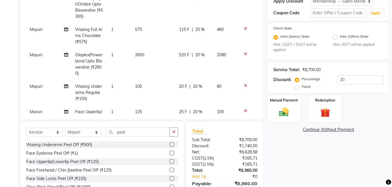
click at [157, 30] on td "575" at bounding box center [153, 35] width 44 height 25
select select "62754"
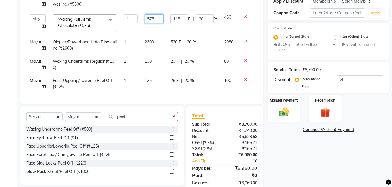
click at [163, 21] on input "575" at bounding box center [154, 18] width 19 height 9
type input "5"
type input "300"
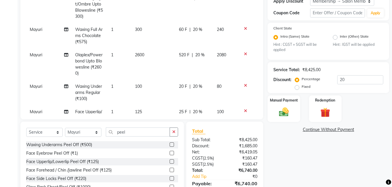
click at [159, 34] on td "300" at bounding box center [153, 35] width 44 height 25
select select "62754"
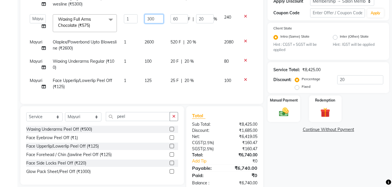
click at [157, 18] on input "300" at bounding box center [154, 18] width 19 height 9
type input "3"
type input "575"
click at [263, 37] on div "Client +91 98******42 Date 02-10-2025 Invoice Number V/2025 V/2025-26 1527 Serv…" at bounding box center [141, 21] width 243 height 165
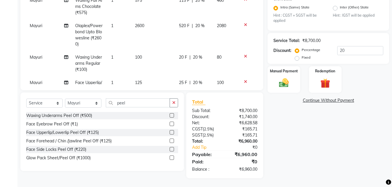
scroll to position [46, 0]
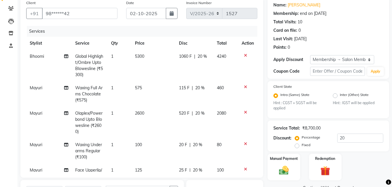
click at [151, 55] on td "5300" at bounding box center [153, 65] width 44 height 31
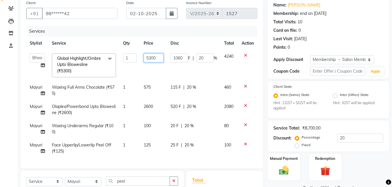
click at [159, 61] on input "5300" at bounding box center [154, 57] width 20 height 9
type input "575"
click at [217, 88] on tr "Mayuri Waxing Full Arms Chocolate (₹575) 1 575 115 F | 20 % 460" at bounding box center [141, 90] width 231 height 19
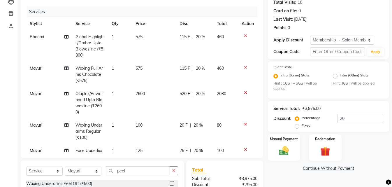
scroll to position [17, 0]
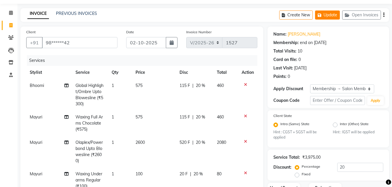
click at [333, 18] on button "Update" at bounding box center [327, 14] width 25 height 9
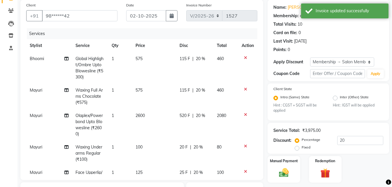
scroll to position [0, 0]
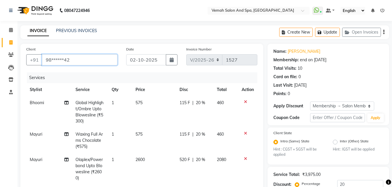
click at [113, 59] on input "98******42" at bounding box center [80, 59] width 76 height 11
type input "98"
type input "0"
type input "9"
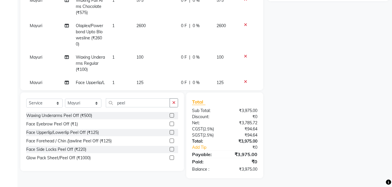
scroll to position [46, 0]
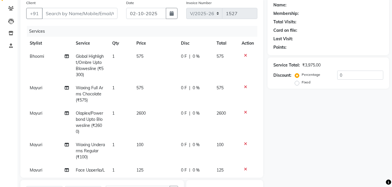
click at [347, 70] on div "Service Total: ₹3,975.00 Discount: Percentage Fixed 0" at bounding box center [328, 73] width 110 height 27
click at [346, 76] on input "0" at bounding box center [360, 75] width 46 height 9
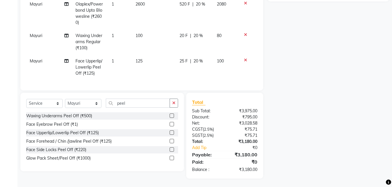
scroll to position [134, 0]
type input "20"
click at [244, 58] on icon at bounding box center [245, 60] width 3 height 4
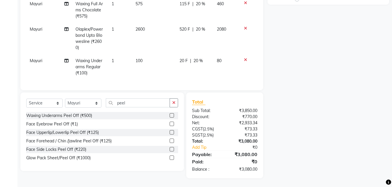
scroll to position [0, 0]
click at [245, 59] on icon at bounding box center [245, 60] width 3 height 4
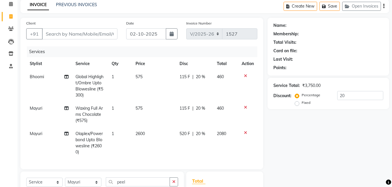
scroll to position [22, 0]
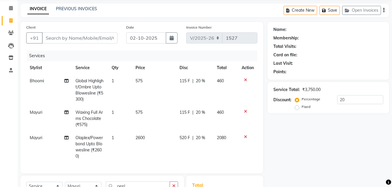
click at [247, 79] on icon at bounding box center [245, 80] width 3 height 4
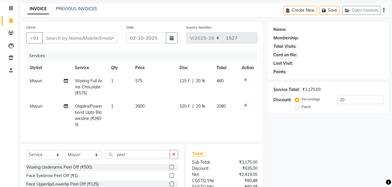
click at [246, 80] on icon at bounding box center [245, 80] width 3 height 4
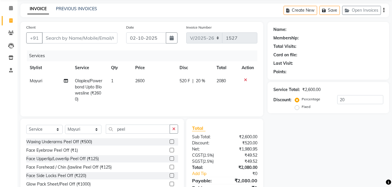
click at [246, 80] on icon at bounding box center [245, 80] width 3 height 4
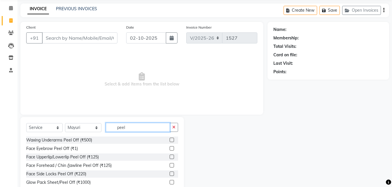
click at [161, 129] on input "peel" at bounding box center [138, 127] width 64 height 9
drag, startPoint x: 59, startPoint y: 39, endPoint x: 78, endPoint y: 40, distance: 19.0
click at [69, 39] on input "Client" at bounding box center [80, 37] width 76 height 11
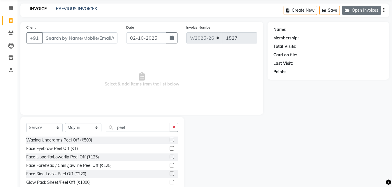
click at [359, 14] on button "Open Invoices" at bounding box center [361, 10] width 39 height 9
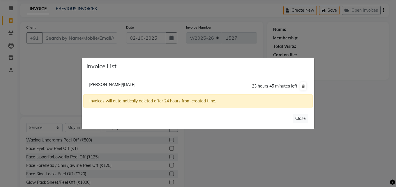
click at [135, 86] on span "Uditav Kanwar/02 October 2025" at bounding box center [112, 84] width 46 height 5
type input "98******42"
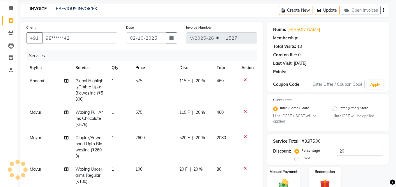
type input "0"
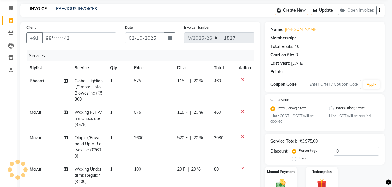
select select "1: Object"
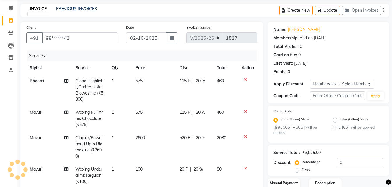
type input "20"
select select
drag, startPoint x: 241, startPoint y: 80, endPoint x: 244, endPoint y: 80, distance: 3.0
click at [244, 80] on div at bounding box center [248, 80] width 12 height 4
click at [244, 80] on icon at bounding box center [245, 80] width 3 height 4
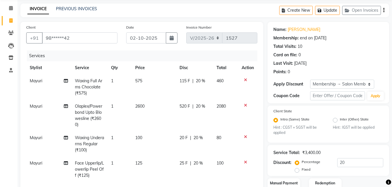
click at [245, 105] on icon at bounding box center [245, 105] width 3 height 4
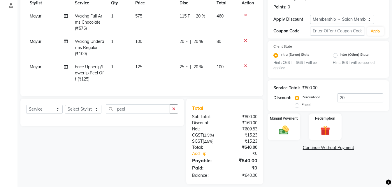
scroll to position [97, 0]
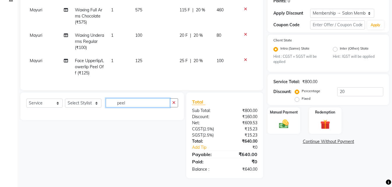
click at [136, 100] on input "peel" at bounding box center [138, 102] width 64 height 9
type input "p"
type input "inoa"
click at [97, 103] on select "Select Stylist Bhoomi Chahat [PERSON_NAME] Divya [PERSON_NAME] [PERSON_NAME] Sa…" at bounding box center [83, 103] width 36 height 9
select select "62761"
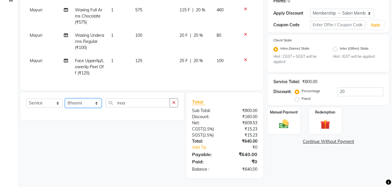
click at [65, 99] on select "Select Stylist Bhoomi Chahat [PERSON_NAME] Divya [PERSON_NAME] [PERSON_NAME] Sa…" at bounding box center [83, 103] width 36 height 9
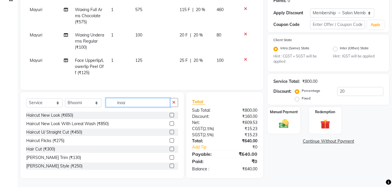
click at [126, 104] on input "inoa" at bounding box center [138, 102] width 64 height 9
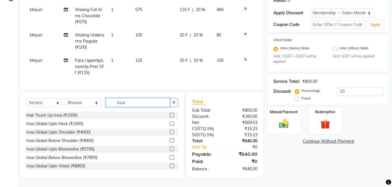
scroll to position [9, 0]
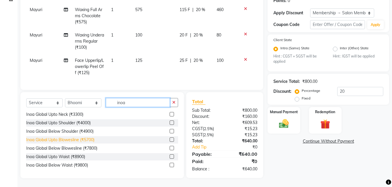
type input "inoa"
click at [89, 138] on div "Inoa Global Upto Blowesline (₹5700)" at bounding box center [60, 140] width 68 height 6
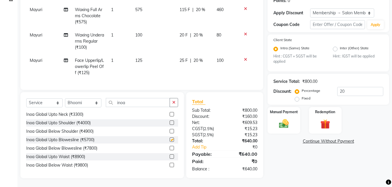
checkbox input "false"
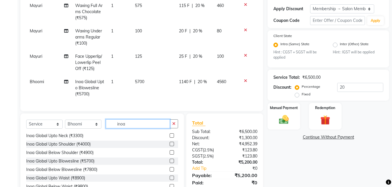
click at [127, 127] on input "inoa" at bounding box center [138, 123] width 64 height 9
type input "i"
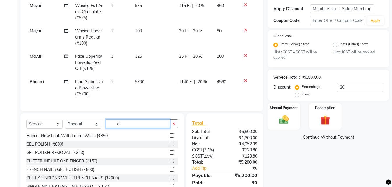
scroll to position [0, 0]
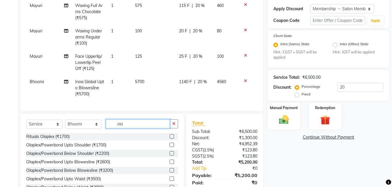
type input "ola"
click at [117, 157] on div "Olaplex/Powerbond Below Shoulder (₹2200)" at bounding box center [102, 153] width 152 height 7
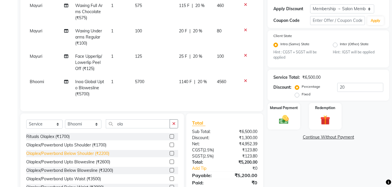
click at [96, 157] on div "Olaplex/Powerbond Below Shoulder (₹2200)" at bounding box center [67, 153] width 83 height 6
checkbox input "false"
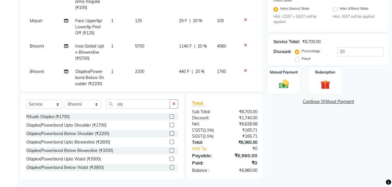
scroll to position [134, 0]
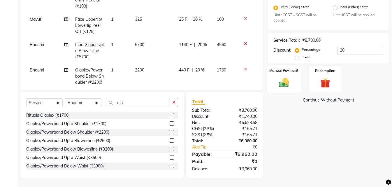
drag, startPoint x: 286, startPoint y: 85, endPoint x: 286, endPoint y: 82, distance: 3.5
click at [287, 85] on img at bounding box center [284, 83] width 16 height 12
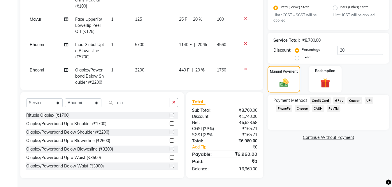
click at [368, 102] on span "UPI" at bounding box center [369, 100] width 9 height 7
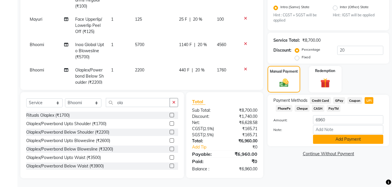
click at [321, 138] on button "Add Payment" at bounding box center [348, 139] width 70 height 9
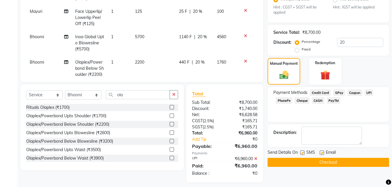
scroll to position [146, 0]
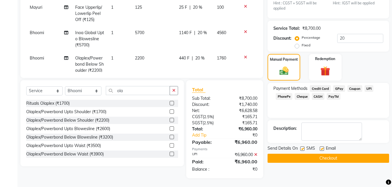
click at [290, 157] on button "Checkout" at bounding box center [329, 158] width 122 height 9
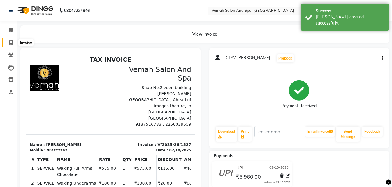
click at [11, 43] on icon at bounding box center [10, 42] width 3 height 4
select select "service"
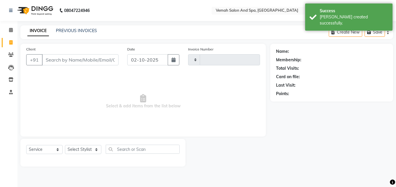
type input "1528"
select select "7315"
drag, startPoint x: 62, startPoint y: 61, endPoint x: 60, endPoint y: 99, distance: 38.0
click at [61, 63] on input "Client" at bounding box center [80, 59] width 77 height 11
click at [96, 148] on select "Select Stylist Bhoomi Chahat [PERSON_NAME] Divya [PERSON_NAME] [PERSON_NAME] Sa…" at bounding box center [83, 149] width 36 height 9
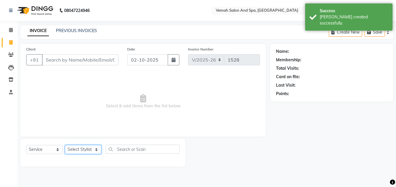
select select "85191"
click at [65, 145] on select "Select Stylist Bhoomi Chahat [PERSON_NAME] Divya [PERSON_NAME] [PERSON_NAME] Sa…" at bounding box center [83, 149] width 36 height 9
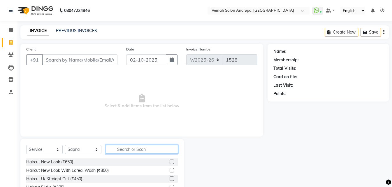
click at [157, 148] on input "text" at bounding box center [142, 149] width 72 height 9
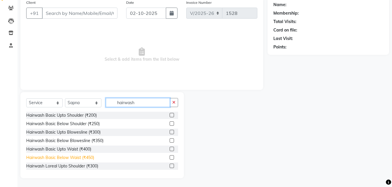
scroll to position [29, 0]
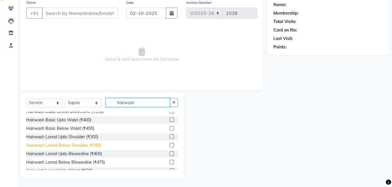
type input "hairwash"
click at [80, 145] on div "Hairwash Loreal Below Shoulder (₹350)" at bounding box center [63, 145] width 75 height 6
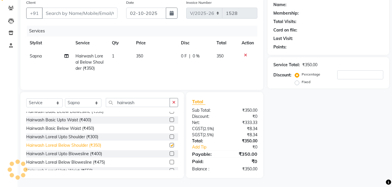
checkbox input "false"
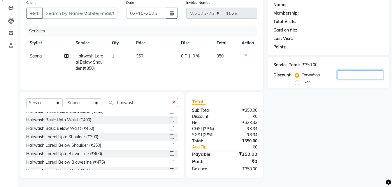
click at [365, 74] on input "number" at bounding box center [360, 74] width 46 height 9
type input "20"
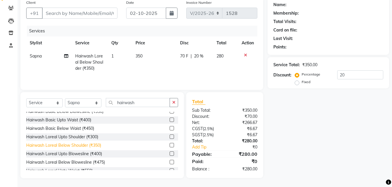
click at [80, 145] on div "Hairwash Loreal Below Shoulder (₹350)" at bounding box center [63, 145] width 75 height 6
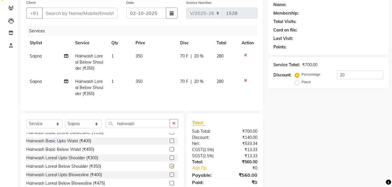
checkbox input "false"
click at [246, 54] on icon at bounding box center [245, 55] width 3 height 4
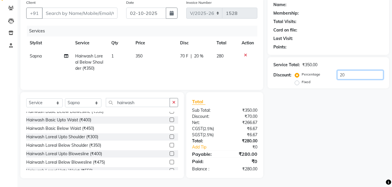
click at [357, 71] on input "20" at bounding box center [360, 74] width 46 height 9
type input "2"
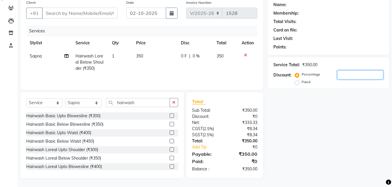
scroll to position [58, 0]
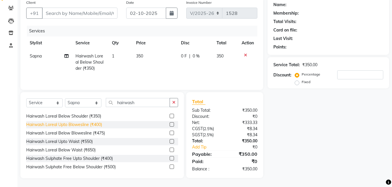
click at [87, 125] on div "Hairwash Loreal Upto Blowesline (₹400)" at bounding box center [64, 125] width 76 height 6
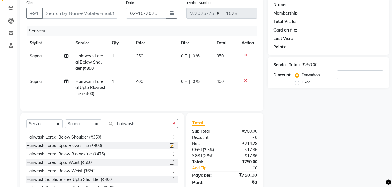
checkbox input "false"
click at [245, 54] on icon at bounding box center [245, 55] width 3 height 4
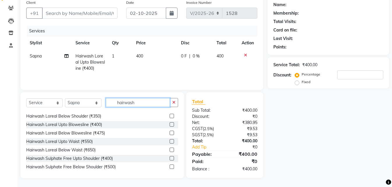
click at [145, 101] on input "hairwash" at bounding box center [138, 102] width 64 height 9
type input "h"
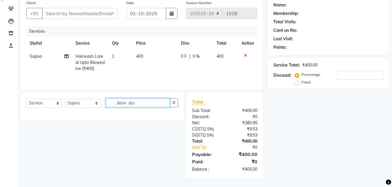
click at [150, 99] on input "blow dry" at bounding box center [138, 102] width 64 height 9
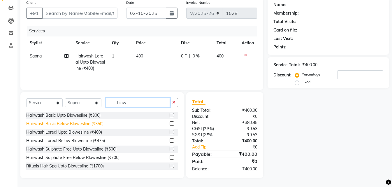
type input "blow"
click at [79, 126] on div "Hairwash Basic Below Blowesline (₹350)" at bounding box center [64, 124] width 77 height 6
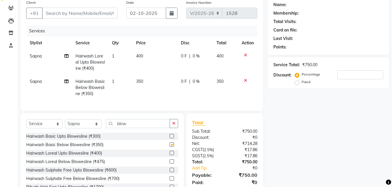
checkbox input "false"
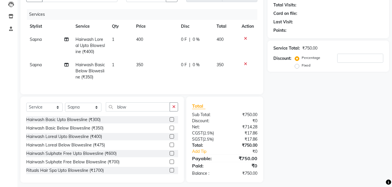
scroll to position [72, 0]
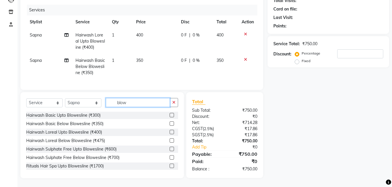
click at [129, 101] on input "blow" at bounding box center [138, 102] width 64 height 9
type input "b"
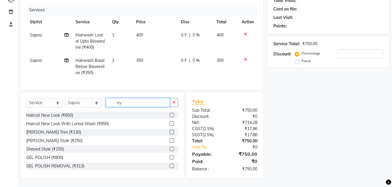
scroll to position [72, 0]
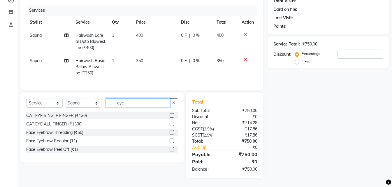
type input "eye"
click at [91, 135] on div "Face Eyebrow Threading (₹50)" at bounding box center [102, 132] width 152 height 7
click at [77, 132] on div "Face Eyebrow Threading (₹50)" at bounding box center [54, 132] width 57 height 6
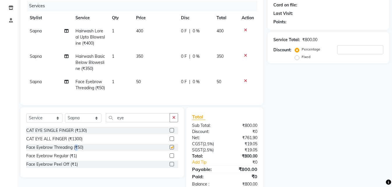
checkbox input "false"
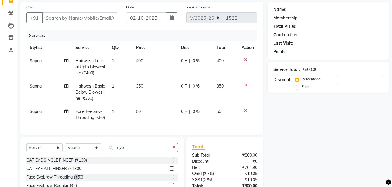
scroll to position [29, 0]
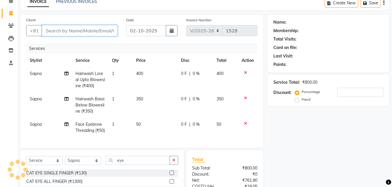
click at [58, 33] on input "Client" at bounding box center [80, 30] width 76 height 11
type input "b"
type input "0"
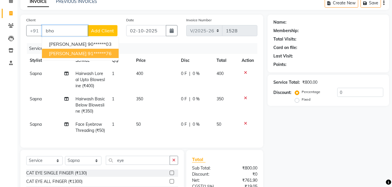
click at [76, 53] on span "[PERSON_NAME]" at bounding box center [68, 53] width 38 height 6
type input "91******76"
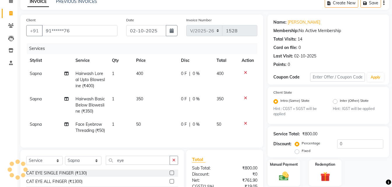
scroll to position [97, 0]
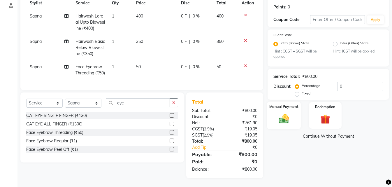
click at [283, 113] on img at bounding box center [284, 119] width 16 height 12
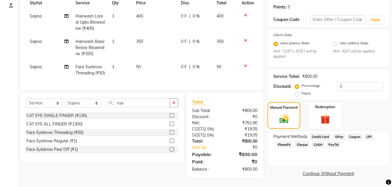
click at [368, 133] on span "UPI" at bounding box center [369, 136] width 9 height 7
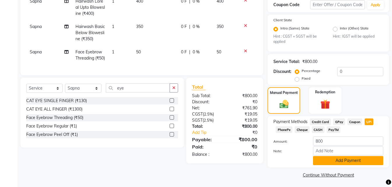
scroll to position [103, 0]
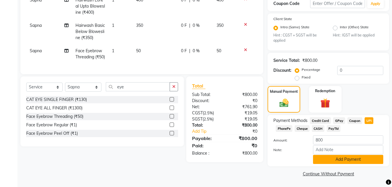
click at [343, 161] on button "Add Payment" at bounding box center [348, 159] width 70 height 9
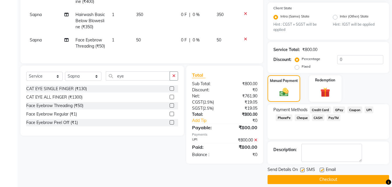
scroll to position [119, 0]
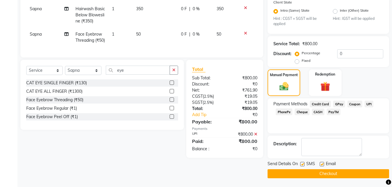
click at [313, 175] on button "Checkout" at bounding box center [329, 173] width 122 height 9
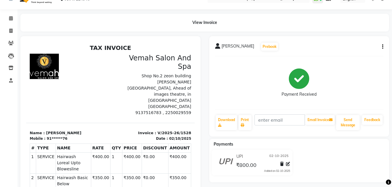
scroll to position [3, 0]
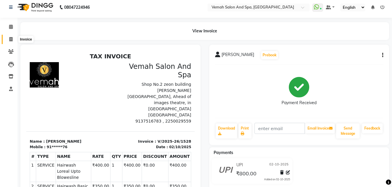
click at [10, 42] on span at bounding box center [11, 39] width 10 height 7
select select "service"
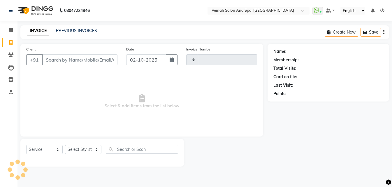
type input "1529"
select select "7315"
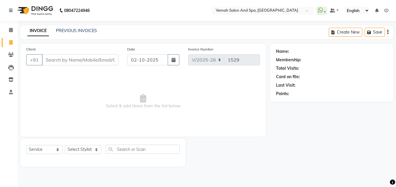
click at [98, 61] on input "Client" at bounding box center [80, 59] width 77 height 11
click at [85, 60] on input "Client" at bounding box center [80, 59] width 77 height 11
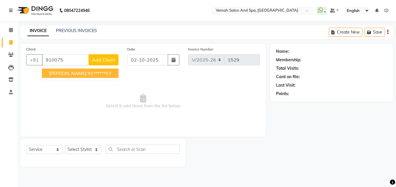
click at [76, 77] on button "nainika naik 91******07" at bounding box center [80, 73] width 77 height 9
type input "91******07"
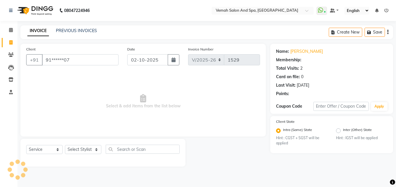
select select "1: Object"
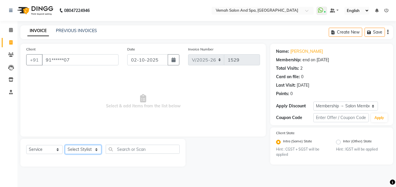
click at [94, 150] on select "Select Stylist Bhoomi Chahat [PERSON_NAME] Divya [PERSON_NAME] [PERSON_NAME] Sa…" at bounding box center [83, 149] width 36 height 9
select select "81151"
click at [65, 145] on select "Select Stylist Bhoomi Chahat [PERSON_NAME] Divya [PERSON_NAME] [PERSON_NAME] Sa…" at bounding box center [83, 149] width 36 height 9
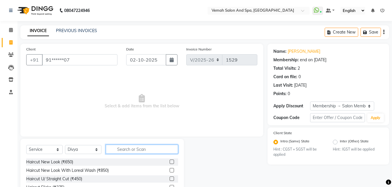
click at [130, 152] on input "text" at bounding box center [142, 149] width 72 height 9
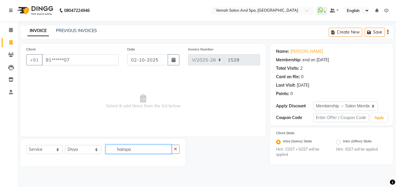
drag, startPoint x: 155, startPoint y: 146, endPoint x: 151, endPoint y: 147, distance: 4.7
click at [155, 147] on input "hairspa" at bounding box center [139, 149] width 66 height 9
click at [123, 148] on input "hairspa" at bounding box center [139, 149] width 66 height 9
click at [124, 150] on input "hairspa" at bounding box center [139, 149] width 66 height 9
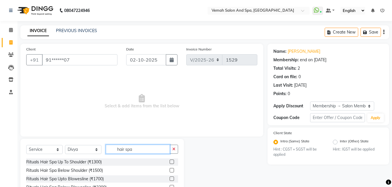
scroll to position [47, 0]
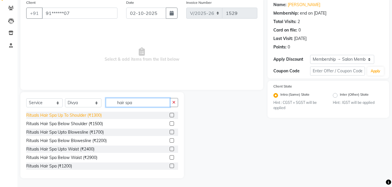
type input "hair spa"
click at [94, 117] on div "Rituals Hair Spa Up To Shoulder (₹1300)" at bounding box center [64, 115] width 76 height 6
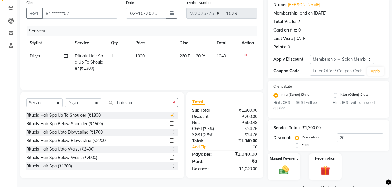
checkbox input "false"
click at [98, 124] on div "Rituals Hair Spa Below Shoulder (₹1500)" at bounding box center [64, 124] width 77 height 6
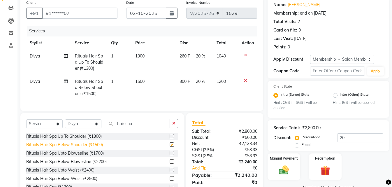
checkbox input "false"
click at [245, 55] on icon at bounding box center [245, 55] width 3 height 4
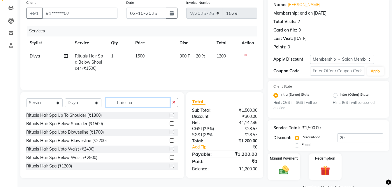
click at [156, 101] on input "hair spa" at bounding box center [138, 102] width 64 height 9
type input "h"
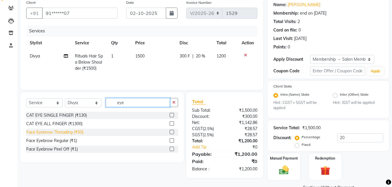
type input "eye"
click at [64, 129] on div "Face Eyebrow Threading (₹50)" at bounding box center [54, 132] width 57 height 6
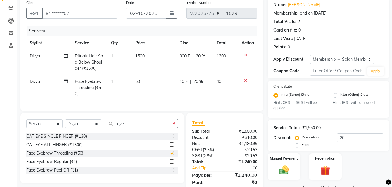
checkbox input "false"
click at [155, 124] on input "eye" at bounding box center [138, 123] width 64 height 9
type input "e"
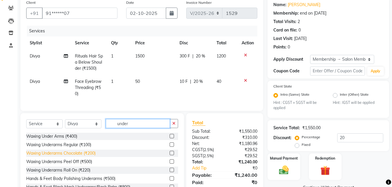
type input "under"
click at [75, 156] on div "Waxing Underarms Chocolate (₹200)" at bounding box center [60, 153] width 69 height 6
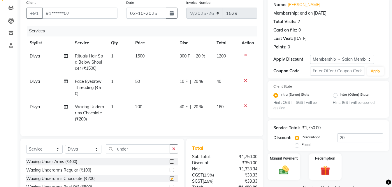
checkbox input "false"
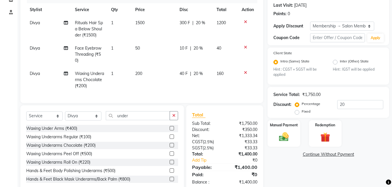
scroll to position [97, 0]
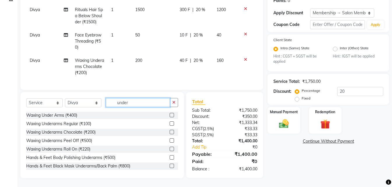
click at [149, 102] on input "under" at bounding box center [138, 102] width 64 height 9
type input "u"
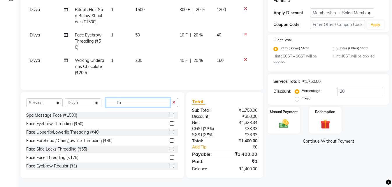
type input "f"
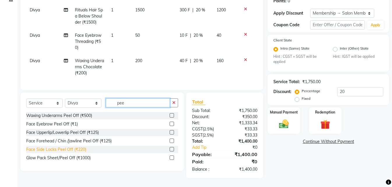
type input "pee"
click at [60, 148] on div "Face Side Locks Peel Off (₹220)" at bounding box center [56, 149] width 60 height 6
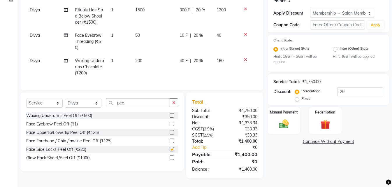
checkbox input "false"
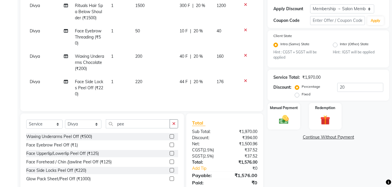
click at [161, 84] on td "220" at bounding box center [154, 87] width 44 height 25
select select "81151"
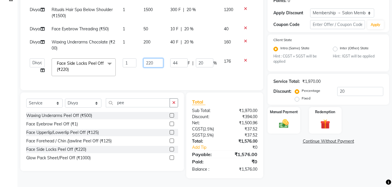
click at [157, 64] on input "220" at bounding box center [153, 62] width 20 height 9
type input "2"
type input "750"
click at [244, 68] on tbody "Divya Rituals Hair Spa Below Shoulder (₹1500) 1 1500 300 F | 20 % 1200 Divya Fa…" at bounding box center [141, 41] width 231 height 76
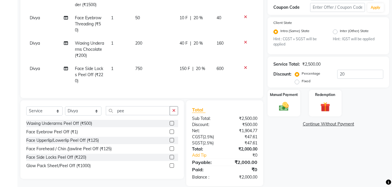
scroll to position [122, 0]
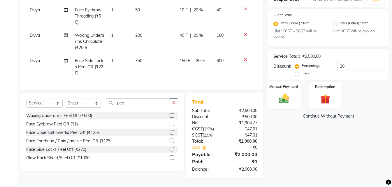
click at [284, 94] on img at bounding box center [284, 99] width 16 height 12
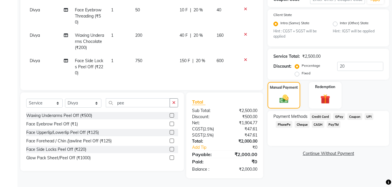
click at [366, 113] on span "UPI" at bounding box center [369, 116] width 9 height 7
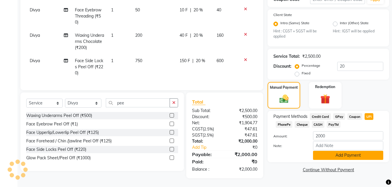
click at [343, 151] on button "Add Payment" at bounding box center [348, 155] width 70 height 9
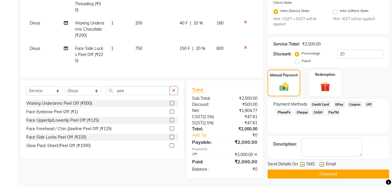
scroll to position [135, 0]
click at [305, 169] on button "Checkout" at bounding box center [329, 173] width 122 height 9
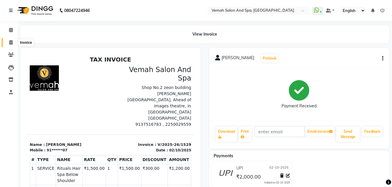
click at [9, 44] on icon at bounding box center [10, 42] width 3 height 4
select select "service"
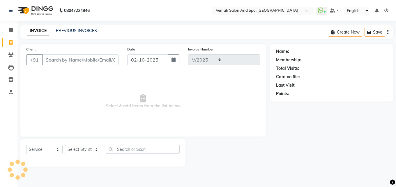
select select "7315"
type input "1530"
click at [58, 63] on input "Client" at bounding box center [80, 59] width 77 height 11
click at [58, 62] on input "Client" at bounding box center [80, 59] width 77 height 11
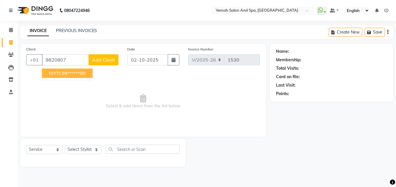
click at [78, 75] on ngb-highlight "98******90" at bounding box center [74, 73] width 24 height 6
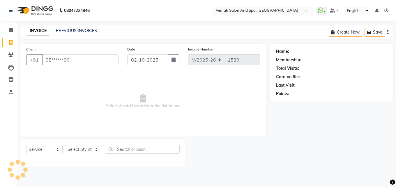
type input "98******90"
select select "1: Object"
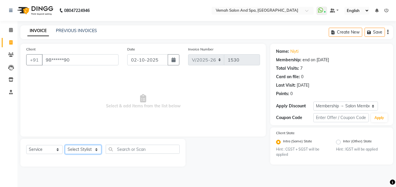
click at [96, 148] on select "Select Stylist Bhoomi Chahat [PERSON_NAME] Divya [PERSON_NAME] [PERSON_NAME] Sa…" at bounding box center [83, 149] width 36 height 9
select select "62759"
click at [65, 145] on select "Select Stylist Bhoomi Chahat [PERSON_NAME] Divya [PERSON_NAME] [PERSON_NAME] Sa…" at bounding box center [83, 149] width 36 height 9
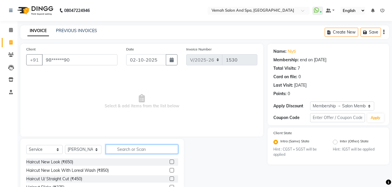
drag, startPoint x: 141, startPoint y: 151, endPoint x: 146, endPoint y: 136, distance: 15.4
click at [143, 150] on input "text" at bounding box center [142, 149] width 72 height 9
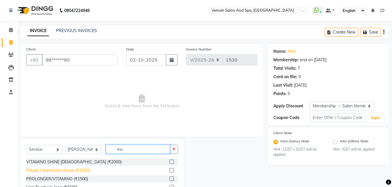
type input "ino"
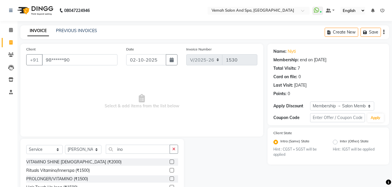
drag, startPoint x: 81, startPoint y: 170, endPoint x: 101, endPoint y: 169, distance: 20.1
click at [82, 171] on div "Rituals Vitamino/Innerspa (₹1500)" at bounding box center [58, 170] width 64 height 6
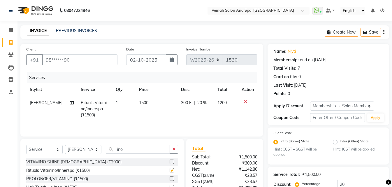
checkbox input "false"
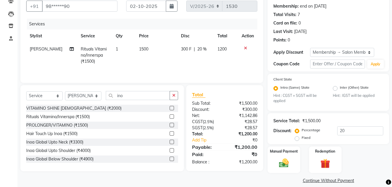
scroll to position [60, 0]
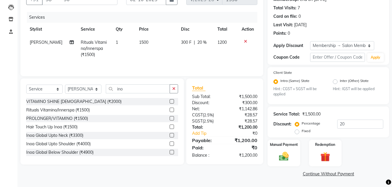
click at [149, 38] on td "1500" at bounding box center [157, 48] width 42 height 25
select select "62759"
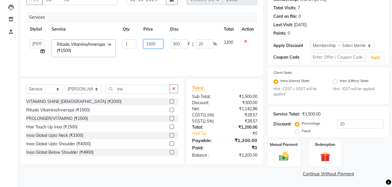
click at [160, 45] on input "1500" at bounding box center [153, 43] width 20 height 9
type input "1700"
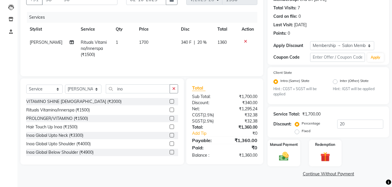
click at [169, 58] on tr "wahid Rituals Vitamino/Innerspa (₹1500) 1 1700 340 F | 20 % 1360" at bounding box center [141, 48] width 231 height 25
click at [285, 156] on img at bounding box center [284, 157] width 16 height 12
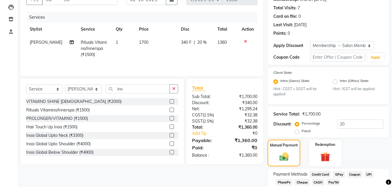
scroll to position [98, 0]
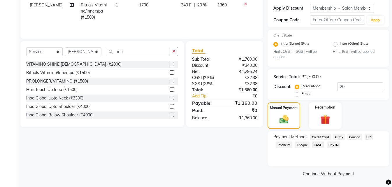
click at [370, 136] on span "UPI" at bounding box center [369, 137] width 9 height 7
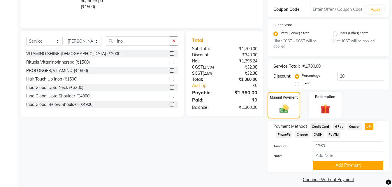
scroll to position [114, 0]
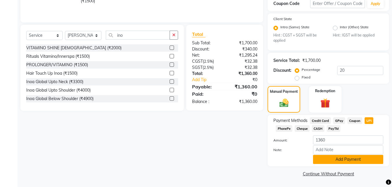
click at [337, 161] on button "Add Payment" at bounding box center [348, 159] width 70 height 9
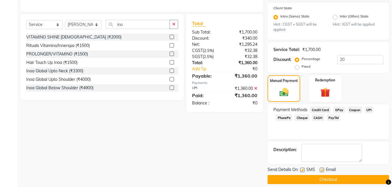
scroll to position [131, 0]
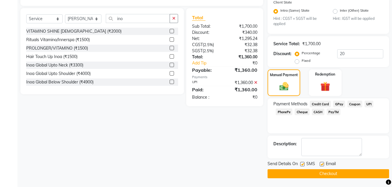
click at [311, 171] on button "Checkout" at bounding box center [329, 173] width 122 height 9
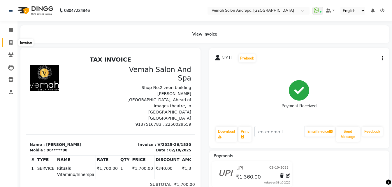
click at [12, 43] on icon at bounding box center [10, 42] width 3 height 4
select select "service"
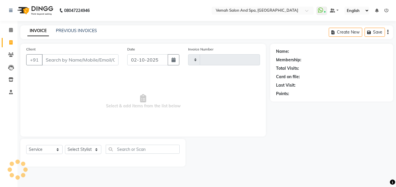
type input "1531"
select select "7315"
click at [8, 30] on span at bounding box center [11, 30] width 10 height 7
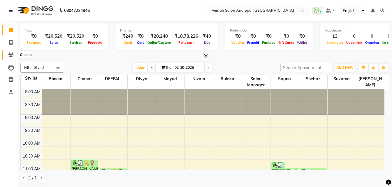
click at [8, 56] on icon at bounding box center [11, 54] width 6 height 4
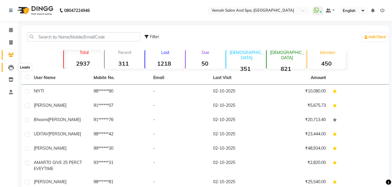
click at [10, 67] on icon at bounding box center [11, 68] width 6 height 6
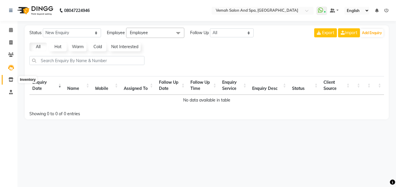
click at [11, 81] on icon at bounding box center [10, 79] width 5 height 4
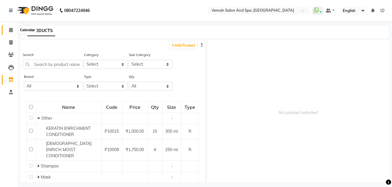
click at [10, 31] on icon at bounding box center [11, 30] width 4 height 4
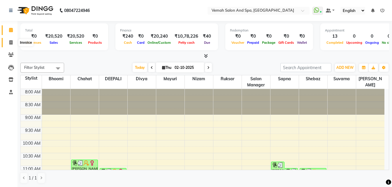
click at [11, 40] on icon at bounding box center [10, 42] width 3 height 4
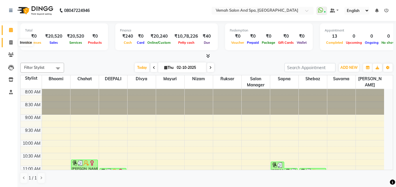
select select "7315"
select select "service"
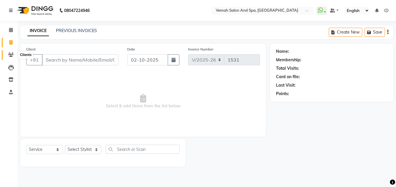
click at [10, 54] on icon at bounding box center [11, 54] width 6 height 4
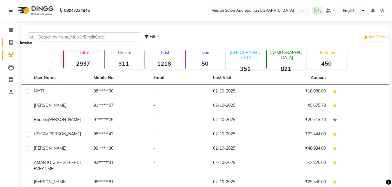
click at [11, 41] on icon at bounding box center [10, 42] width 3 height 4
select select "service"
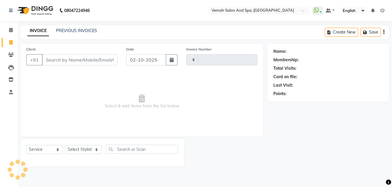
type input "1531"
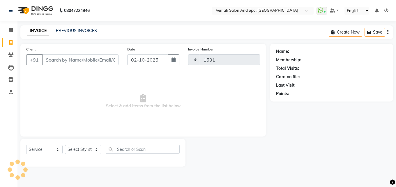
select select "7315"
click at [11, 30] on icon at bounding box center [11, 30] width 4 height 4
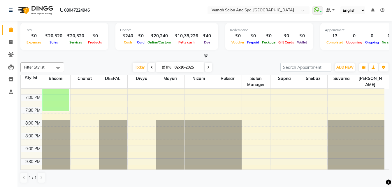
scroll to position [304, 0]
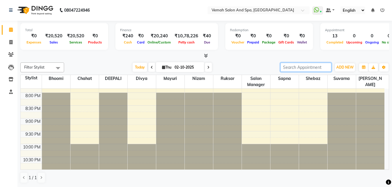
click at [320, 68] on input "search" at bounding box center [305, 67] width 51 height 9
click at [347, 68] on span "ADD NEW" at bounding box center [344, 67] width 17 height 4
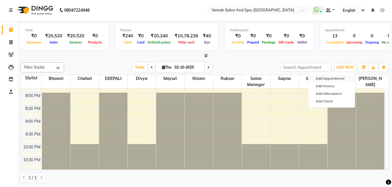
click at [329, 80] on button "Add Appointment" at bounding box center [332, 79] width 46 height 8
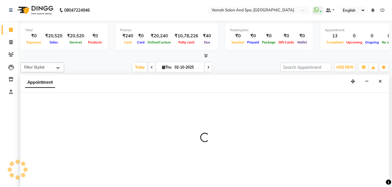
select select "540"
select select "tentative"
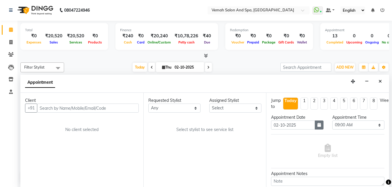
click at [317, 125] on icon "button" at bounding box center [318, 125] width 3 height 4
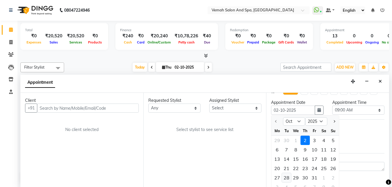
scroll to position [29, 0]
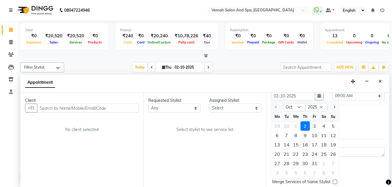
click at [303, 144] on div "16" at bounding box center [305, 144] width 9 height 9
type input "16-10-2025"
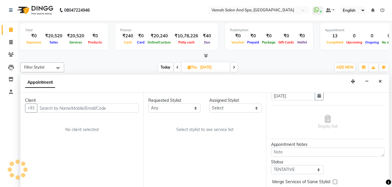
scroll to position [28, 0]
select select "540"
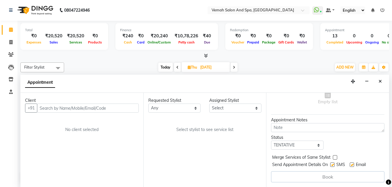
scroll to position [58, 0]
click at [91, 108] on input "text" at bounding box center [88, 107] width 102 height 9
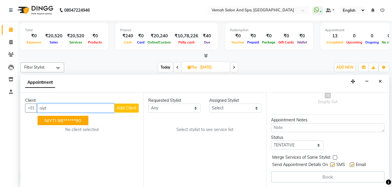
click at [76, 123] on ngb-highlight "98******90" at bounding box center [69, 120] width 24 height 6
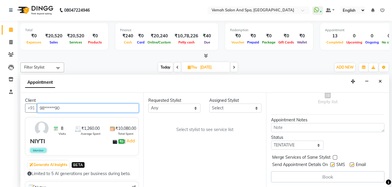
type input "98******90"
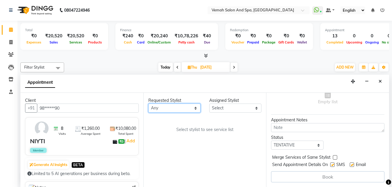
click at [197, 108] on select "Any Bhoomi Chahat DEEPALI Divya Mayuri Nizam Ruksar Salon Manager Sapna Shebaz …" at bounding box center [174, 107] width 52 height 9
select select "62759"
click at [148, 103] on select "Any Bhoomi Chahat DEEPALI Divya Mayuri Nizam Ruksar Salon Manager Sapna Shebaz …" at bounding box center [174, 107] width 52 height 9
select select "62759"
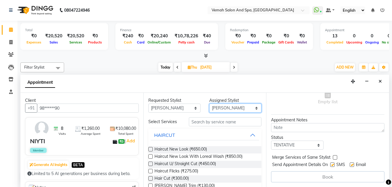
click at [238, 109] on select "Select Bhoomi Chahat DEEPALI Divya Mayuri Nizam Ruksar Salon Manager Sapna Sheb…" at bounding box center [235, 107] width 52 height 9
click at [209, 103] on select "Select Bhoomi Chahat DEEPALI Divya Mayuri Nizam Ruksar Salon Manager Sapna Sheb…" at bounding box center [235, 107] width 52 height 9
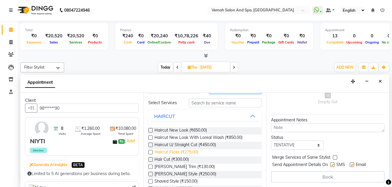
scroll to position [29, 0]
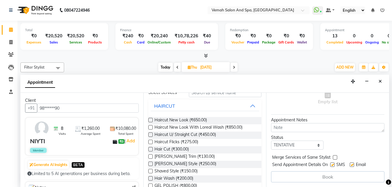
click at [150, 120] on label at bounding box center [150, 120] width 4 height 4
click at [150, 120] on input "checkbox" at bounding box center [150, 121] width 4 height 4
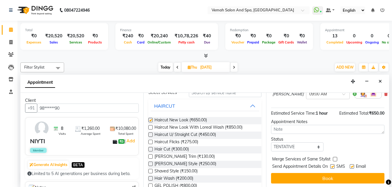
checkbox input "false"
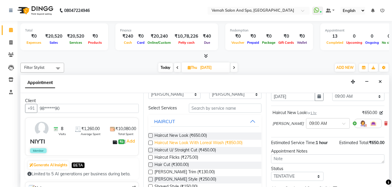
scroll to position [0, 0]
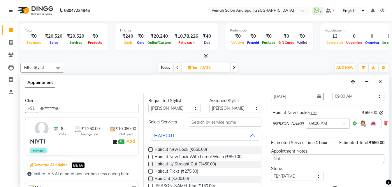
click at [324, 120] on div "× 09:00 AM" at bounding box center [328, 123] width 44 height 10
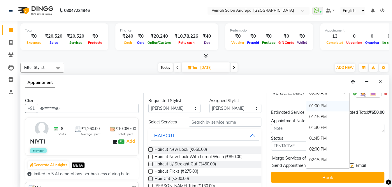
scroll to position [175, 0]
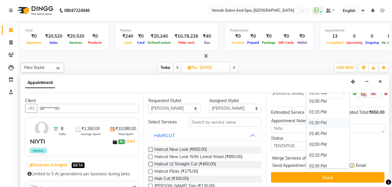
click at [306, 119] on div "01:30 PM" at bounding box center [327, 122] width 43 height 11
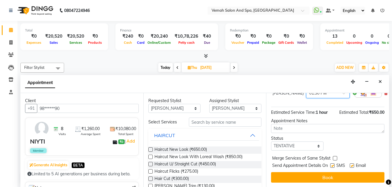
scroll to position [0, 0]
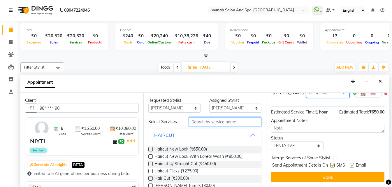
click at [212, 120] on input "text" at bounding box center [225, 121] width 73 height 9
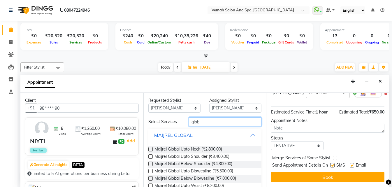
type input "glob"
click at [150, 165] on label at bounding box center [150, 164] width 4 height 4
click at [150, 165] on input "checkbox" at bounding box center [150, 164] width 4 height 4
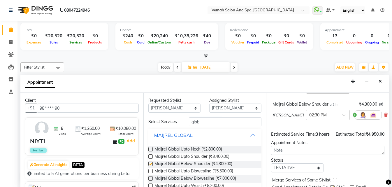
checkbox input "false"
click at [216, 124] on input "glob" at bounding box center [225, 121] width 73 height 9
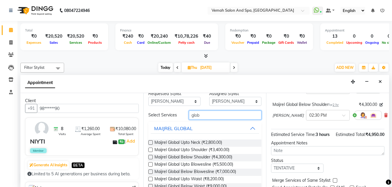
scroll to position [0, 0]
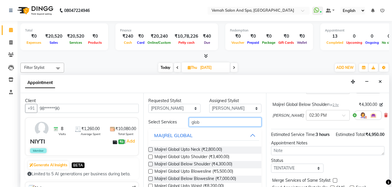
click at [226, 126] on input "glob" at bounding box center [225, 121] width 73 height 9
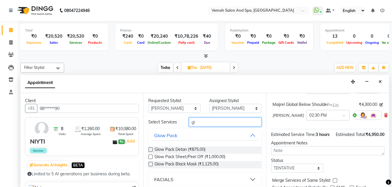
type input "g"
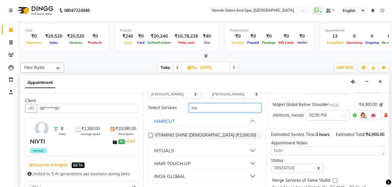
scroll to position [0, 0]
type input "ino"
click at [164, 175] on div "INOA GLOBAL" at bounding box center [169, 175] width 31 height 7
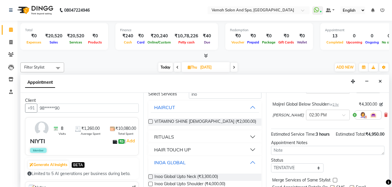
scroll to position [14, 0]
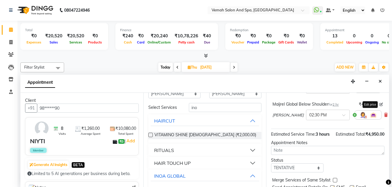
click at [380, 105] on icon at bounding box center [381, 104] width 3 height 3
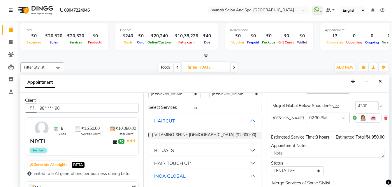
click at [379, 107] on div "Maijrel Global Below Shoulder for 2 hr 4300 wahid × 02:30 PM" at bounding box center [327, 113] width 113 height 27
click at [380, 106] on icon at bounding box center [381, 105] width 3 height 3
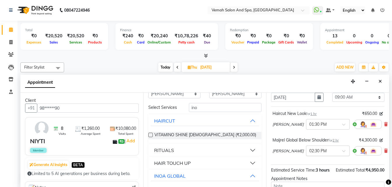
scroll to position [38, 0]
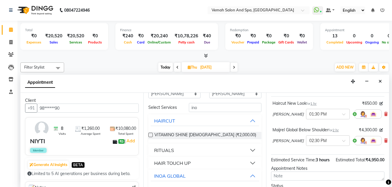
click at [325, 134] on div "wahid × 02:30 PM" at bounding box center [327, 140] width 109 height 15
drag, startPoint x: 328, startPoint y: 132, endPoint x: 270, endPoint y: 129, distance: 58.1
click at [270, 129] on div "Jump to Today 1 2 3 4 5 6 7 8 Weeks Appointment Date 16-10-2025 Appointment Tim…" at bounding box center [327, 140] width 123 height 94
click at [384, 139] on icon at bounding box center [385, 140] width 3 height 4
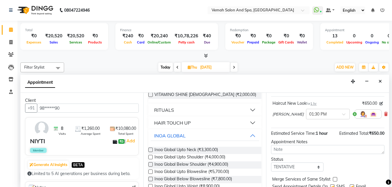
scroll to position [73, 0]
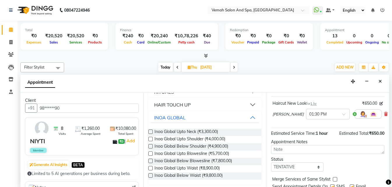
click at [152, 154] on label at bounding box center [150, 153] width 4 height 4
click at [152, 154] on input "checkbox" at bounding box center [150, 154] width 4 height 4
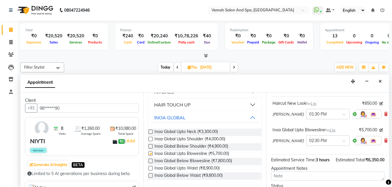
checkbox input "false"
click at [384, 139] on icon at bounding box center [385, 140] width 3 height 4
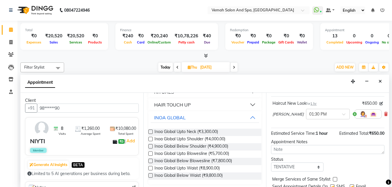
click at [151, 161] on label at bounding box center [150, 161] width 4 height 4
click at [151, 161] on input "checkbox" at bounding box center [150, 161] width 4 height 4
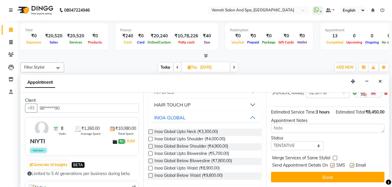
scroll to position [96, 0]
click at [332, 163] on label at bounding box center [332, 165] width 4 height 4
click at [332, 164] on input "checkbox" at bounding box center [332, 166] width 4 height 4
click at [351, 163] on label at bounding box center [352, 165] width 4 height 4
click at [351, 164] on input "checkbox" at bounding box center [352, 166] width 4 height 4
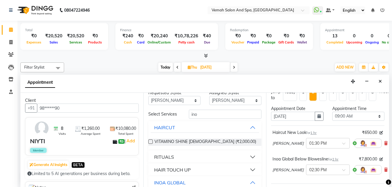
scroll to position [0, 0]
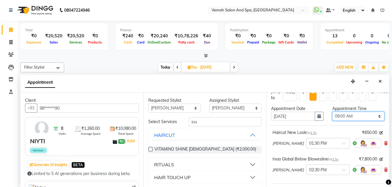
click at [374, 115] on select "Select 09:00 AM 09:15 AM 09:30 AM 09:45 AM 10:00 AM 10:15 AM 10:30 AM 10:45 AM …" at bounding box center [358, 116] width 52 height 9
click at [332, 112] on select "Select 09:00 AM 09:15 AM 09:30 AM 09:45 AM 10:00 AM 10:15 AM 10:30 AM 10:45 AM …" at bounding box center [358, 116] width 52 height 9
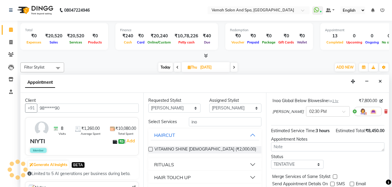
scroll to position [96, 0]
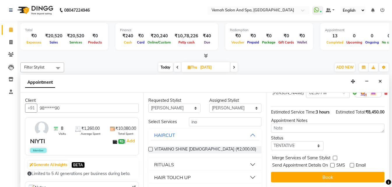
drag, startPoint x: 294, startPoint y: 173, endPoint x: 296, endPoint y: 168, distance: 4.9
click at [295, 172] on button "Book" at bounding box center [327, 177] width 113 height 10
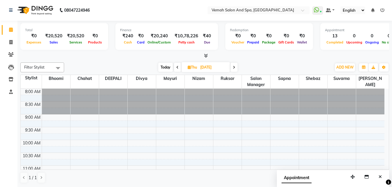
scroll to position [0, 0]
click at [9, 41] on span at bounding box center [11, 42] width 10 height 7
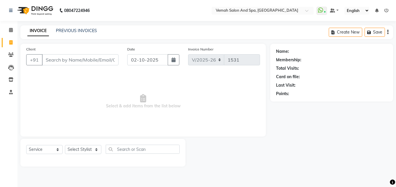
click at [72, 53] on div "Client +91" at bounding box center [72, 58] width 101 height 24
drag, startPoint x: 98, startPoint y: 148, endPoint x: 84, endPoint y: 154, distance: 15.2
click at [98, 148] on select "Select Stylist Bhoomi Chahat [PERSON_NAME] Divya [PERSON_NAME] [PERSON_NAME] Sa…" at bounding box center [83, 149] width 36 height 9
click at [65, 145] on select "Select Stylist Bhoomi Chahat [PERSON_NAME] Divya [PERSON_NAME] [PERSON_NAME] Sa…" at bounding box center [83, 149] width 36 height 9
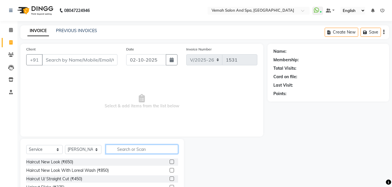
click at [124, 152] on input "text" at bounding box center [142, 149] width 72 height 9
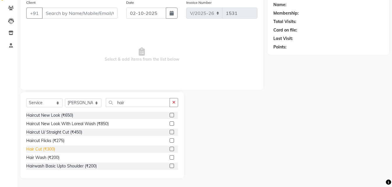
click at [52, 150] on div "Hair Cut (₹300)" at bounding box center [40, 149] width 29 height 6
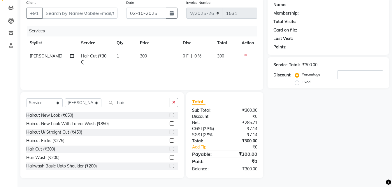
scroll to position [0, 0]
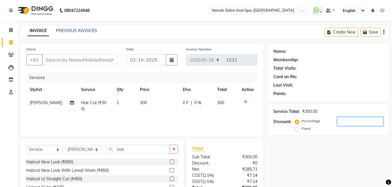
drag, startPoint x: 350, startPoint y: 125, endPoint x: 337, endPoint y: 74, distance: 52.8
click at [351, 123] on input "number" at bounding box center [360, 121] width 46 height 9
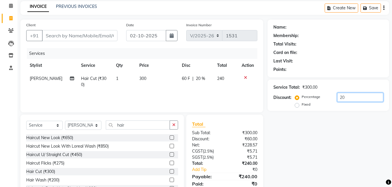
scroll to position [29, 0]
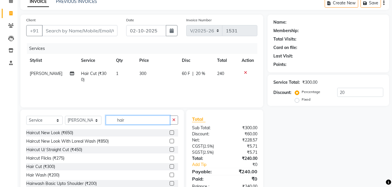
click at [149, 121] on input "hair" at bounding box center [138, 119] width 64 height 9
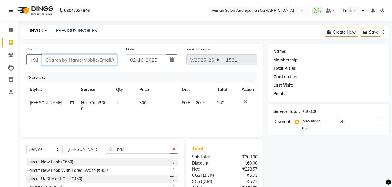
click at [102, 63] on input "Client" at bounding box center [80, 59] width 76 height 11
drag, startPoint x: 89, startPoint y: 64, endPoint x: 92, endPoint y: 60, distance: 4.7
click at [91, 61] on input "Client" at bounding box center [80, 59] width 76 height 11
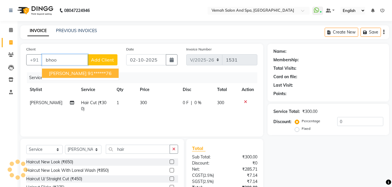
click at [80, 75] on button "bhoomi parab 91******76" at bounding box center [80, 73] width 77 height 9
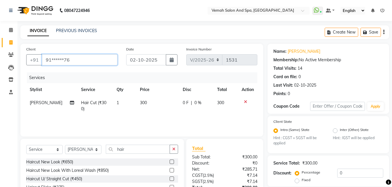
click at [82, 59] on input "91******76" at bounding box center [80, 59] width 76 height 11
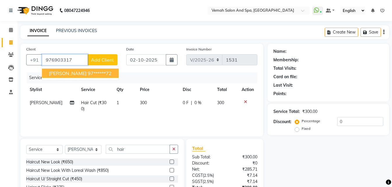
click at [73, 75] on span "SUDHA BHUSHAN" at bounding box center [68, 73] width 38 height 6
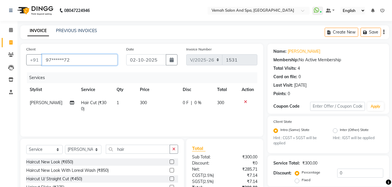
click at [101, 63] on input "97******72" at bounding box center [80, 59] width 76 height 11
click at [247, 102] on icon at bounding box center [245, 102] width 3 height 4
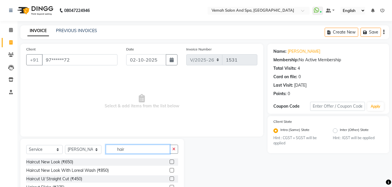
click at [150, 151] on input "hair" at bounding box center [138, 149] width 64 height 9
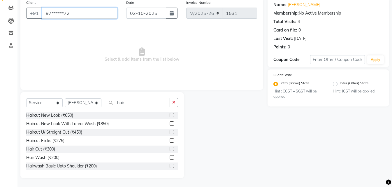
click at [82, 16] on input "97******72" at bounding box center [80, 13] width 76 height 11
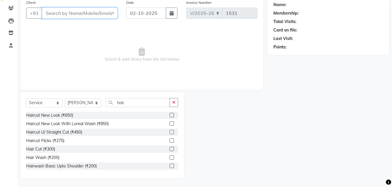
click at [81, 13] on input "Client" at bounding box center [80, 13] width 76 height 11
click at [84, 14] on input "Client" at bounding box center [80, 13] width 76 height 11
click at [85, 14] on input "Client" at bounding box center [80, 13] width 76 height 11
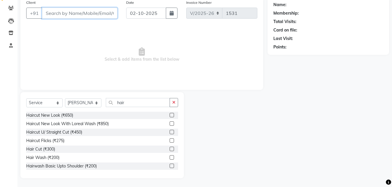
click at [87, 13] on input "Client" at bounding box center [80, 13] width 76 height 11
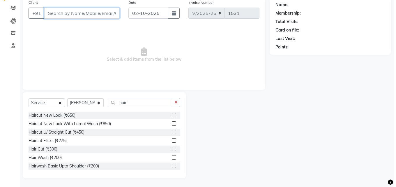
scroll to position [0, 0]
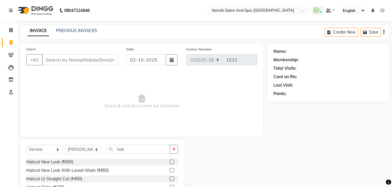
click at [81, 92] on span "Select & add items from the list below" at bounding box center [141, 101] width 231 height 58
click at [82, 62] on input "Client" at bounding box center [80, 59] width 76 height 11
click at [99, 153] on select "Select Stylist Bhoomi Chahat [PERSON_NAME] Divya [PERSON_NAME] [PERSON_NAME] Sa…" at bounding box center [83, 149] width 36 height 9
click at [140, 150] on input "hair" at bounding box center [138, 149] width 64 height 9
click at [111, 62] on input "Client" at bounding box center [80, 59] width 76 height 11
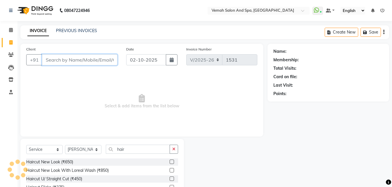
click at [98, 62] on input "Client" at bounding box center [80, 59] width 76 height 11
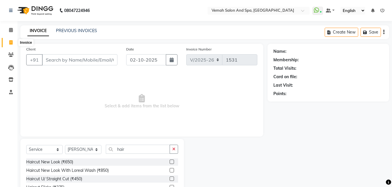
click at [14, 40] on span at bounding box center [11, 42] width 10 height 7
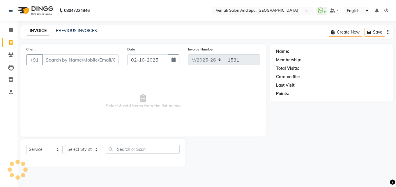
click at [110, 64] on input "Client" at bounding box center [80, 59] width 77 height 11
click at [104, 53] on div "Client +91" at bounding box center [72, 58] width 101 height 24
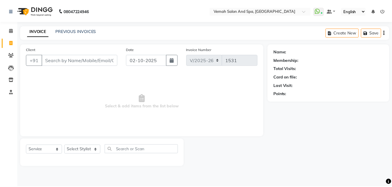
scroll to position [0, 1]
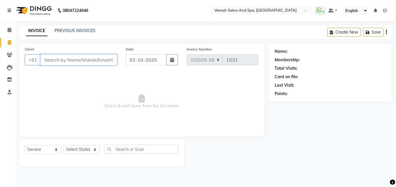
click at [78, 59] on input "Client" at bounding box center [79, 59] width 77 height 11
click at [80, 59] on input "Client" at bounding box center [79, 59] width 77 height 11
drag, startPoint x: 95, startPoint y: 65, endPoint x: 87, endPoint y: 115, distance: 51.4
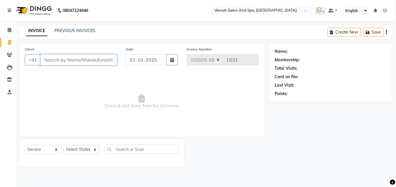
click at [91, 71] on div "Client +91 Date 02-10-2025 Invoice Number V/2025 V/2025-26 1531 Select & add it…" at bounding box center [142, 90] width 246 height 93
drag, startPoint x: 89, startPoint y: 149, endPoint x: 92, endPoint y: 148, distance: 3.6
click at [92, 148] on select "Select Stylist Bhoomi Chahat [PERSON_NAME] Divya [PERSON_NAME] [PERSON_NAME] Sa…" at bounding box center [82, 149] width 36 height 9
click at [64, 145] on select "Select Stylist Bhoomi Chahat [PERSON_NAME] Divya [PERSON_NAME] [PERSON_NAME] Sa…" at bounding box center [82, 149] width 36 height 9
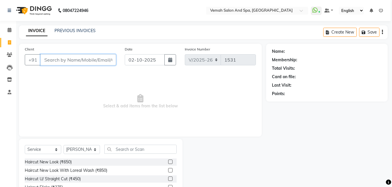
click at [96, 63] on input "Client" at bounding box center [79, 59] width 76 height 11
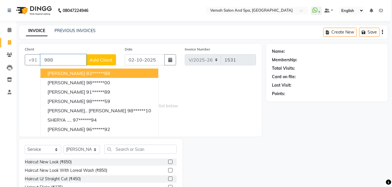
click at [57, 60] on input "988" at bounding box center [64, 59] width 46 height 11
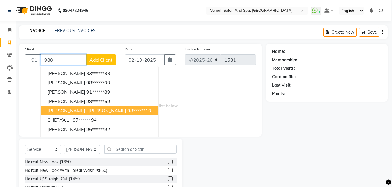
click at [62, 60] on input "988" at bounding box center [64, 59] width 46 height 11
click at [69, 33] on div "INVOICE PREVIOUS INVOICES" at bounding box center [61, 31] width 84 height 7
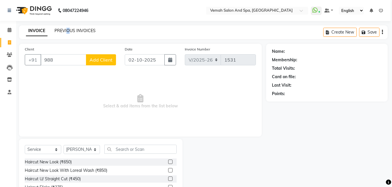
click at [75, 30] on link "PREVIOUS INVOICES" at bounding box center [75, 30] width 41 height 5
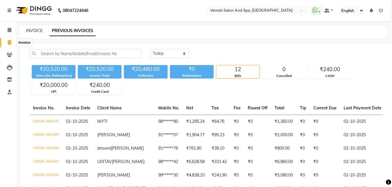
click at [10, 42] on icon at bounding box center [9, 42] width 3 height 4
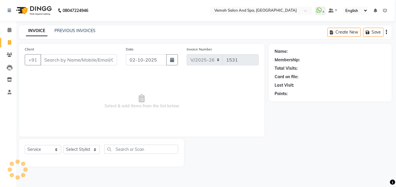
click at [108, 62] on input "Client" at bounding box center [79, 59] width 77 height 11
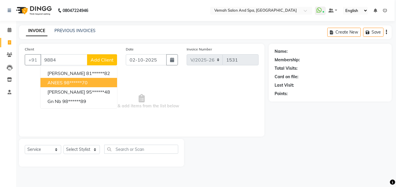
click at [61, 82] on span "ANEES" at bounding box center [55, 83] width 15 height 6
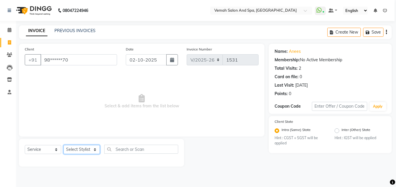
click at [75, 150] on select "Select Stylist Bhoomi Chahat [PERSON_NAME] Divya [PERSON_NAME] [PERSON_NAME] Sa…" at bounding box center [82, 149] width 36 height 9
click at [64, 145] on select "Select Stylist Bhoomi Chahat [PERSON_NAME] Divya [PERSON_NAME] [PERSON_NAME] Sa…" at bounding box center [82, 149] width 36 height 9
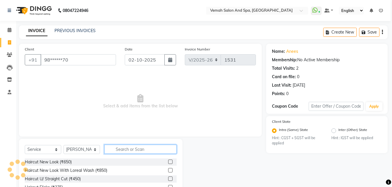
drag, startPoint x: 139, startPoint y: 152, endPoint x: 142, endPoint y: 150, distance: 3.0
click at [142, 150] on input "text" at bounding box center [140, 149] width 72 height 9
click at [131, 147] on input "text" at bounding box center [140, 149] width 72 height 9
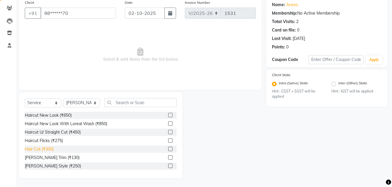
click at [44, 150] on div "Hair Cut (₹300)" at bounding box center [39, 149] width 29 height 6
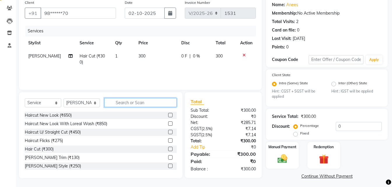
click at [154, 104] on input "text" at bounding box center [140, 102] width 72 height 9
click at [127, 105] on input "text" at bounding box center [140, 102] width 72 height 9
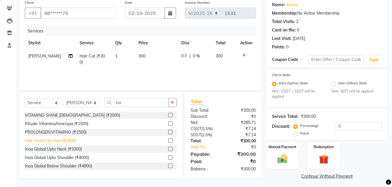
click at [61, 141] on div "Hair Touch Up Inoa (₹1500)" at bounding box center [50, 141] width 51 height 6
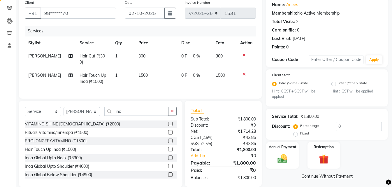
scroll to position [54, 0]
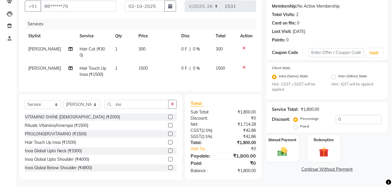
click at [150, 62] on td "1500" at bounding box center [156, 71] width 43 height 19
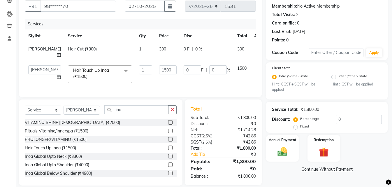
click at [156, 59] on td "300" at bounding box center [168, 52] width 24 height 19
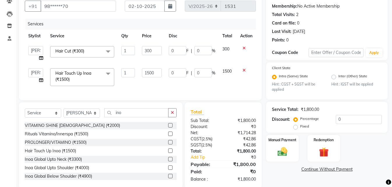
click at [152, 67] on td "1500" at bounding box center [151, 77] width 27 height 25
drag, startPoint x: 154, startPoint y: 70, endPoint x: 155, endPoint y: 76, distance: 6.8
click at [155, 76] on input "1500" at bounding box center [152, 72] width 20 height 9
click at [151, 72] on input "1" at bounding box center [152, 72] width 20 height 9
click at [149, 72] on input "1" at bounding box center [152, 72] width 20 height 9
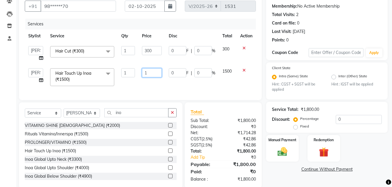
click at [150, 73] on input "1" at bounding box center [152, 72] width 20 height 9
click at [239, 83] on td at bounding box center [246, 77] width 19 height 25
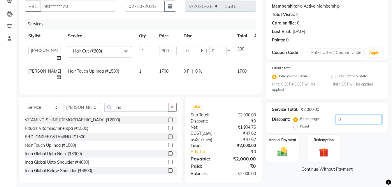
click at [351, 119] on input "0" at bounding box center [359, 119] width 46 height 9
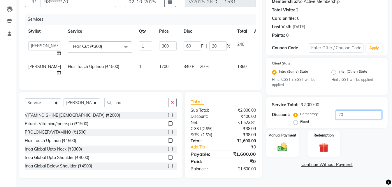
scroll to position [63, 0]
drag, startPoint x: 285, startPoint y: 141, endPoint x: 289, endPoint y: 129, distance: 12.8
click at [285, 141] on img at bounding box center [282, 147] width 16 height 12
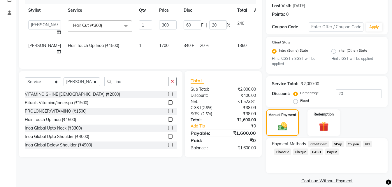
scroll to position [86, 0]
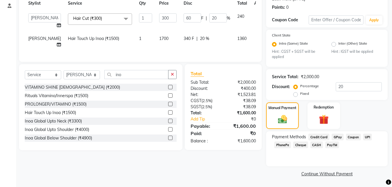
click at [365, 138] on span "UPI" at bounding box center [367, 137] width 9 height 7
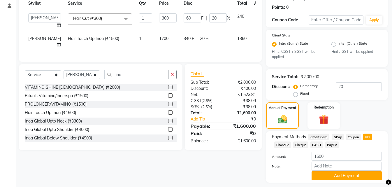
scroll to position [103, 0]
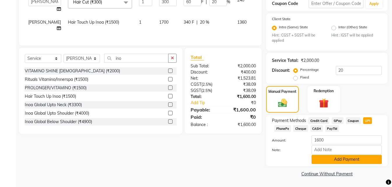
click at [323, 159] on button "Add Payment" at bounding box center [347, 159] width 70 height 9
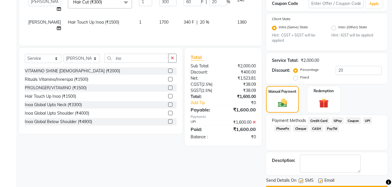
scroll to position [119, 0]
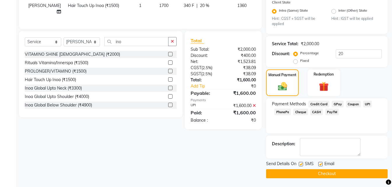
click at [286, 174] on button "Checkout" at bounding box center [327, 173] width 122 height 9
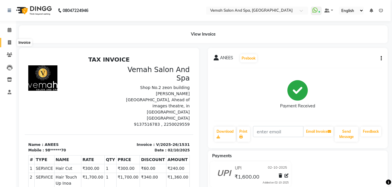
click at [11, 42] on icon at bounding box center [9, 42] width 3 height 4
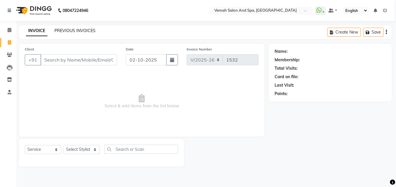
click at [84, 31] on link "PREVIOUS INVOICES" at bounding box center [75, 30] width 41 height 5
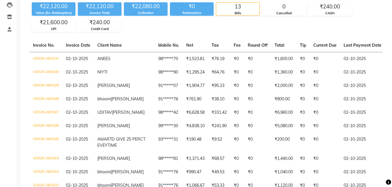
scroll to position [29, 0]
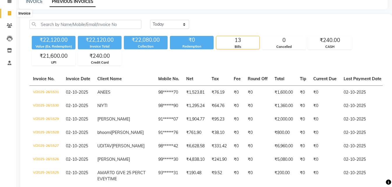
click at [8, 15] on icon at bounding box center [9, 13] width 3 height 4
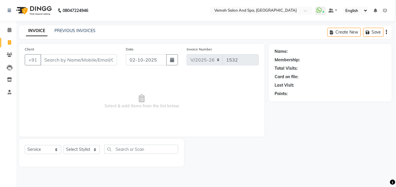
click at [99, 62] on input "Client" at bounding box center [79, 59] width 77 height 11
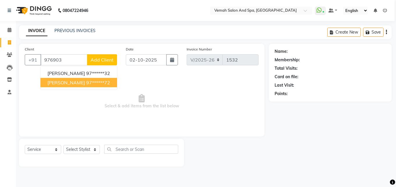
click at [85, 85] on span "SUDHA BHUSHAN" at bounding box center [67, 83] width 38 height 6
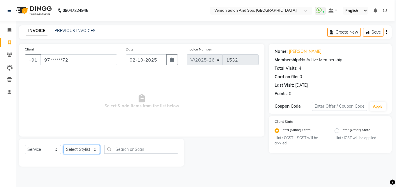
click at [95, 151] on select "Select Stylist Bhoomi Chahat [PERSON_NAME] Divya [PERSON_NAME] [PERSON_NAME] Sa…" at bounding box center [82, 149] width 36 height 9
click at [64, 145] on select "Select Stylist Bhoomi Chahat [PERSON_NAME] Divya [PERSON_NAME] [PERSON_NAME] Sa…" at bounding box center [82, 149] width 36 height 9
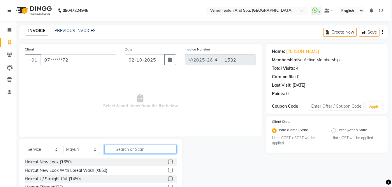
click at [141, 151] on input "text" at bounding box center [140, 149] width 72 height 9
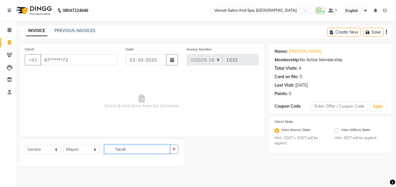
click at [136, 151] on input "facail" at bounding box center [137, 149] width 66 height 9
click at [90, 150] on select "Select Stylist Bhoomi Chahat [PERSON_NAME] Divya [PERSON_NAME] [PERSON_NAME] Sa…" at bounding box center [82, 149] width 36 height 9
click at [135, 153] on input "facail" at bounding box center [137, 149] width 66 height 9
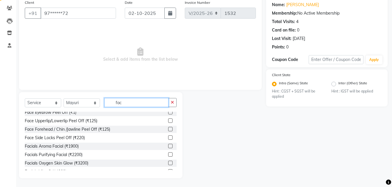
scroll to position [58, 0]
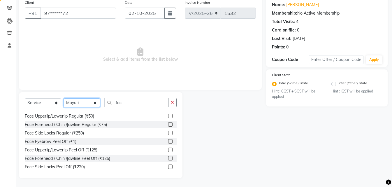
click at [93, 104] on select "Select Stylist Bhoomi Chahat [PERSON_NAME] Divya [PERSON_NAME] [PERSON_NAME] Sa…" at bounding box center [82, 102] width 36 height 9
click at [64, 98] on select "Select Stylist Bhoomi Chahat [PERSON_NAME] Divya [PERSON_NAME] [PERSON_NAME] Sa…" at bounding box center [82, 102] width 36 height 9
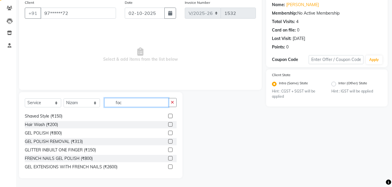
click at [124, 102] on input "fac" at bounding box center [136, 102] width 64 height 9
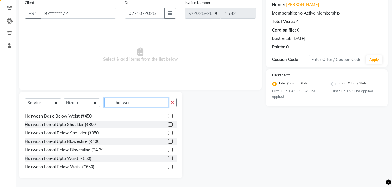
scroll to position [41, 0]
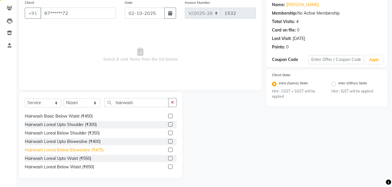
click at [101, 150] on div "Hairwash Loreal Below Blowesline (₹475)" at bounding box center [64, 150] width 79 height 6
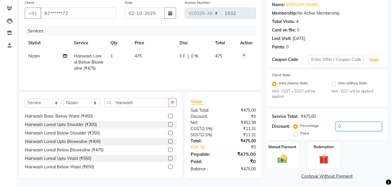
click at [344, 127] on input "0" at bounding box center [359, 126] width 46 height 9
click at [252, 72] on td at bounding box center [246, 62] width 19 height 25
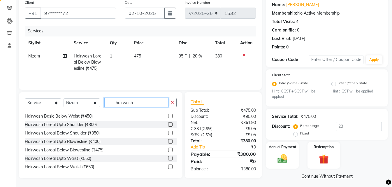
click at [156, 102] on input "hairwash" at bounding box center [136, 102] width 64 height 9
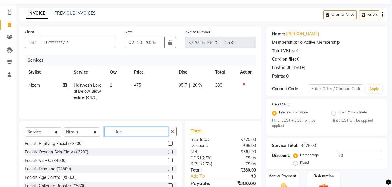
scroll to position [47, 0]
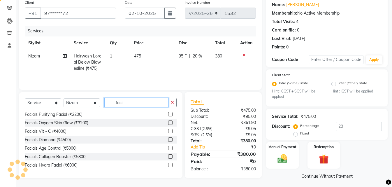
click at [136, 103] on input "faci" at bounding box center [136, 102] width 64 height 9
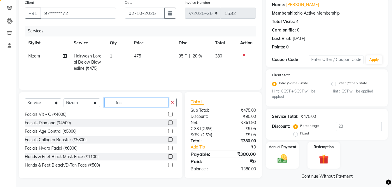
click at [133, 102] on input "fac" at bounding box center [136, 102] width 64 height 9
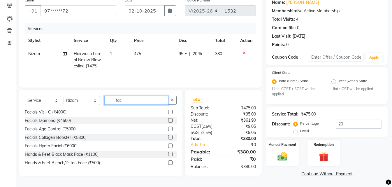
click at [132, 101] on input "fac" at bounding box center [136, 100] width 64 height 9
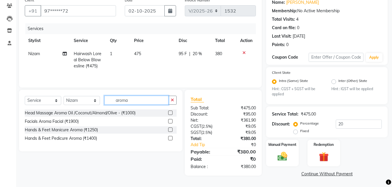
scroll to position [20, 0]
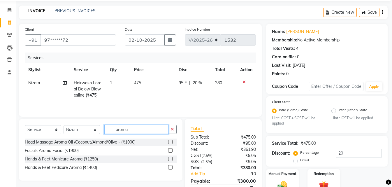
click at [148, 129] on input "aroma" at bounding box center [136, 129] width 64 height 9
click at [147, 124] on div "Select Service Product Membership Package Voucher Prepaid Gift Card Select Styl…" at bounding box center [101, 150] width 164 height 62
click at [146, 124] on div "Select Service Product Membership Package Voucher Prepaid Gift Card Select Styl…" at bounding box center [101, 150] width 164 height 62
click at [145, 127] on input "aroma" at bounding box center [136, 129] width 64 height 9
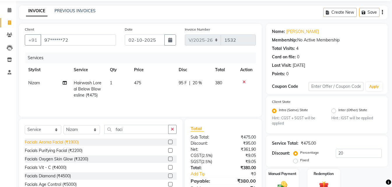
click at [65, 140] on div "Facials Aroma Facial (₹1900)" at bounding box center [52, 142] width 54 height 6
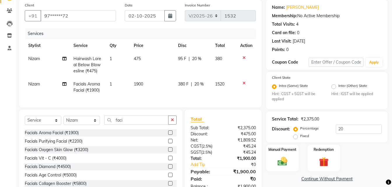
scroll to position [66, 0]
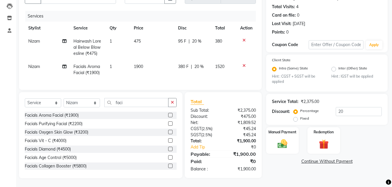
click at [375, 120] on div "Name: Sudha Bhushan Membership: No Active Membership Total Visits: 4 Card on fi…" at bounding box center [329, 80] width 126 height 196
drag, startPoint x: 135, startPoint y: 103, endPoint x: 134, endPoint y: 93, distance: 10.8
click at [134, 103] on input "faci" at bounding box center [136, 102] width 64 height 9
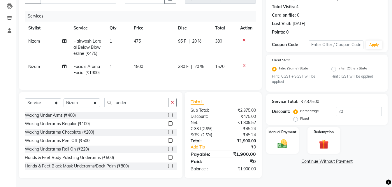
click at [83, 133] on div "Waxing Underarms Chocolate (₹200)" at bounding box center [59, 132] width 69 height 6
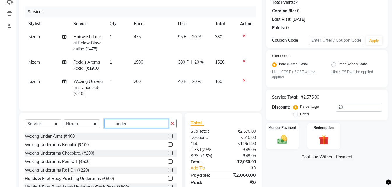
click at [128, 126] on input "under" at bounding box center [136, 123] width 64 height 9
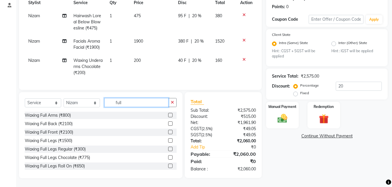
click at [142, 103] on input "full" at bounding box center [136, 102] width 64 height 9
click at [143, 101] on input "full" at bounding box center [136, 102] width 64 height 9
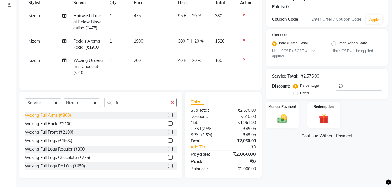
click at [65, 115] on div "Waxing Full Arms (₹800)" at bounding box center [48, 115] width 46 height 6
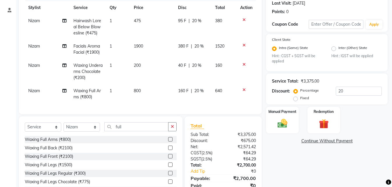
scroll to position [110, 0]
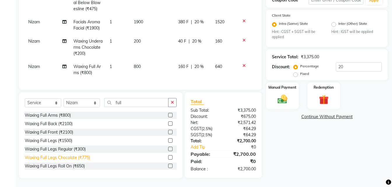
click at [77, 156] on div "Waxing Full Legs Chocolate (₹775)" at bounding box center [57, 158] width 65 height 6
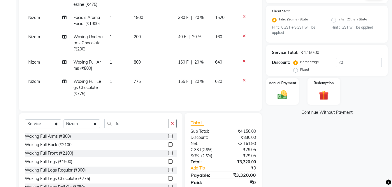
click at [243, 62] on icon at bounding box center [244, 61] width 3 height 4
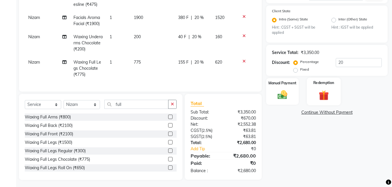
scroll to position [112, 0]
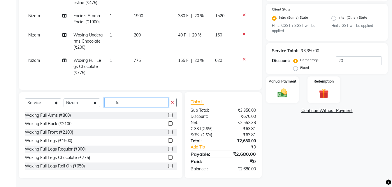
click at [133, 102] on input "full" at bounding box center [136, 102] width 64 height 9
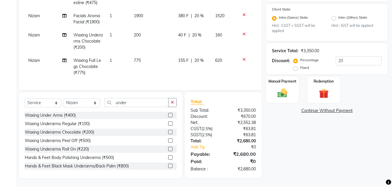
drag, startPoint x: 51, startPoint y: 115, endPoint x: 54, endPoint y: 113, distance: 3.6
click at [53, 113] on div "Waxing Under Arms (₹400)" at bounding box center [50, 115] width 51 height 6
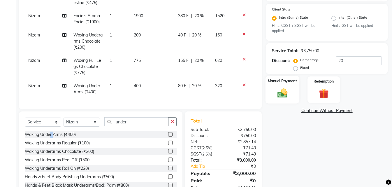
scroll to position [134, 0]
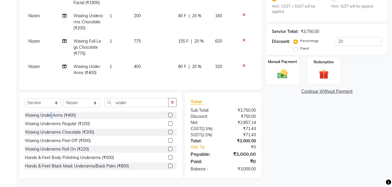
click at [284, 74] on img at bounding box center [282, 74] width 16 height 12
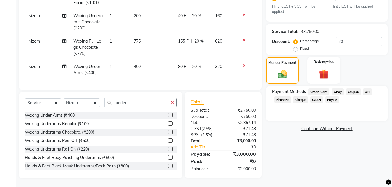
click at [368, 88] on span "UPI" at bounding box center [367, 91] width 9 height 7
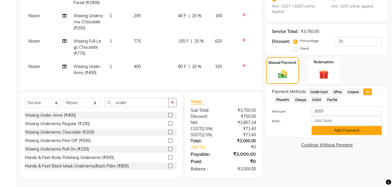
click at [362, 128] on button "Add Payment" at bounding box center [347, 130] width 70 height 9
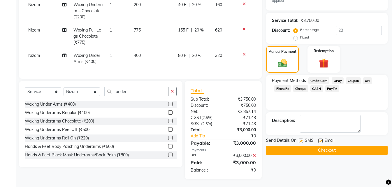
scroll to position [146, 0]
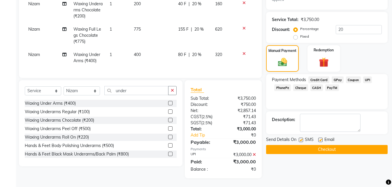
click at [336, 146] on button "Checkout" at bounding box center [327, 149] width 122 height 9
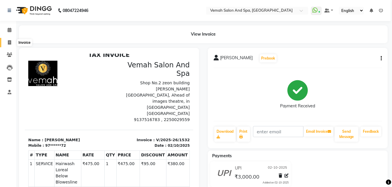
click at [10, 42] on icon at bounding box center [9, 42] width 3 height 4
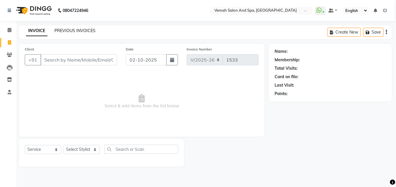
click at [77, 33] on link "PREVIOUS INVOICES" at bounding box center [75, 30] width 41 height 5
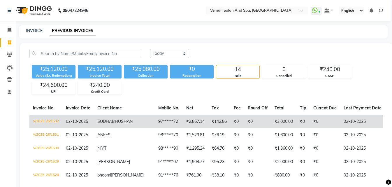
click at [181, 120] on tr "V/2025-26/1532 02-10-2025 SUDHA BHUSHAN 97******72 ₹2,857.14 ₹142.86 ₹0 ₹0 ₹3,0…" at bounding box center [285, 122] width 513 height 14
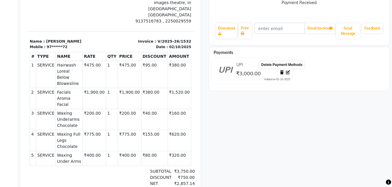
click at [283, 71] on icon at bounding box center [281, 72] width 3 height 4
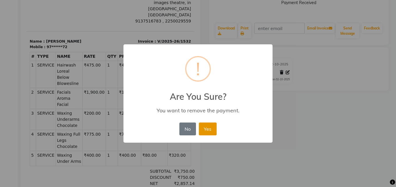
click at [209, 131] on button "Yes" at bounding box center [208, 128] width 18 height 13
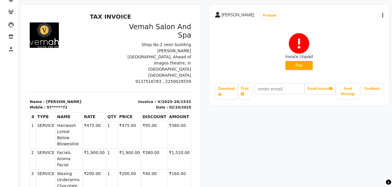
scroll to position [29, 0]
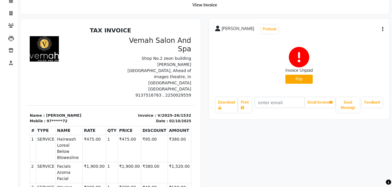
click at [293, 80] on button "Pay" at bounding box center [298, 79] width 27 height 9
select select "1"
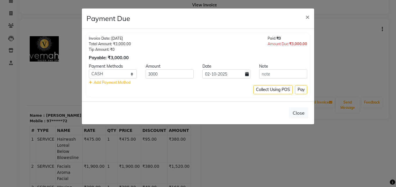
click at [127, 83] on span "Add Payment Method" at bounding box center [112, 82] width 37 height 5
select select "1"
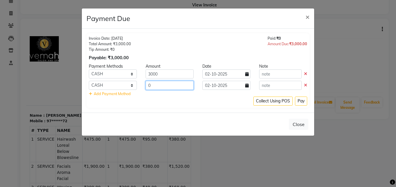
click at [184, 89] on input "0" at bounding box center [170, 85] width 48 height 9
type input "0"
type input "320"
click at [302, 103] on button "Pay" at bounding box center [301, 100] width 12 height 9
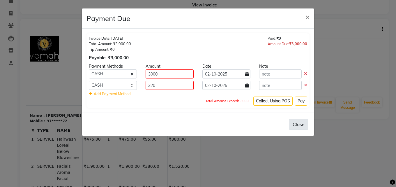
click at [301, 127] on button "Close" at bounding box center [299, 124] width 20 height 11
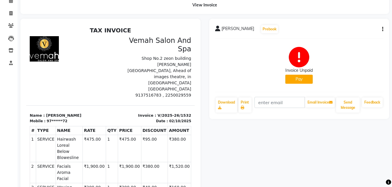
click at [303, 82] on button "Pay" at bounding box center [298, 79] width 27 height 9
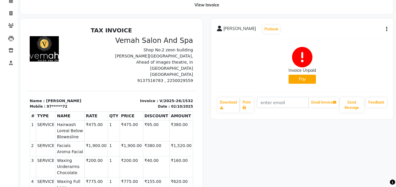
select select "1"
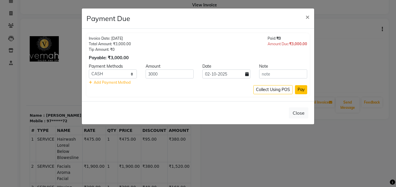
click at [301, 90] on button "Pay" at bounding box center [301, 89] width 12 height 9
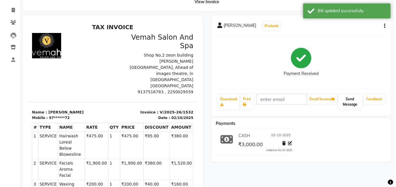
scroll to position [0, 0]
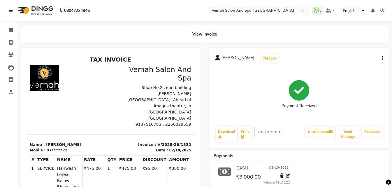
click at [383, 56] on div "SUDHA BHUSHAN Prebook Payment Received Download Print Email Invoice Send Messag…" at bounding box center [299, 98] width 180 height 100
click at [383, 58] on div "SUDHA BHUSHAN Prebook Payment Received Download Print Email Invoice Send Messag…" at bounding box center [299, 98] width 180 height 100
click at [382, 59] on icon "button" at bounding box center [382, 58] width 1 height 0
click at [350, 46] on div "Split Service Amount" at bounding box center [354, 47] width 40 height 7
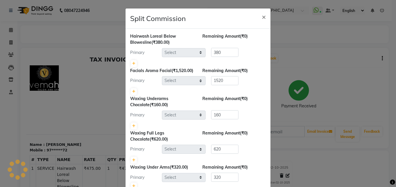
select select "62762"
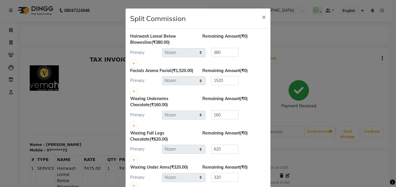
scroll to position [29, 0]
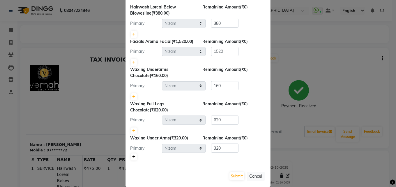
click at [132, 159] on icon at bounding box center [133, 156] width 3 height 3
type input "160"
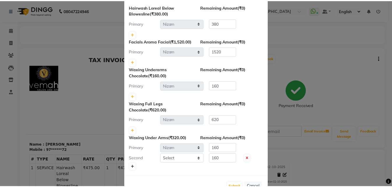
scroll to position [54, 0]
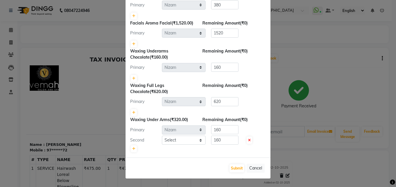
click at [365, 82] on ngb-modal-window "Split Commission × Hairwash Loreal Below Blowesline (₹380.00) Remaining Amount …" at bounding box center [198, 93] width 396 height 187
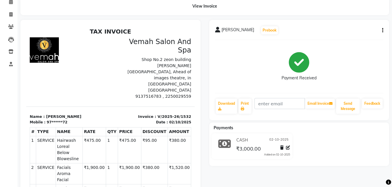
scroll to position [0, 0]
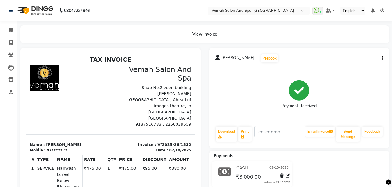
click at [384, 60] on div "SUDHA BHUSHAN Prebook Payment Received Download Print Email Invoice Send Messag…" at bounding box center [299, 98] width 180 height 100
click at [381, 56] on button "button" at bounding box center [381, 58] width 3 height 6
click at [350, 63] on div "Edit Invoice" at bounding box center [354, 61] width 40 height 7
select select "service"
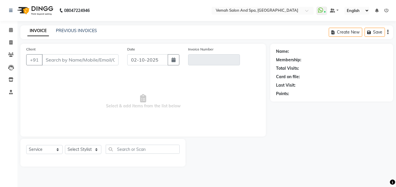
type input "97******72"
type input "V/2025-26/1532"
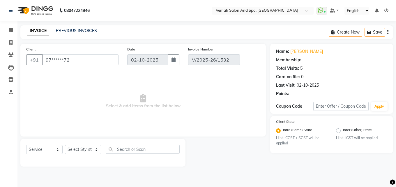
select select "select"
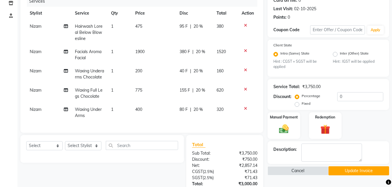
scroll to position [87, 0]
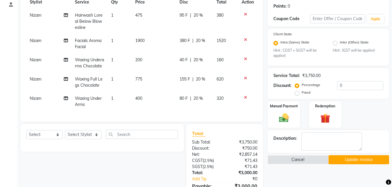
click at [30, 108] on td "Nizam" at bounding box center [48, 101] width 45 height 19
select select "62762"
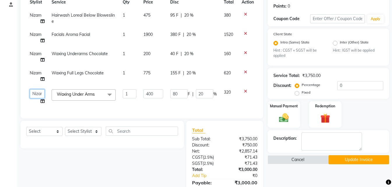
click at [37, 91] on select "Bhoomi Chahat DEEPALI Divya Mayuri Nizam Ruksar Salon Manager Sapna Shebaz suva…" at bounding box center [37, 93] width 15 height 9
select select "62754"
click at [34, 71] on span "Nizam" at bounding box center [36, 72] width 12 height 5
select select "62762"
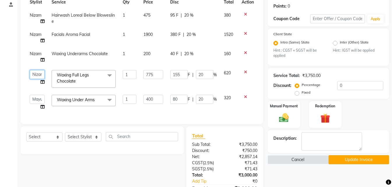
click at [36, 73] on select "Bhoomi Chahat DEEPALI Divya Mayuri Nizam Ruksar Salon Manager Sapna Shebaz suva…" at bounding box center [37, 74] width 15 height 9
select select "62754"
click at [38, 54] on span "Nizam" at bounding box center [36, 53] width 12 height 5
select select "62762"
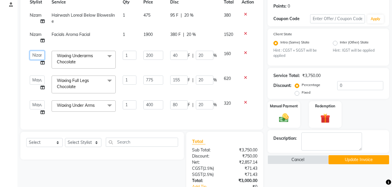
click at [38, 58] on select "Bhoomi Chahat DEEPALI Divya Mayuri Nizam Ruksar Salon Manager Sapna Shebaz suva…" at bounding box center [37, 55] width 15 height 9
select select "62754"
click at [36, 36] on span "Nizam" at bounding box center [36, 34] width 12 height 5
select select "62762"
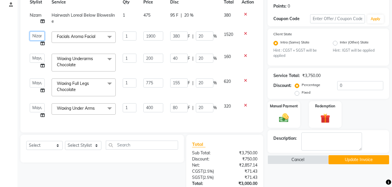
click at [36, 36] on select "Bhoomi Chahat DEEPALI Divya Mayuri Nizam Ruksar Salon Manager Sapna Shebaz suva…" at bounding box center [37, 35] width 15 height 9
select select "62754"
click at [97, 145] on select "Select Stylist Bhoomi Chahat [PERSON_NAME] Divya [PERSON_NAME] [PERSON_NAME] Sa…" at bounding box center [83, 145] width 36 height 9
select select "62754"
click at [65, 141] on select "Select Stylist Bhoomi Chahat [PERSON_NAME] Divya [PERSON_NAME] [PERSON_NAME] Sa…" at bounding box center [83, 145] width 36 height 9
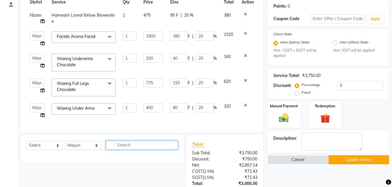
click at [145, 148] on input "text" at bounding box center [142, 145] width 72 height 9
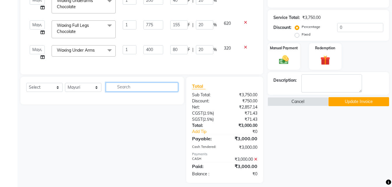
scroll to position [146, 0]
click at [154, 90] on input "text" at bounding box center [142, 86] width 72 height 9
click at [155, 89] on input "text" at bounding box center [142, 86] width 72 height 9
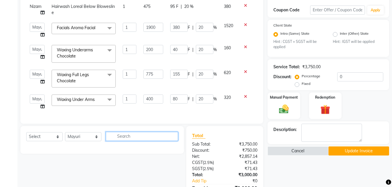
scroll to position [0, 0]
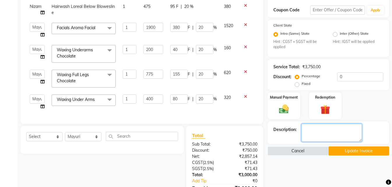
click at [327, 132] on textarea at bounding box center [331, 133] width 61 height 18
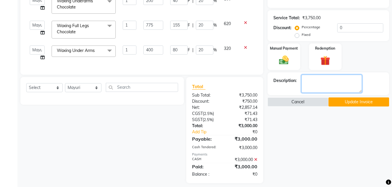
scroll to position [150, 0]
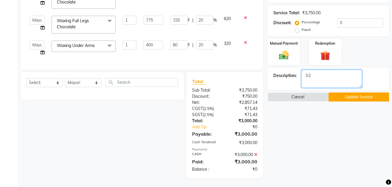
type textarea "3"
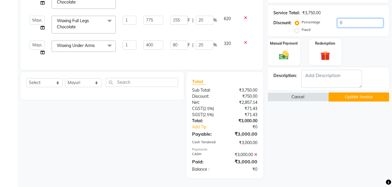
click at [365, 20] on input "0" at bounding box center [360, 22] width 46 height 9
type input "0"
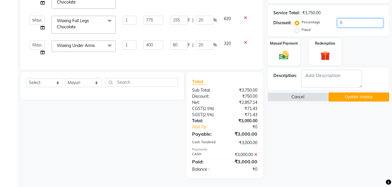
type input "0"
type input "2"
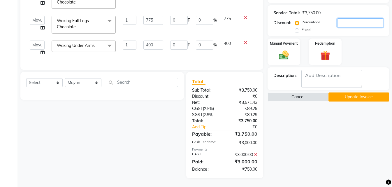
type input "8"
type input "2"
type input "15.5"
type input "2"
type input "4"
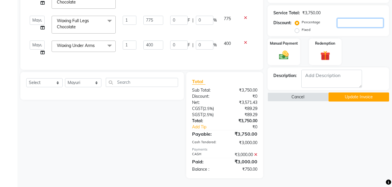
type input "2"
type input "38"
type input "2"
type input "20"
type input "80"
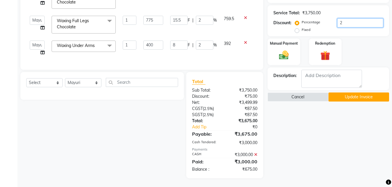
type input "20"
type input "155"
type input "20"
type input "40"
type input "20"
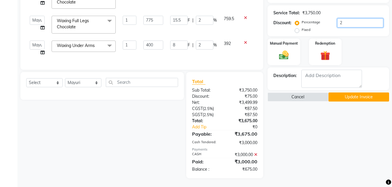
type input "380"
type input "20"
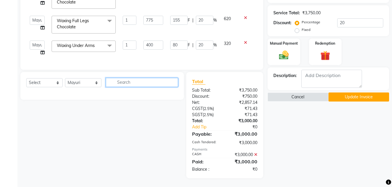
click at [138, 83] on input "text" at bounding box center [142, 82] width 72 height 9
click at [150, 82] on input "text" at bounding box center [142, 82] width 72 height 9
click at [149, 81] on input "text" at bounding box center [142, 82] width 72 height 9
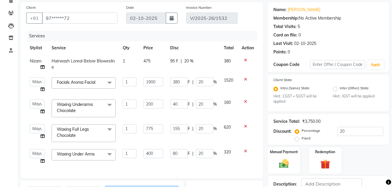
scroll to position [0, 0]
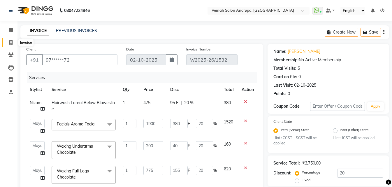
click at [11, 44] on icon at bounding box center [10, 42] width 3 height 4
select select "service"
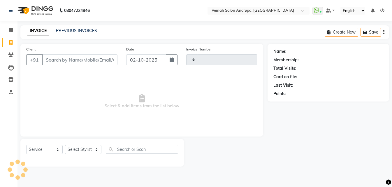
type input "1533"
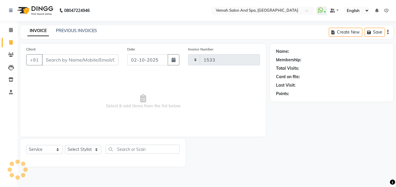
select select "7315"
click at [116, 58] on input "Client" at bounding box center [80, 59] width 77 height 11
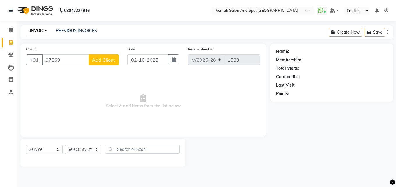
click at [73, 63] on input "97869" at bounding box center [65, 59] width 47 height 11
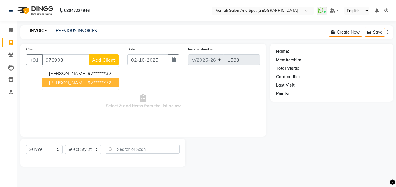
click at [80, 85] on span "SUDHA BHUSHAN" at bounding box center [68, 83] width 38 height 6
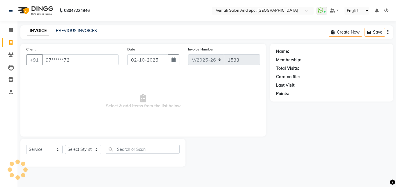
type input "97******72"
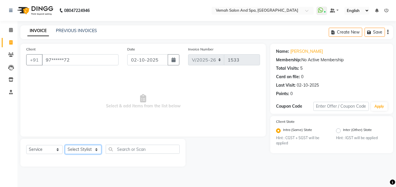
click at [96, 150] on select "Select Stylist Bhoomi Chahat [PERSON_NAME] Divya [PERSON_NAME] [PERSON_NAME] Sa…" at bounding box center [83, 149] width 36 height 9
select select "62754"
click at [65, 145] on select "Select Stylist Bhoomi Chahat [PERSON_NAME] Divya [PERSON_NAME] [PERSON_NAME] Sa…" at bounding box center [83, 149] width 36 height 9
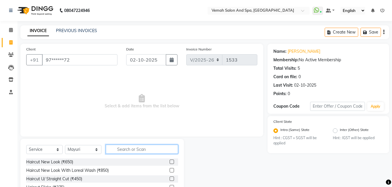
click at [122, 147] on input "text" at bounding box center [142, 149] width 72 height 9
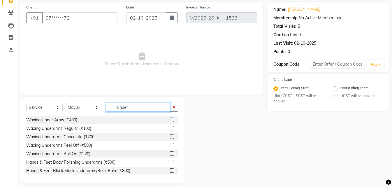
scroll to position [47, 0]
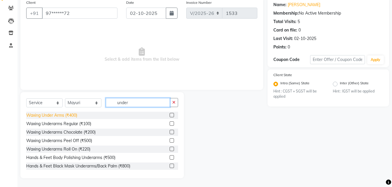
type input "under"
click at [62, 116] on div "Waxing Under Arms (₹400)" at bounding box center [51, 115] width 51 height 6
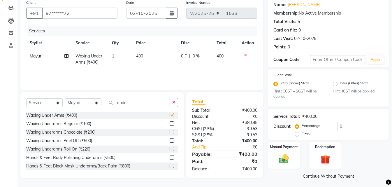
checkbox input "false"
click at [351, 131] on input "0" at bounding box center [360, 126] width 46 height 9
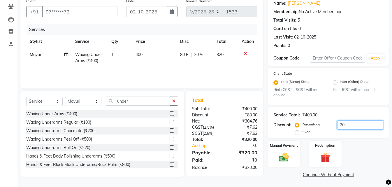
scroll to position [49, 0]
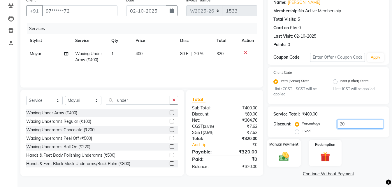
type input "20"
click at [287, 161] on img at bounding box center [284, 157] width 16 height 12
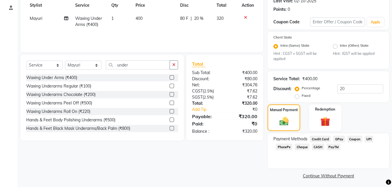
scroll to position [86, 0]
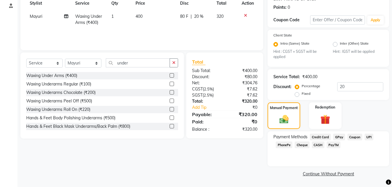
click at [365, 136] on span "UPI" at bounding box center [369, 137] width 9 height 7
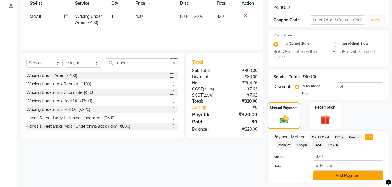
click at [360, 175] on button "Add Payment" at bounding box center [348, 175] width 70 height 9
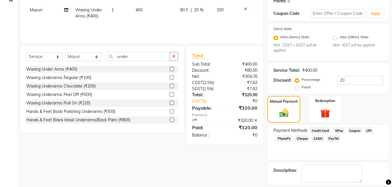
scroll to position [119, 0]
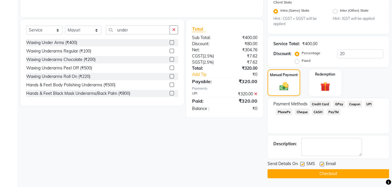
click at [339, 176] on button "Checkout" at bounding box center [329, 173] width 122 height 9
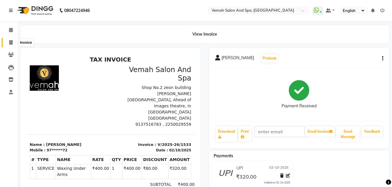
click at [10, 43] on icon at bounding box center [10, 42] width 3 height 4
select select "service"
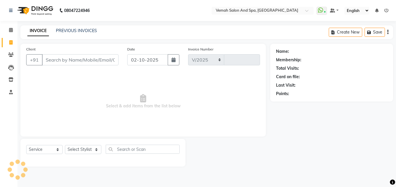
select select "7315"
type input "1534"
click at [81, 62] on input "Client" at bounding box center [80, 59] width 77 height 11
click at [89, 58] on input "Client" at bounding box center [80, 59] width 77 height 11
click at [94, 150] on select "Select Stylist Bhoomi Chahat [PERSON_NAME] Divya [PERSON_NAME] [PERSON_NAME] Sa…" at bounding box center [83, 149] width 36 height 9
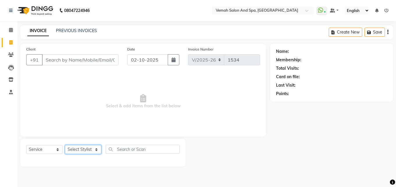
select select "62761"
click at [65, 145] on select "Select Stylist Bhoomi Chahat [PERSON_NAME] Divya [PERSON_NAME] [PERSON_NAME] Sa…" at bounding box center [83, 149] width 36 height 9
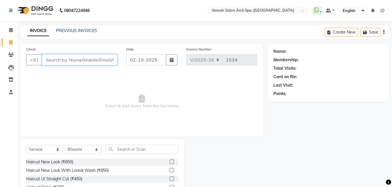
click at [78, 59] on input "Client" at bounding box center [80, 59] width 76 height 11
click at [107, 60] on input "Client" at bounding box center [80, 59] width 76 height 11
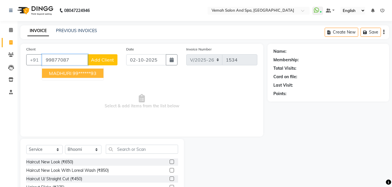
click at [82, 77] on button "MADHURI 99******93" at bounding box center [73, 73] width 62 height 9
type input "99******93"
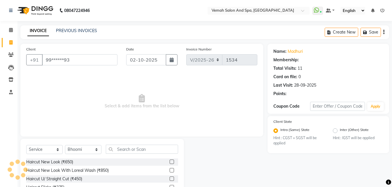
select select "1: Object"
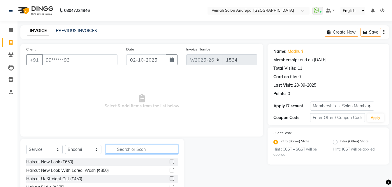
click at [147, 149] on input "text" at bounding box center [142, 149] width 72 height 9
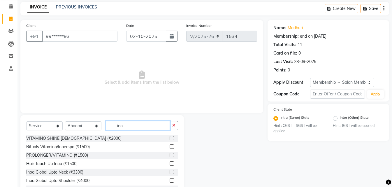
scroll to position [47, 0]
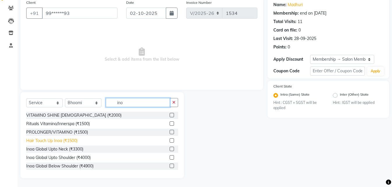
type input "ino"
click at [66, 141] on div "Hair Touch Up Inoa (₹1500)" at bounding box center [51, 141] width 51 height 6
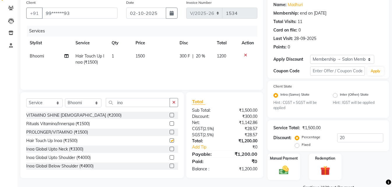
checkbox input "false"
click at [146, 59] on td "1500" at bounding box center [154, 59] width 44 height 19
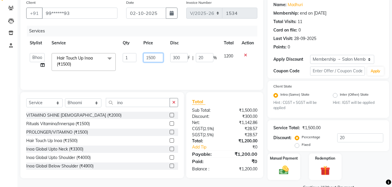
click at [152, 57] on input "1500" at bounding box center [153, 57] width 20 height 9
type input "1700"
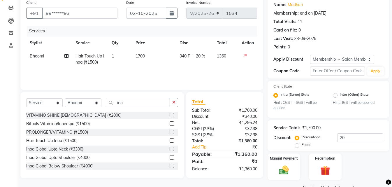
click at [201, 77] on div "Services Stylist Service Qty Price Disc Total Action Bhoomi Hair Touch Up Inoa …" at bounding box center [141, 55] width 231 height 58
click at [154, 106] on input "ino" at bounding box center [138, 102] width 64 height 9
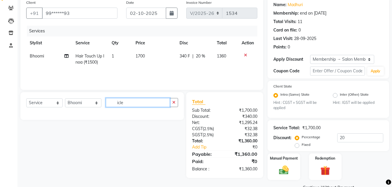
type input "icle"
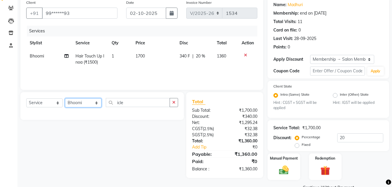
click at [96, 103] on select "Select Stylist Bhoomi Chahat [PERSON_NAME] Divya [PERSON_NAME] [PERSON_NAME] Sa…" at bounding box center [83, 102] width 36 height 9
select select "66107"
click at [65, 98] on select "Select Stylist Bhoomi Chahat [PERSON_NAME] Divya [PERSON_NAME] [PERSON_NAME] Sa…" at bounding box center [83, 102] width 36 height 9
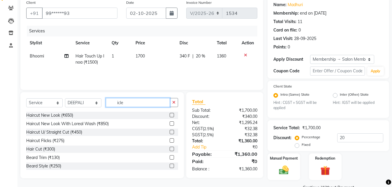
click at [149, 103] on input "icle" at bounding box center [138, 102] width 64 height 9
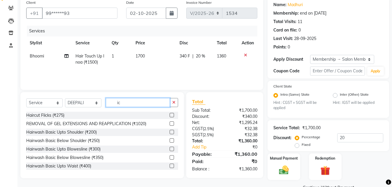
type input "i"
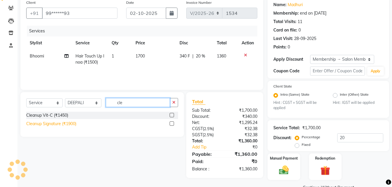
type input "cle"
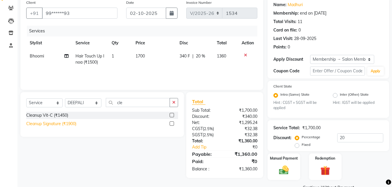
click at [44, 123] on div "Cleanup Signature (₹1900)" at bounding box center [51, 124] width 50 height 6
checkbox input "false"
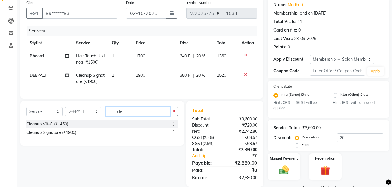
click at [145, 116] on input "cle" at bounding box center [138, 111] width 64 height 9
type input "c"
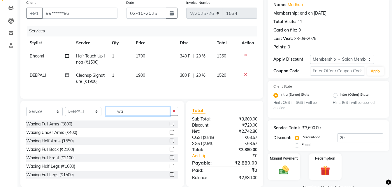
type input "w"
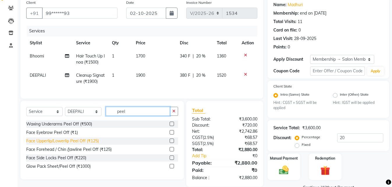
type input "peel"
click at [82, 144] on div "Face Upperlip/Lowerlip Peel Off (₹125)" at bounding box center [62, 141] width 73 height 6
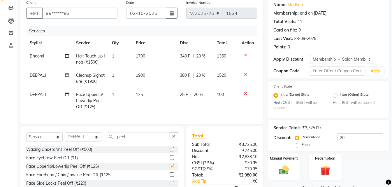
checkbox input "false"
click at [118, 95] on td "1" at bounding box center [120, 100] width 24 height 25
select select "66107"
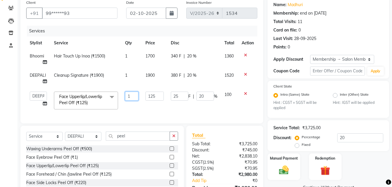
click at [131, 94] on input "1" at bounding box center [131, 96] width 13 height 9
type input "4"
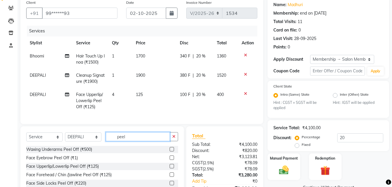
click at [147, 141] on input "peel" at bounding box center [138, 136] width 64 height 9
type input "p"
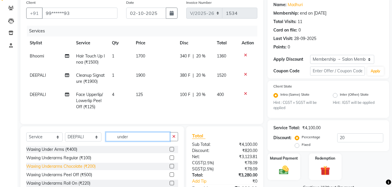
type input "under"
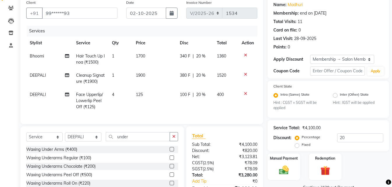
drag, startPoint x: 55, startPoint y: 172, endPoint x: 106, endPoint y: 161, distance: 52.7
click at [55, 169] on div "Waxing Underarms Chocolate (₹200)" at bounding box center [60, 166] width 69 height 6
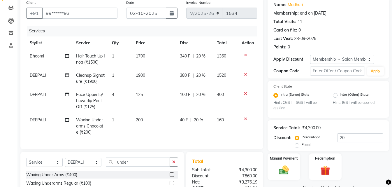
checkbox input "false"
click at [146, 166] on input "under" at bounding box center [138, 161] width 64 height 9
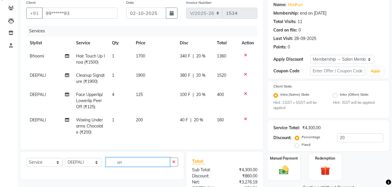
type input "u"
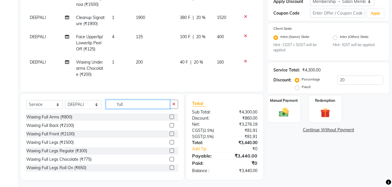
scroll to position [105, 0]
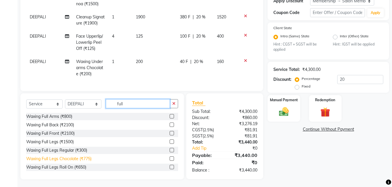
type input "full"
click at [79, 162] on div "Waxing Full Legs Chocolate (₹775)" at bounding box center [58, 159] width 65 height 6
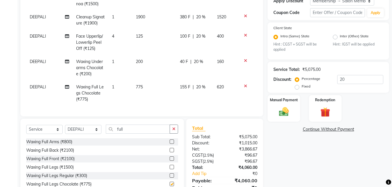
checkbox input "false"
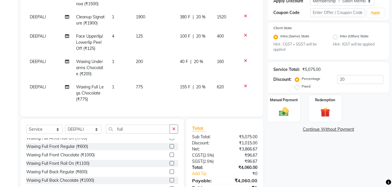
scroll to position [117, 0]
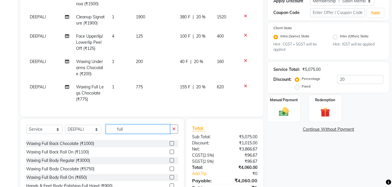
click at [152, 131] on input "full" at bounding box center [138, 128] width 64 height 9
type input "f"
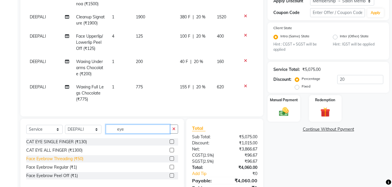
type input "eye"
drag, startPoint x: 40, startPoint y: 161, endPoint x: 42, endPoint y: 159, distance: 3.1
click at [40, 160] on div "Face Eyebrow Threading (₹50)" at bounding box center [54, 159] width 57 height 6
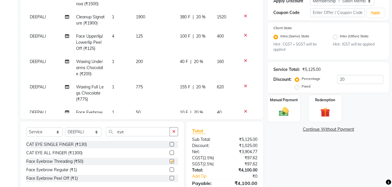
checkbox input "false"
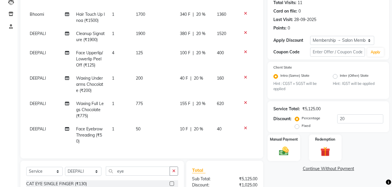
scroll to position [76, 0]
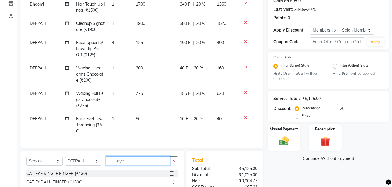
click at [136, 165] on input "eye" at bounding box center [138, 160] width 64 height 9
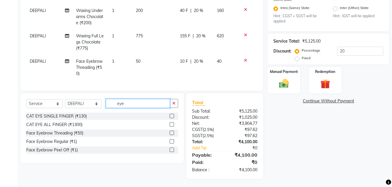
scroll to position [134, 0]
click at [140, 104] on input "eye" at bounding box center [138, 102] width 64 height 9
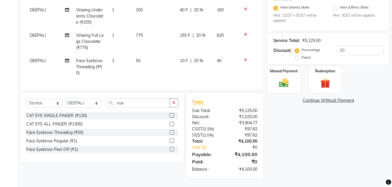
click at [155, 107] on div "Select Service Product Membership Package Voucher Prepaid Gift Card Select Styl…" at bounding box center [102, 105] width 152 height 14
click at [154, 107] on input "eye" at bounding box center [138, 102] width 64 height 9
type input "e"
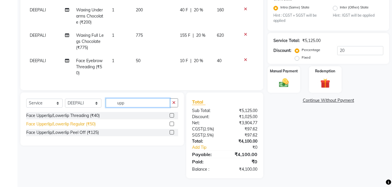
type input "upp"
click at [82, 123] on div "Face Upperlip/Lowerlip Regular (₹50)" at bounding box center [60, 124] width 69 height 6
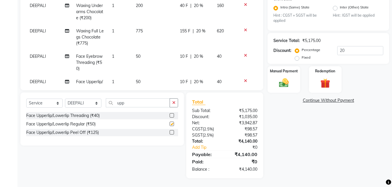
checkbox input "false"
click at [285, 82] on img at bounding box center [284, 83] width 16 height 12
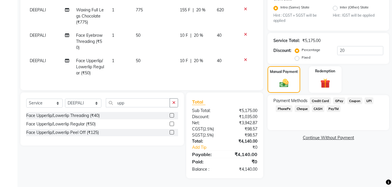
click at [321, 109] on span "CASH" at bounding box center [318, 108] width 13 height 7
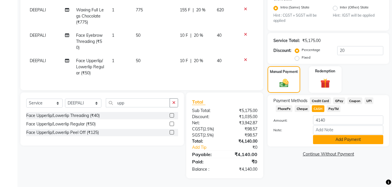
click at [351, 140] on button "Add Payment" at bounding box center [348, 139] width 70 height 9
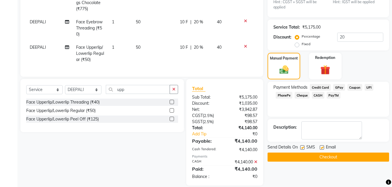
scroll to position [155, 0]
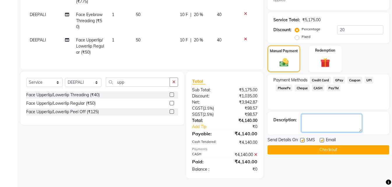
click at [334, 127] on textarea at bounding box center [331, 123] width 61 height 18
type textarea "pending 240"
click at [358, 149] on button "Checkout" at bounding box center [329, 149] width 122 height 9
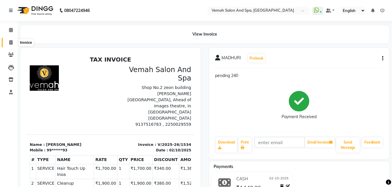
click at [8, 41] on span at bounding box center [11, 42] width 10 height 7
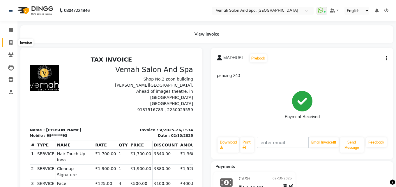
select select "7315"
select select "service"
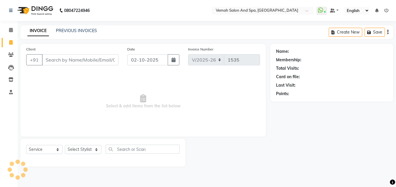
click at [98, 59] on input "Client" at bounding box center [80, 59] width 77 height 11
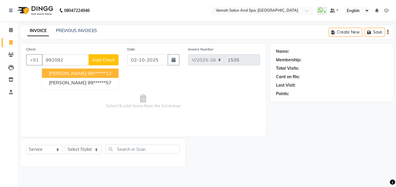
click at [105, 73] on ngb-highlight "99******12" at bounding box center [100, 73] width 24 height 6
type input "99******12"
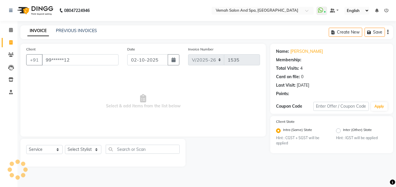
select select "1: Object"
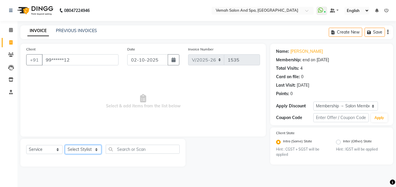
drag, startPoint x: 93, startPoint y: 151, endPoint x: 93, endPoint y: 146, distance: 5.5
click at [93, 151] on select "Select Stylist Bhoomi Chahat [PERSON_NAME] Divya [PERSON_NAME] [PERSON_NAME] Sa…" at bounding box center [83, 149] width 36 height 9
select select "84645"
click at [65, 145] on select "Select Stylist Bhoomi Chahat [PERSON_NAME] Divya [PERSON_NAME] [PERSON_NAME] Sa…" at bounding box center [83, 149] width 36 height 9
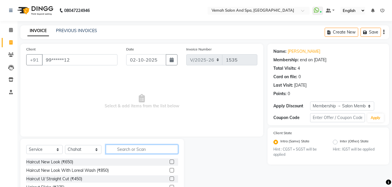
click at [120, 152] on input "text" at bounding box center [142, 149] width 72 height 9
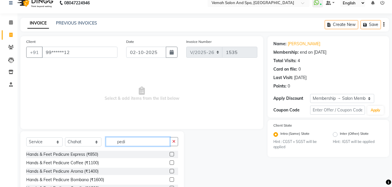
scroll to position [29, 0]
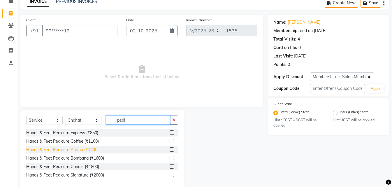
type input "pedi"
click at [76, 148] on div "Hands & Feet Pedicure Aroma (₹1400)" at bounding box center [62, 150] width 72 height 6
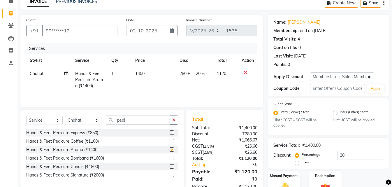
checkbox input "false"
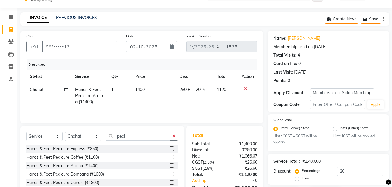
scroll to position [0, 0]
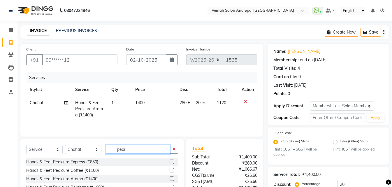
click at [138, 153] on input "pedi" at bounding box center [138, 149] width 64 height 9
type input "p"
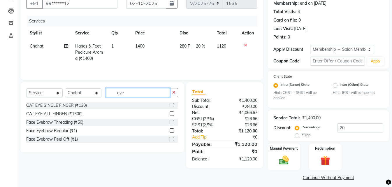
scroll to position [60, 0]
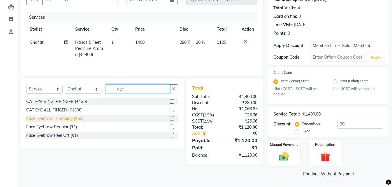
type input "eye"
click at [64, 118] on div "Face Eyebrow Threading (₹50)" at bounding box center [54, 118] width 57 height 6
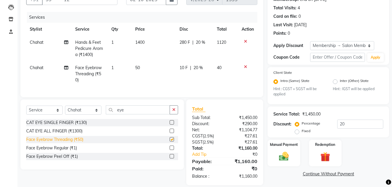
checkbox input "false"
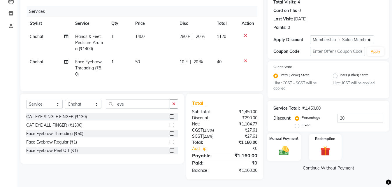
scroll to position [72, 0]
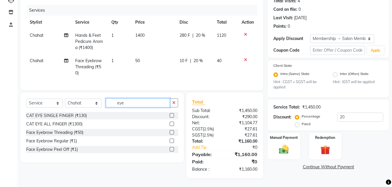
click at [138, 99] on input "eye" at bounding box center [138, 102] width 64 height 9
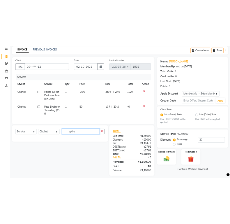
scroll to position [35, 0]
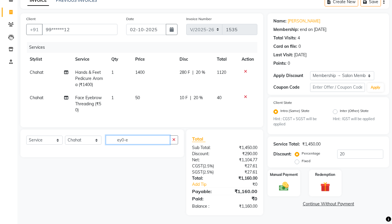
type input "ey0-e"
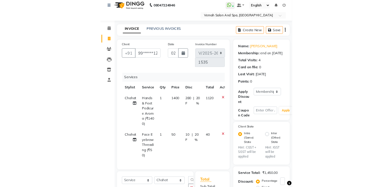
scroll to position [0, 0]
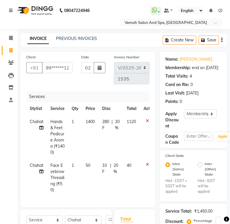
click at [74, 90] on div "Client +91 99******12 Date 02-10-2025 Invoice Number V/2025 V/2025-26 1535 Serv…" at bounding box center [87, 129] width 135 height 155
click at [118, 43] on div "INVOICE PREVIOUS INVOICES Create New Save" at bounding box center [123, 40] width 207 height 14
click at [76, 34] on div "08047224946 Select Location × Vemah Salon And Spa, Bhakti Park WhatsApp Status …" at bounding box center [115, 180] width 230 height 360
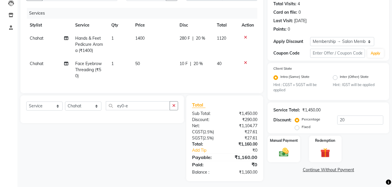
scroll to position [13, 0]
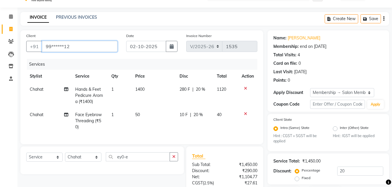
click at [84, 46] on input "99******12" at bounding box center [80, 46] width 76 height 11
type input "99"
type input "0"
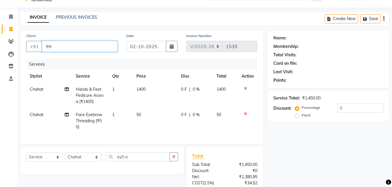
type input "9"
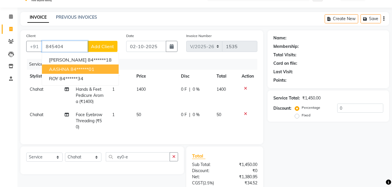
click at [73, 70] on ngb-highlight "84******01" at bounding box center [83, 69] width 24 height 6
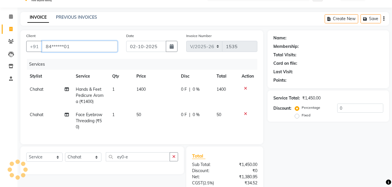
type input "84******01"
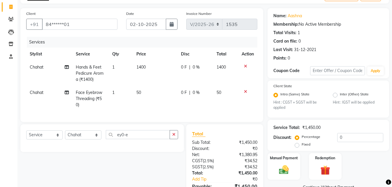
scroll to position [72, 0]
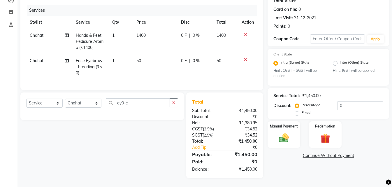
click at [246, 58] on icon at bounding box center [245, 60] width 3 height 4
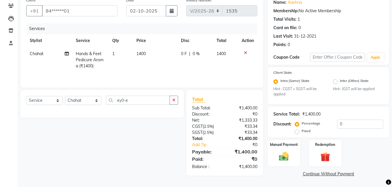
click at [244, 52] on icon at bounding box center [245, 53] width 3 height 4
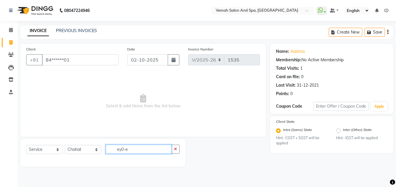
click at [136, 151] on input "ey0-e" at bounding box center [139, 149] width 66 height 9
type input "e"
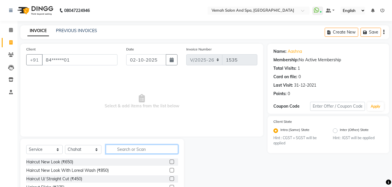
click at [112, 151] on input "text" at bounding box center [142, 149] width 72 height 9
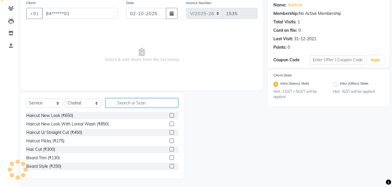
scroll to position [47, 0]
click at [120, 103] on input "text" at bounding box center [142, 102] width 72 height 9
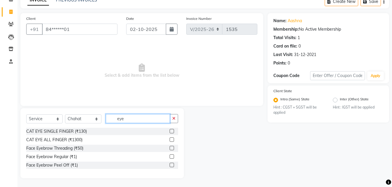
scroll to position [31, 0]
type input "eye"
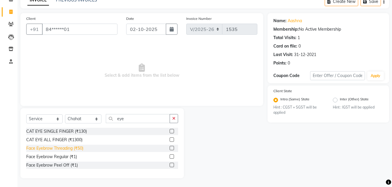
click at [70, 148] on div "Face Eyebrow Threading (₹50)" at bounding box center [54, 148] width 57 height 6
checkbox input "false"
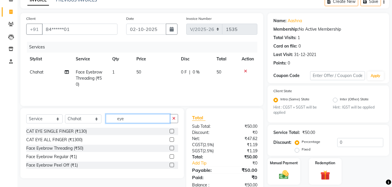
click at [131, 117] on input "eye" at bounding box center [138, 118] width 64 height 9
type input "e"
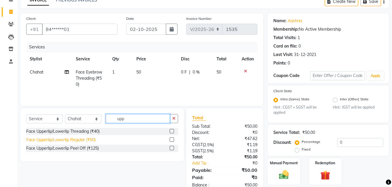
type input "upp"
click at [84, 139] on div "Face Upperlip/Lowerlip Regular (₹50)" at bounding box center [60, 140] width 69 height 6
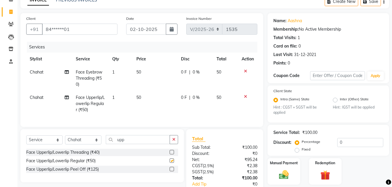
checkbox input "false"
click at [139, 141] on input "upp" at bounding box center [138, 139] width 64 height 9
type input "u"
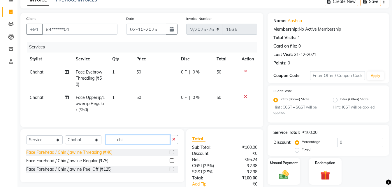
type input "chi"
click at [104, 155] on div "Face Forehead / Chin /Jawline Threading (₹40)" at bounding box center [69, 152] width 86 height 6
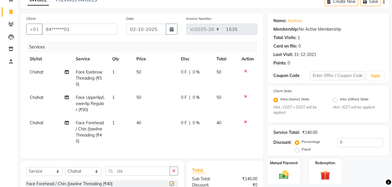
checkbox input "false"
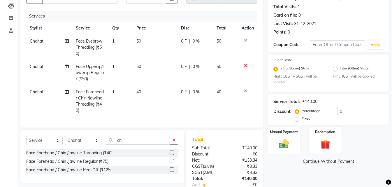
scroll to position [103, 0]
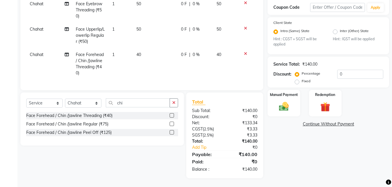
drag, startPoint x: 246, startPoint y: 24, endPoint x: 233, endPoint y: 31, distance: 14.9
click at [245, 26] on icon at bounding box center [245, 28] width 3 height 4
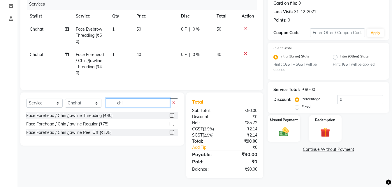
click at [146, 105] on input "chi" at bounding box center [138, 102] width 64 height 9
type input "c"
type input "upp"
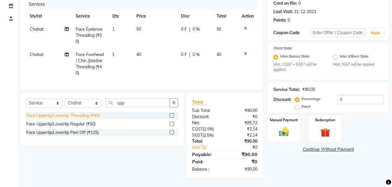
click at [96, 116] on div "Face Upperlip/Lowerlip Threading (₹40)" at bounding box center [62, 116] width 73 height 6
checkbox input "false"
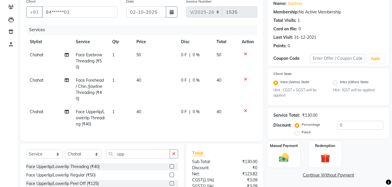
scroll to position [103, 0]
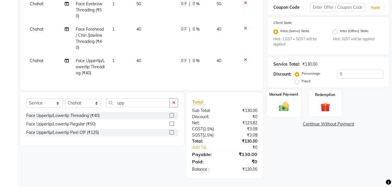
click at [284, 106] on img at bounding box center [284, 107] width 16 height 12
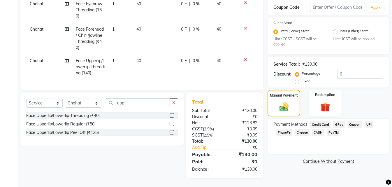
click at [370, 121] on span "UPI" at bounding box center [369, 124] width 9 height 7
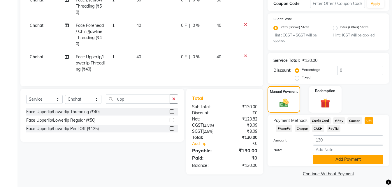
click at [344, 157] on button "Add Payment" at bounding box center [348, 159] width 70 height 9
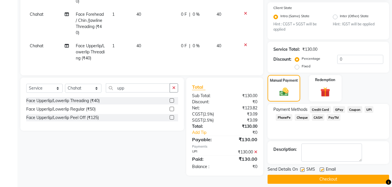
scroll to position [119, 0]
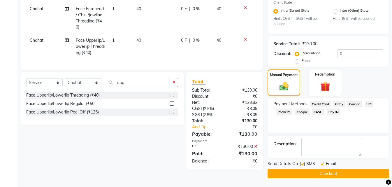
click at [316, 174] on button "Checkout" at bounding box center [329, 173] width 122 height 9
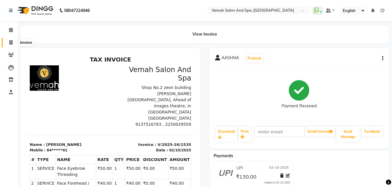
click at [12, 45] on span at bounding box center [11, 42] width 10 height 7
select select "service"
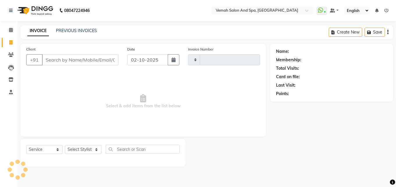
type input "1536"
select select "7315"
drag, startPoint x: 89, startPoint y: 59, endPoint x: 81, endPoint y: 48, distance: 14.0
click at [89, 59] on input "Client" at bounding box center [80, 59] width 77 height 11
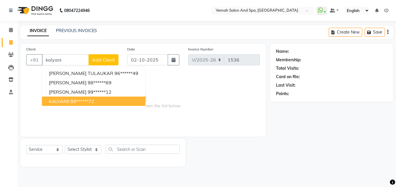
click at [91, 99] on ngb-highlight "98******72" at bounding box center [83, 101] width 24 height 6
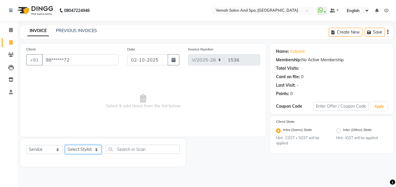
click at [97, 150] on select "Select Stylist Bhoomi Chahat [PERSON_NAME] Divya [PERSON_NAME] [PERSON_NAME] Sa…" at bounding box center [83, 149] width 36 height 9
drag, startPoint x: 396, startPoint y: 182, endPoint x: 396, endPoint y: 185, distance: 3.2
click at [392, 185] on div "08047224946 Select Location × Vemah Salon And Spa, Bhakti Park WhatsApp Status …" at bounding box center [198, 93] width 396 height 187
click at [392, 187] on html "08047224946 Select Location × Vemah Salon And Spa, Bhakti Park WhatsApp Status …" at bounding box center [198, 93] width 396 height 187
click at [111, 57] on input "98******72" at bounding box center [80, 59] width 77 height 11
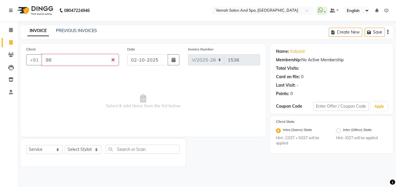
type input "9"
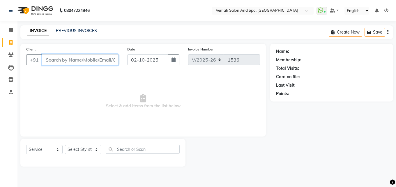
click at [102, 63] on input "Client" at bounding box center [80, 59] width 77 height 11
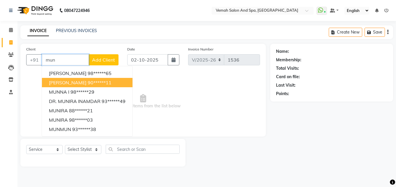
click at [92, 81] on ngb-highlight "90******11" at bounding box center [100, 83] width 24 height 6
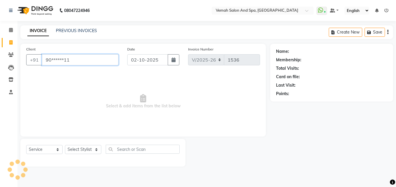
type input "90******11"
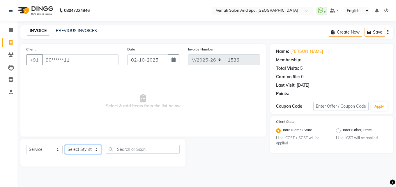
drag, startPoint x: 92, startPoint y: 151, endPoint x: 95, endPoint y: 149, distance: 3.2
click at [94, 150] on select "Select Stylist Bhoomi Chahat [PERSON_NAME] Divya [PERSON_NAME] [PERSON_NAME] Sa…" at bounding box center [83, 149] width 36 height 9
select select "1: Object"
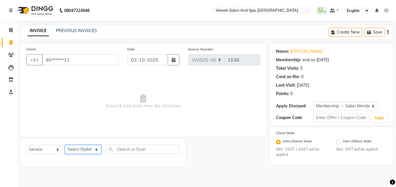
select select "62754"
click at [65, 145] on select "Select Stylist Bhoomi Chahat [PERSON_NAME] Divya [PERSON_NAME] [PERSON_NAME] Sa…" at bounding box center [83, 149] width 36 height 9
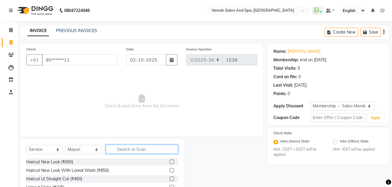
click at [135, 153] on input "text" at bounding box center [142, 149] width 72 height 9
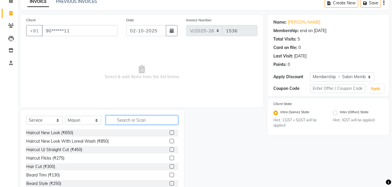
click at [118, 122] on input "text" at bounding box center [142, 119] width 72 height 9
drag, startPoint x: 59, startPoint y: 132, endPoint x: 185, endPoint y: 114, distance: 126.9
click at [68, 131] on div "Haircut New Look (₹650)" at bounding box center [49, 133] width 47 height 6
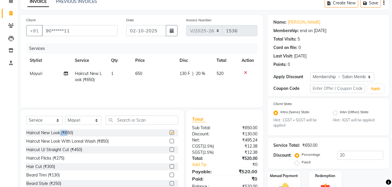
checkbox input "false"
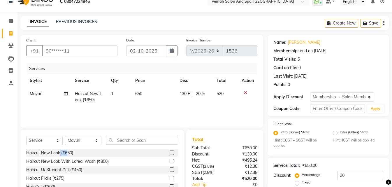
scroll to position [0, 0]
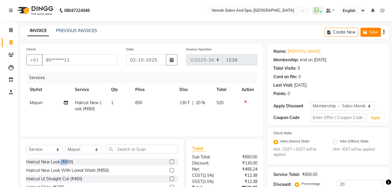
click at [370, 33] on button "Save" at bounding box center [371, 32] width 20 height 9
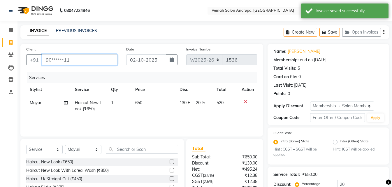
click at [100, 60] on input "90******11" at bounding box center [80, 59] width 76 height 11
type input "9"
type input "0"
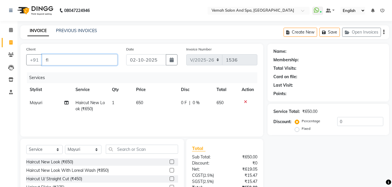
type input "f"
type input "b"
click at [60, 54] on div "Client +91 flo Add Client" at bounding box center [72, 58] width 100 height 24
click at [61, 58] on input "flo" at bounding box center [65, 59] width 46 height 11
type input "f"
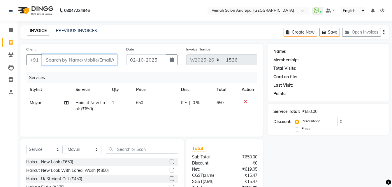
click at [80, 62] on input "Client" at bounding box center [80, 59] width 76 height 11
click at [84, 57] on input "Client" at bounding box center [80, 59] width 76 height 11
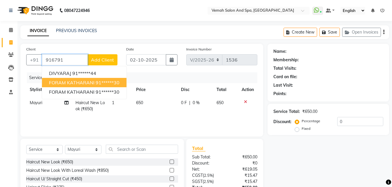
click at [93, 83] on span "FORAM KATHARANI" at bounding box center [71, 83] width 45 height 6
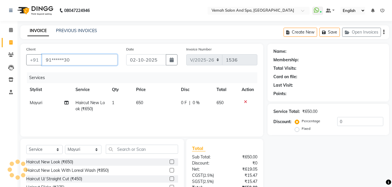
type input "91******30"
select select "1: Object"
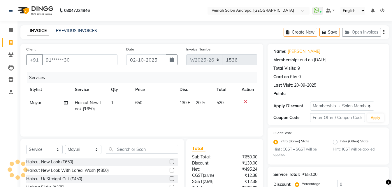
type input "20"
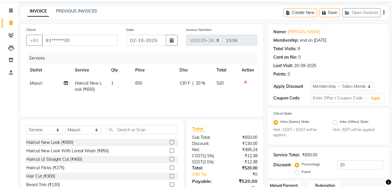
scroll to position [29, 0]
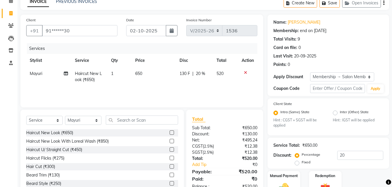
click at [245, 71] on icon at bounding box center [245, 73] width 3 height 4
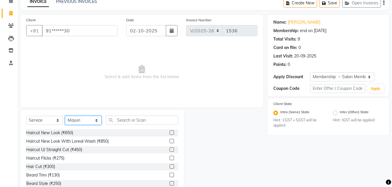
click at [96, 122] on select "Select Stylist Bhoomi Chahat [PERSON_NAME] Divya [PERSON_NAME] [PERSON_NAME] Sa…" at bounding box center [83, 120] width 36 height 9
select select "62757"
click at [65, 116] on select "Select Stylist Bhoomi Chahat [PERSON_NAME] Divya [PERSON_NAME] [PERSON_NAME] Sa…" at bounding box center [83, 120] width 36 height 9
click at [134, 121] on input "text" at bounding box center [142, 119] width 72 height 9
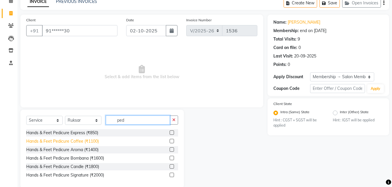
type input "ped"
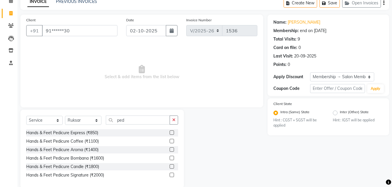
drag, startPoint x: 86, startPoint y: 140, endPoint x: 109, endPoint y: 127, distance: 26.6
click at [86, 140] on div "Hands & Feet Pedicure Coffee (₹1100)" at bounding box center [62, 141] width 73 height 6
checkbox input "false"
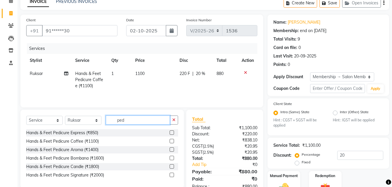
click at [127, 119] on input "ped" at bounding box center [138, 119] width 64 height 9
click at [96, 121] on select "Select Stylist Bhoomi Chahat [PERSON_NAME] Divya [PERSON_NAME] [PERSON_NAME] Sa…" at bounding box center [83, 120] width 36 height 9
select select "62762"
click at [65, 116] on select "Select Stylist Bhoomi Chahat [PERSON_NAME] Divya [PERSON_NAME] [PERSON_NAME] Sa…" at bounding box center [83, 120] width 36 height 9
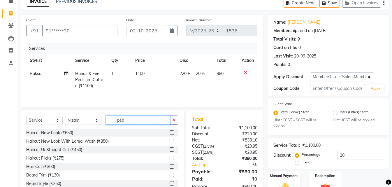
click at [138, 120] on input "ped" at bounding box center [138, 119] width 64 height 9
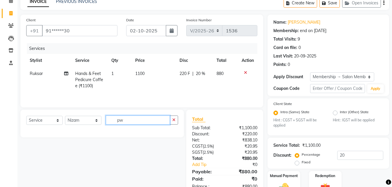
type input "p"
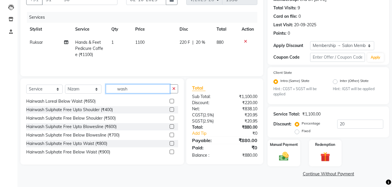
scroll to position [111, 0]
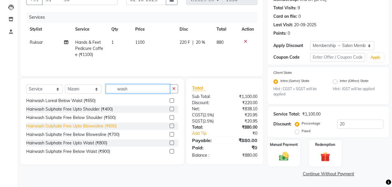
type input "wash"
click at [96, 127] on div "Hairwash Sulphate Free Upto Blowesline (₹600)" at bounding box center [71, 126] width 90 height 6
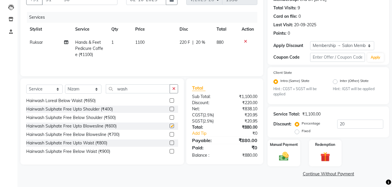
checkbox input "false"
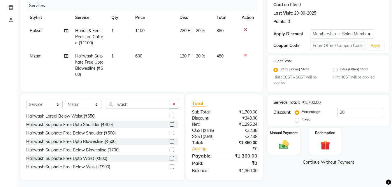
scroll to position [78, 0]
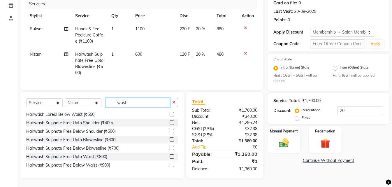
click at [154, 103] on input "wash" at bounding box center [138, 102] width 64 height 9
type input "w"
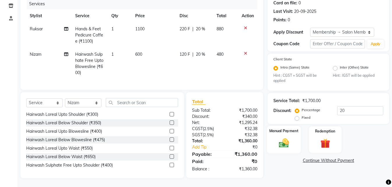
click at [285, 139] on img at bounding box center [284, 143] width 16 height 12
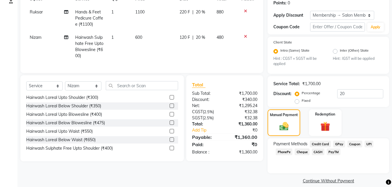
scroll to position [98, 0]
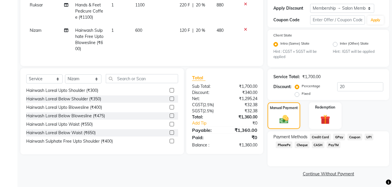
click at [370, 137] on span "UPI" at bounding box center [369, 137] width 9 height 7
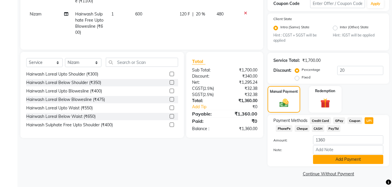
click at [350, 160] on button "Add Payment" at bounding box center [348, 159] width 70 height 9
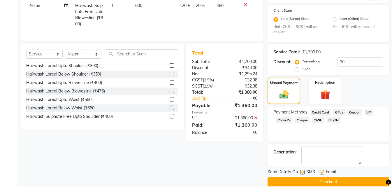
scroll to position [131, 0]
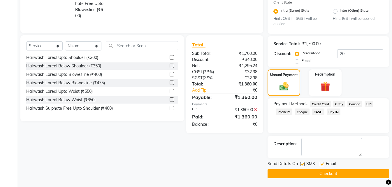
click at [322, 172] on button "Checkout" at bounding box center [329, 173] width 122 height 9
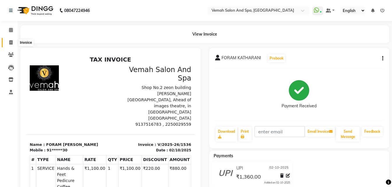
click at [9, 43] on icon at bounding box center [10, 42] width 3 height 4
select select "7315"
select select "service"
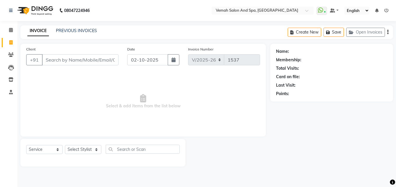
click at [99, 58] on input "Client" at bounding box center [80, 59] width 77 height 11
click at [100, 58] on input "Client" at bounding box center [80, 59] width 77 height 11
click at [94, 61] on input "Client" at bounding box center [80, 59] width 77 height 11
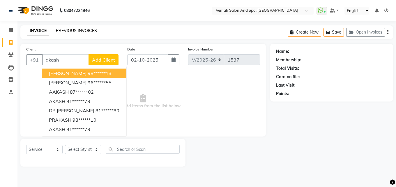
type input "akash"
click at [69, 29] on link "PREVIOUS INVOICES" at bounding box center [76, 30] width 41 height 5
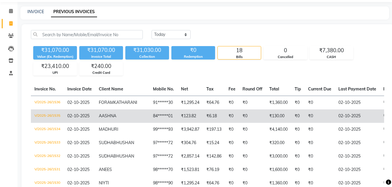
scroll to position [29, 0]
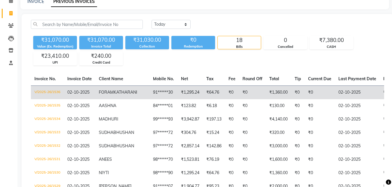
click at [178, 93] on td "₹1,295.24" at bounding box center [190, 92] width 25 height 14
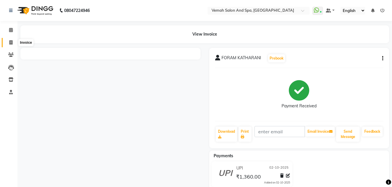
drag, startPoint x: 9, startPoint y: 45, endPoint x: 57, endPoint y: 22, distance: 52.8
click at [9, 45] on span at bounding box center [11, 42] width 10 height 7
select select "service"
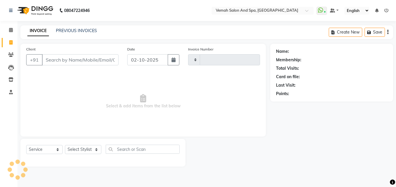
type input "1537"
select select "7315"
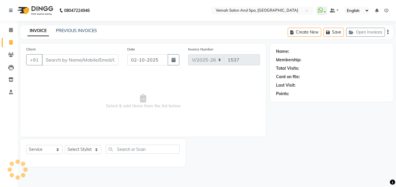
click at [95, 60] on input "Client" at bounding box center [80, 59] width 77 height 11
drag, startPoint x: 72, startPoint y: 51, endPoint x: 71, endPoint y: 58, distance: 7.4
click at [71, 58] on div "Client +91" at bounding box center [72, 58] width 101 height 24
click at [367, 33] on button "Open Invoices" at bounding box center [366, 32] width 39 height 9
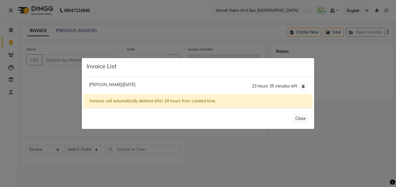
drag, startPoint x: 136, startPoint y: 83, endPoint x: 147, endPoint y: 84, distance: 10.5
click at [136, 83] on span "[PERSON_NAME]/[DATE]" at bounding box center [112, 84] width 46 height 5
type input "90******11"
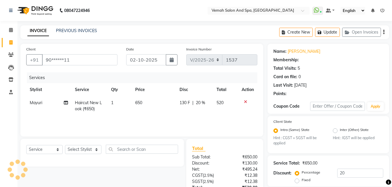
type input "0"
select select "1: Object"
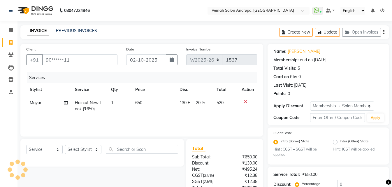
type input "20"
click at [246, 103] on icon at bounding box center [245, 102] width 3 height 4
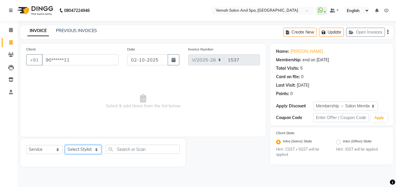
click at [96, 150] on select "Select Stylist Bhoomi Chahat [PERSON_NAME] Divya [PERSON_NAME] [PERSON_NAME] Sa…" at bounding box center [83, 149] width 36 height 9
click at [65, 145] on select "Select Stylist Bhoomi Chahat [PERSON_NAME] Divya [PERSON_NAME] [PERSON_NAME] Sa…" at bounding box center [83, 149] width 36 height 9
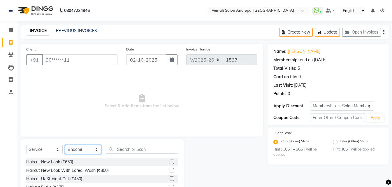
click at [96, 148] on select "Select Stylist Bhoomi Chahat [PERSON_NAME] Divya [PERSON_NAME] [PERSON_NAME] Sa…" at bounding box center [83, 149] width 36 height 9
select select "62754"
click at [65, 145] on select "Select Stylist Bhoomi Chahat [PERSON_NAME] Divya [PERSON_NAME] [PERSON_NAME] Sa…" at bounding box center [83, 149] width 36 height 9
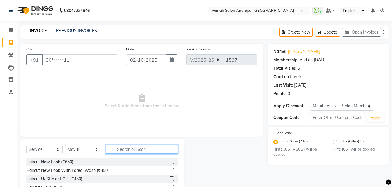
drag, startPoint x: 133, startPoint y: 152, endPoint x: 138, endPoint y: 148, distance: 6.6
click at [138, 148] on input "text" at bounding box center [142, 149] width 72 height 9
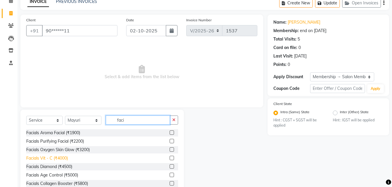
type input "faci"
click at [60, 157] on div "Facials Vit - C (₹4000)" at bounding box center [47, 158] width 42 height 6
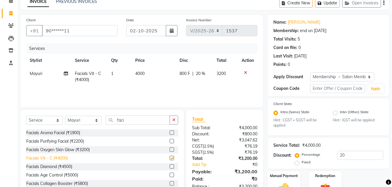
checkbox input "false"
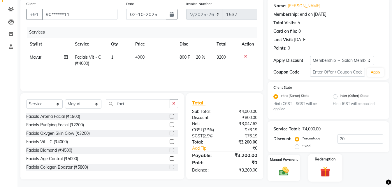
scroll to position [60, 0]
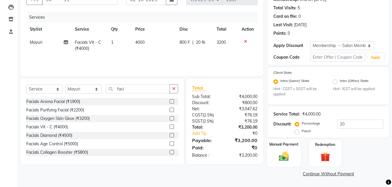
drag, startPoint x: 282, startPoint y: 157, endPoint x: 285, endPoint y: 156, distance: 3.1
click at [283, 157] on img at bounding box center [284, 157] width 16 height 12
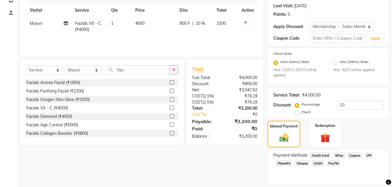
scroll to position [98, 0]
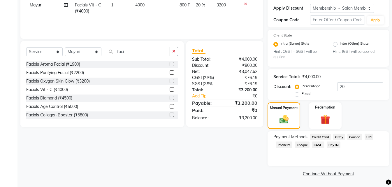
click at [322, 137] on span "Credit Card" at bounding box center [320, 137] width 21 height 7
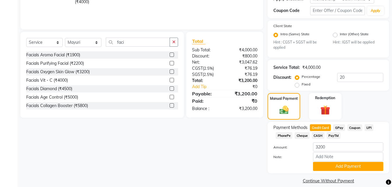
scroll to position [114, 0]
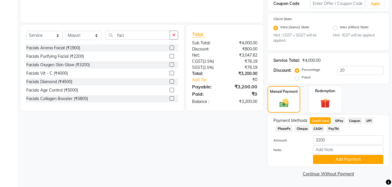
drag, startPoint x: 349, startPoint y: 162, endPoint x: 343, endPoint y: 151, distance: 12.5
click at [349, 162] on button "Add Payment" at bounding box center [348, 159] width 70 height 9
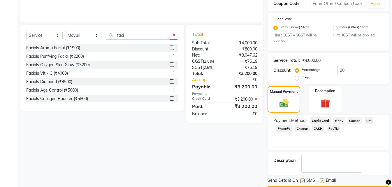
scroll to position [131, 0]
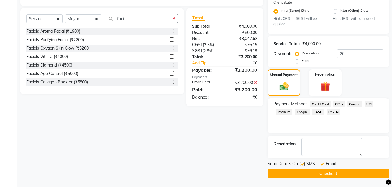
click at [320, 175] on button "Checkout" at bounding box center [329, 173] width 122 height 9
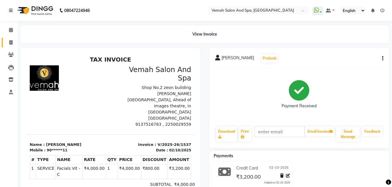
click at [10, 46] on link "Invoice" at bounding box center [9, 43] width 14 height 10
select select "service"
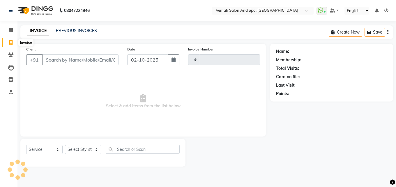
type input "1538"
select select "7315"
click at [68, 30] on link "PREVIOUS INVOICES" at bounding box center [76, 30] width 41 height 5
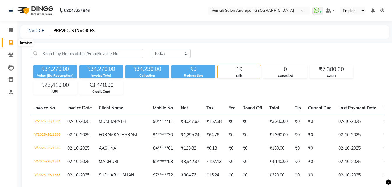
click at [10, 44] on icon at bounding box center [10, 42] width 3 height 4
select select "7315"
select select "service"
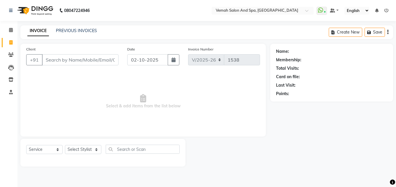
click at [64, 59] on input "Client" at bounding box center [80, 59] width 77 height 11
click at [97, 146] on select "Select Stylist Bhoomi Chahat [PERSON_NAME] Divya [PERSON_NAME] [PERSON_NAME] Sa…" at bounding box center [83, 149] width 36 height 9
select select "85191"
click at [65, 145] on select "Select Stylist Bhoomi Chahat [PERSON_NAME] Divya [PERSON_NAME] [PERSON_NAME] Sa…" at bounding box center [83, 149] width 36 height 9
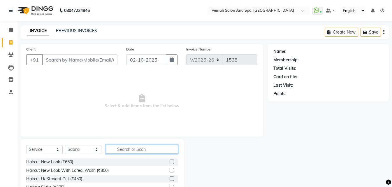
click at [128, 152] on input "text" at bounding box center [142, 149] width 72 height 9
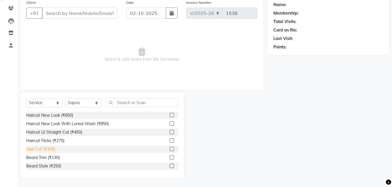
click at [52, 150] on div "Hair Cut (₹300)" at bounding box center [40, 149] width 29 height 6
checkbox input "false"
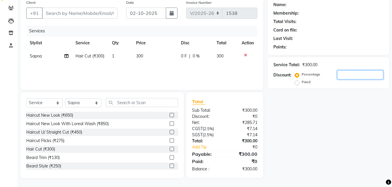
click at [346, 77] on input "number" at bounding box center [360, 74] width 46 height 9
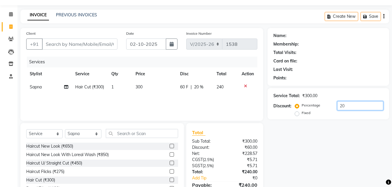
scroll to position [29, 0]
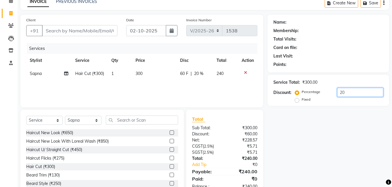
type input "20"
click at [105, 31] on input "Client" at bounding box center [80, 30] width 76 height 11
type input "b"
type input "0"
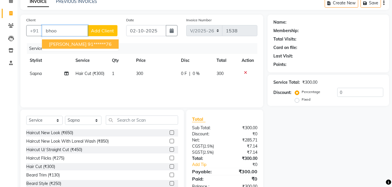
click at [68, 45] on span "[PERSON_NAME]" at bounding box center [68, 44] width 38 height 6
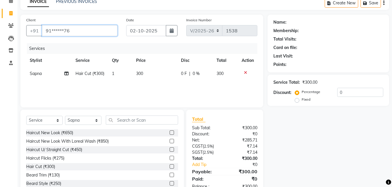
type input "91******76"
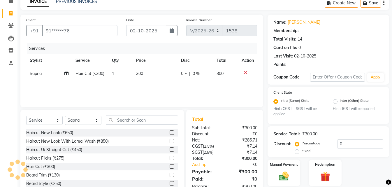
scroll to position [47, 0]
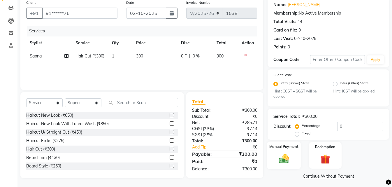
click at [286, 159] on img at bounding box center [284, 159] width 16 height 12
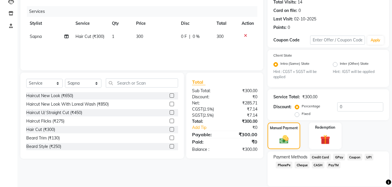
scroll to position [86, 0]
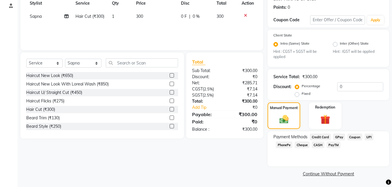
click at [370, 138] on span "UPI" at bounding box center [369, 137] width 9 height 7
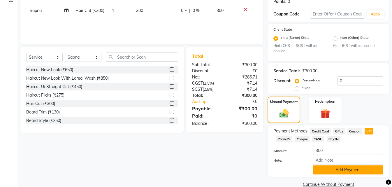
scroll to position [103, 0]
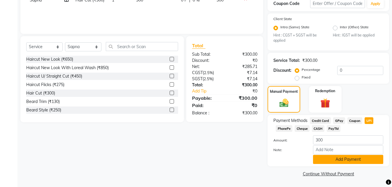
click at [354, 157] on button "Add Payment" at bounding box center [348, 159] width 70 height 9
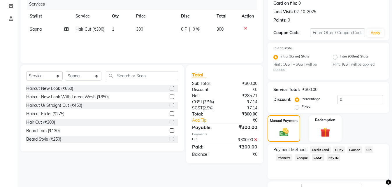
scroll to position [119, 0]
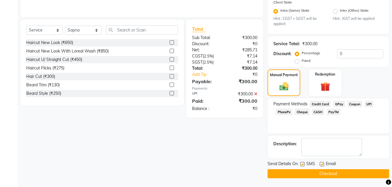
click at [333, 172] on button "Checkout" at bounding box center [329, 173] width 122 height 9
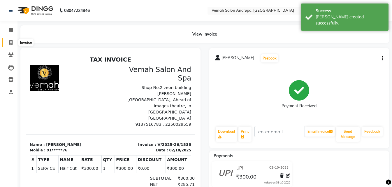
click at [9, 41] on icon at bounding box center [10, 42] width 3 height 4
select select "service"
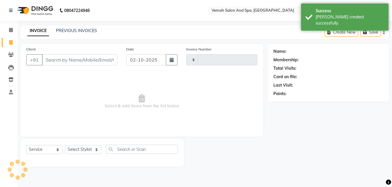
type input "1539"
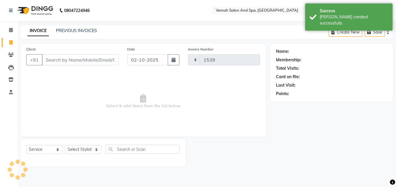
select select "7315"
click at [68, 56] on input "Client" at bounding box center [80, 59] width 77 height 11
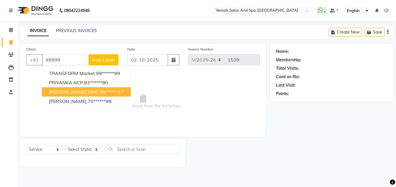
click at [106, 94] on ngb-highlight "99******17" at bounding box center [112, 92] width 24 height 6
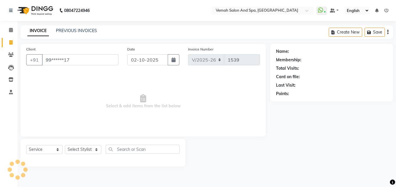
type input "99******17"
select select "1: Object"
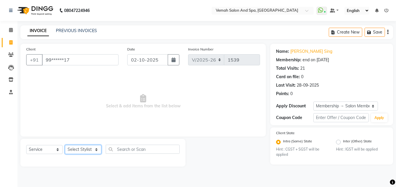
click at [95, 151] on select "Select Stylist Bhoomi Chahat [PERSON_NAME] Divya [PERSON_NAME] [PERSON_NAME] Sa…" at bounding box center [83, 149] width 36 height 9
select select "81151"
click at [65, 145] on select "Select Stylist Bhoomi Chahat [PERSON_NAME] Divya [PERSON_NAME] [PERSON_NAME] Sa…" at bounding box center [83, 149] width 36 height 9
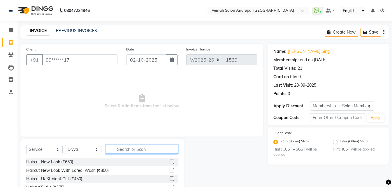
click at [128, 148] on input "text" at bounding box center [142, 149] width 72 height 9
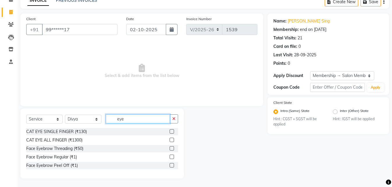
scroll to position [31, 0]
type input "eye"
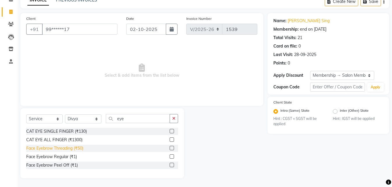
click at [62, 148] on div "Face Eyebrow Threading (₹50)" at bounding box center [54, 148] width 57 height 6
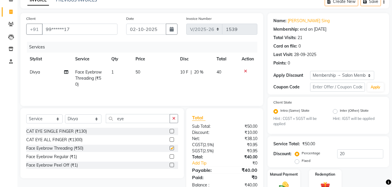
checkbox input "false"
click at [129, 121] on input "eye" at bounding box center [138, 118] width 64 height 9
type input "e"
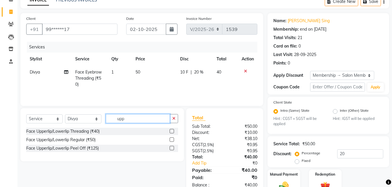
type input "upp"
click at [70, 135] on div "Face Upperlip/Lowerlip Threading (₹40)" at bounding box center [102, 131] width 152 height 7
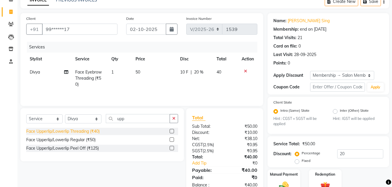
click at [77, 130] on div "Face Upperlip/Lowerlip Threading (₹40)" at bounding box center [62, 131] width 73 height 6
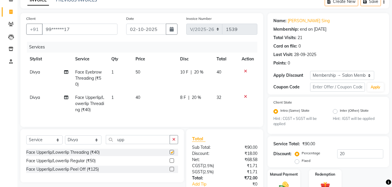
checkbox input "false"
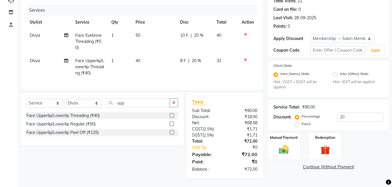
scroll to position [72, 0]
drag, startPoint x: 284, startPoint y: 147, endPoint x: 295, endPoint y: 144, distance: 11.4
click at [284, 147] on img at bounding box center [284, 150] width 16 height 12
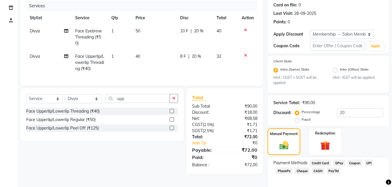
scroll to position [98, 0]
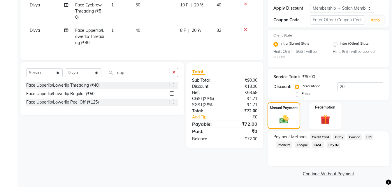
click at [319, 145] on span "CASH" at bounding box center [318, 144] width 13 height 7
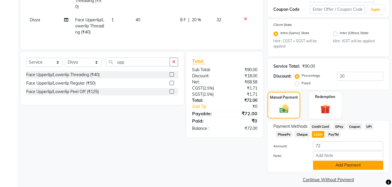
scroll to position [114, 0]
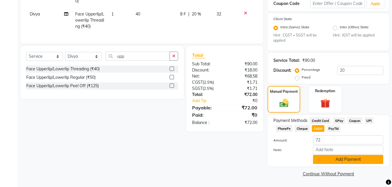
click at [326, 161] on button "Add Payment" at bounding box center [348, 159] width 70 height 9
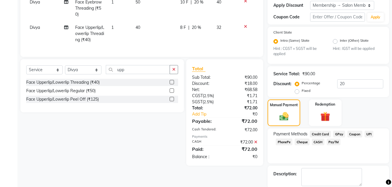
scroll to position [131, 0]
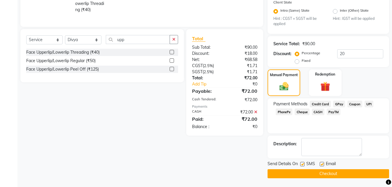
click at [351, 173] on button "Checkout" at bounding box center [329, 173] width 122 height 9
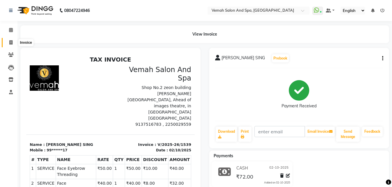
drag, startPoint x: 11, startPoint y: 41, endPoint x: 31, endPoint y: 43, distance: 20.0
click at [11, 41] on icon at bounding box center [10, 42] width 3 height 4
select select "service"
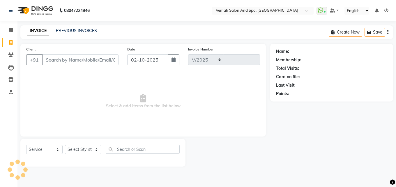
select select "7315"
type input "1540"
click at [60, 60] on input "Client" at bounding box center [80, 59] width 77 height 11
drag, startPoint x: 93, startPoint y: 153, endPoint x: 93, endPoint y: 149, distance: 4.1
click at [93, 153] on select "Select Stylist Bhoomi Chahat [PERSON_NAME] Divya [PERSON_NAME] [PERSON_NAME] Sa…" at bounding box center [83, 149] width 36 height 9
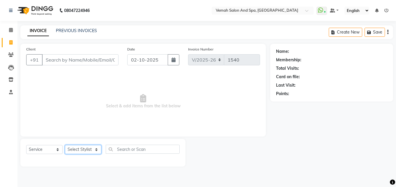
select select "84645"
click at [65, 145] on select "Select Stylist Bhoomi Chahat [PERSON_NAME] Divya [PERSON_NAME] [PERSON_NAME] Sa…" at bounding box center [83, 149] width 36 height 9
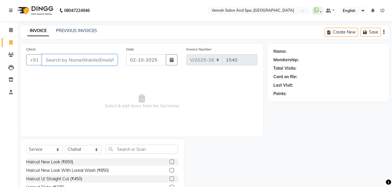
click at [90, 62] on input "Client" at bounding box center [80, 59] width 76 height 11
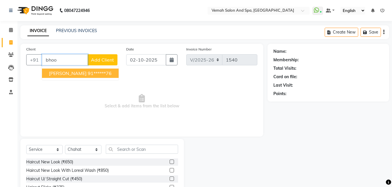
click at [88, 76] on ngb-highlight "91******76" at bounding box center [100, 73] width 24 height 6
type input "91******76"
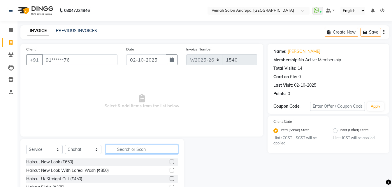
click at [127, 146] on input "text" at bounding box center [142, 149] width 72 height 9
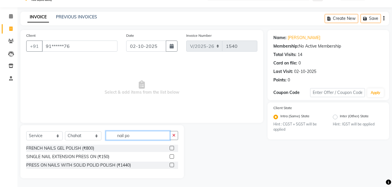
scroll to position [5, 0]
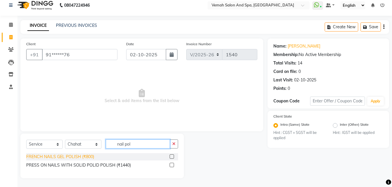
type input "nail pol"
click at [85, 155] on div "FRENCH NAILS GEL POLISH (₹800)" at bounding box center [60, 157] width 68 height 6
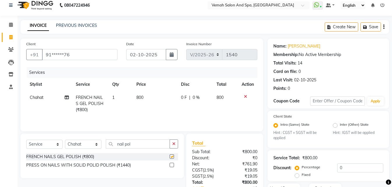
checkbox input "false"
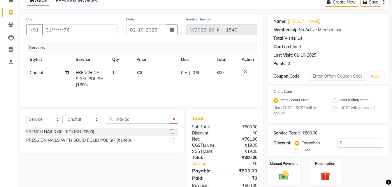
scroll to position [20, 0]
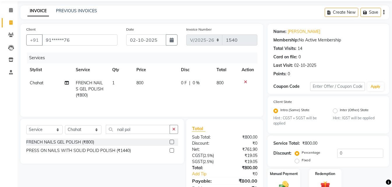
click at [160, 81] on td "800" at bounding box center [155, 88] width 45 height 25
select select "84645"
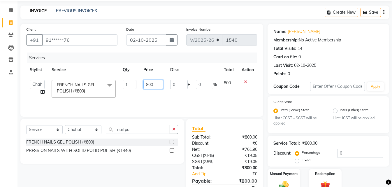
click at [160, 81] on input "800" at bounding box center [153, 84] width 20 height 9
type input "8"
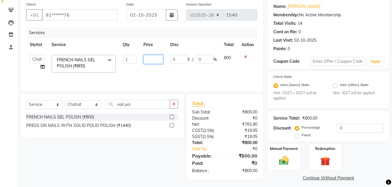
scroll to position [49, 0]
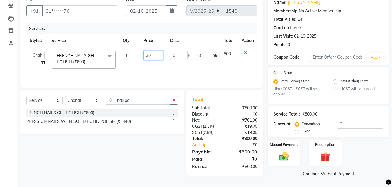
type input "300"
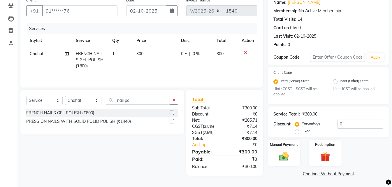
click at [178, 70] on td "0 F | 0 %" at bounding box center [196, 59] width 36 height 25
select select "84645"
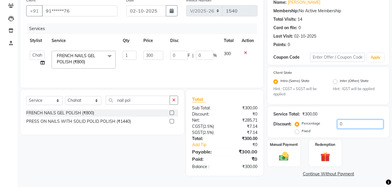
drag, startPoint x: 343, startPoint y: 126, endPoint x: 337, endPoint y: 115, distance: 12.3
click at [344, 125] on input "0" at bounding box center [360, 124] width 46 height 9
type input "2"
type input "6"
type input "2"
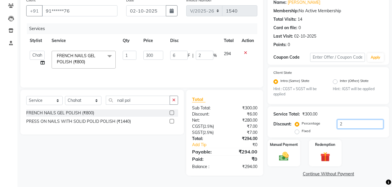
type input "20"
type input "60"
type input "20"
click at [237, 63] on td "240" at bounding box center [229, 59] width 18 height 25
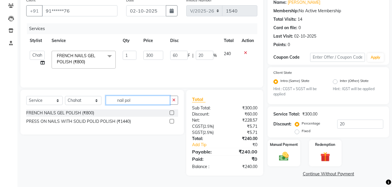
click at [146, 97] on input "nail pol" at bounding box center [138, 100] width 64 height 9
type input "n"
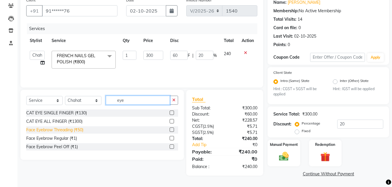
type input "eye"
click at [65, 130] on div "Face Eyebrow Threading (₹50)" at bounding box center [54, 130] width 57 height 6
checkbox input "false"
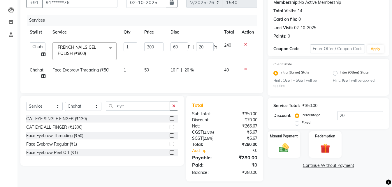
scroll to position [65, 0]
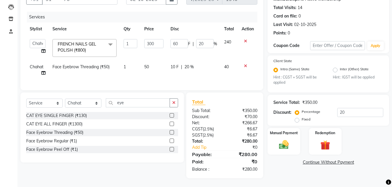
click at [246, 39] on td at bounding box center [247, 48] width 19 height 25
click at [246, 39] on icon at bounding box center [245, 41] width 3 height 4
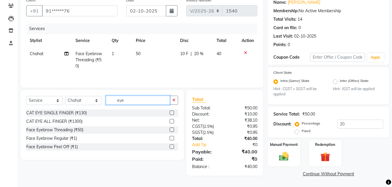
click at [142, 104] on input "eye" at bounding box center [138, 100] width 64 height 9
type input "e"
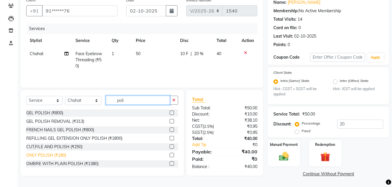
type input "poli"
click at [58, 154] on div "ONLY POLISH (₹180)" at bounding box center [46, 155] width 40 height 6
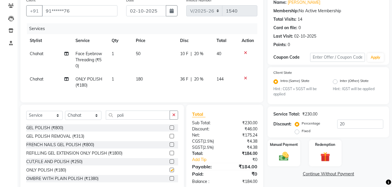
checkbox input "false"
click at [119, 80] on td "1" at bounding box center [120, 82] width 24 height 19
select select "84645"
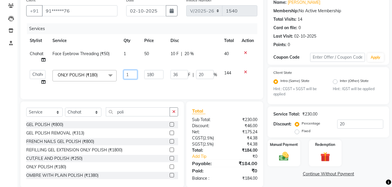
click at [133, 77] on input "1" at bounding box center [131, 74] width 14 height 9
type input "1"
click at [182, 92] on div "Services Stylist Service Qty Price Disc Total Action Chahat Face Eyebrow Thread…" at bounding box center [141, 58] width 231 height 70
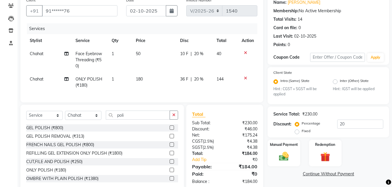
scroll to position [66, 0]
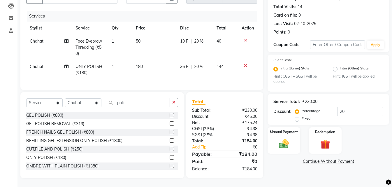
click at [124, 62] on td "1" at bounding box center [120, 69] width 24 height 19
select select "84645"
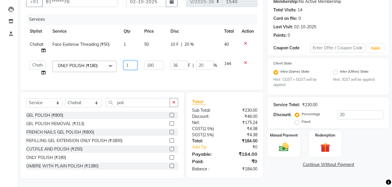
click at [129, 61] on input "1" at bounding box center [131, 65] width 14 height 9
type input "2"
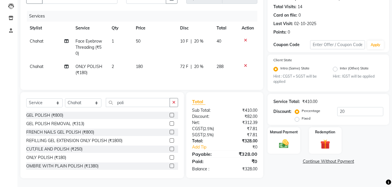
click at [147, 71] on td "180" at bounding box center [154, 69] width 44 height 19
select select "84645"
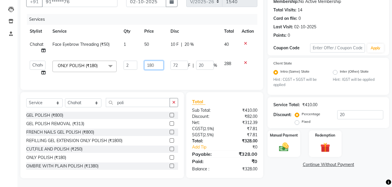
click at [162, 63] on input "180" at bounding box center [153, 65] width 19 height 9
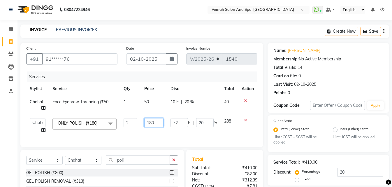
scroll to position [0, 0]
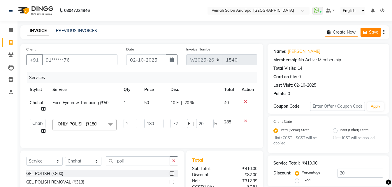
click at [366, 34] on button "Save" at bounding box center [371, 32] width 20 height 9
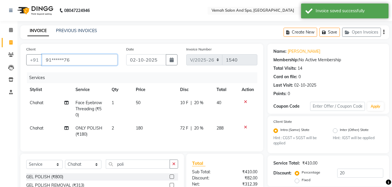
click at [107, 58] on input "91******76" at bounding box center [80, 59] width 76 height 11
type input "91"
type input "0"
type input "9"
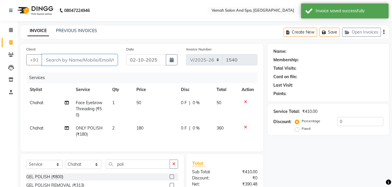
click at [81, 57] on input "Client" at bounding box center [80, 59] width 76 height 11
click at [87, 60] on input "Client" at bounding box center [80, 59] width 76 height 11
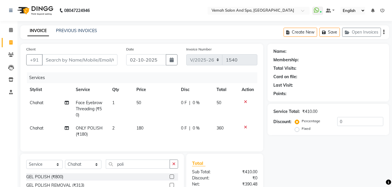
click at [245, 101] on icon at bounding box center [245, 102] width 3 height 4
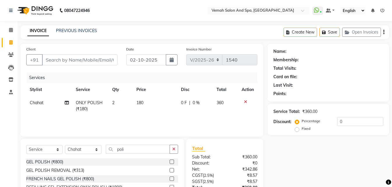
click at [246, 103] on icon at bounding box center [245, 102] width 3 height 4
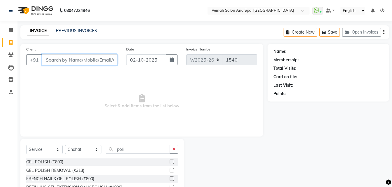
click at [91, 58] on input "Client" at bounding box center [80, 59] width 76 height 11
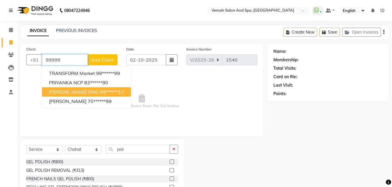
click at [87, 94] on span "[PERSON_NAME] SING" at bounding box center [74, 92] width 50 height 6
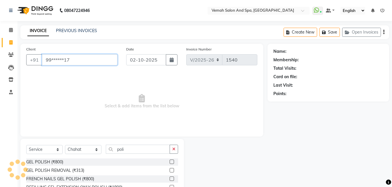
type input "99******17"
select select "1: Object"
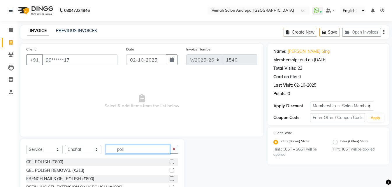
click at [128, 152] on input "poli" at bounding box center [138, 149] width 64 height 9
type input "p"
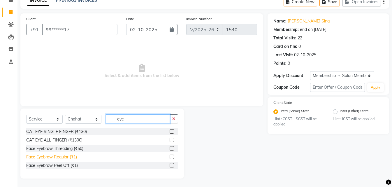
scroll to position [31, 0]
type input "eye"
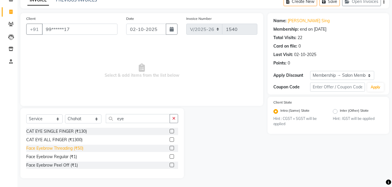
click at [61, 150] on div "Face Eyebrow Threading (₹50)" at bounding box center [54, 148] width 57 height 6
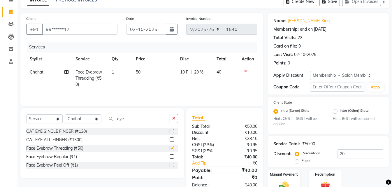
checkbox input "false"
click at [136, 118] on input "eye" at bounding box center [138, 118] width 64 height 9
type input "e"
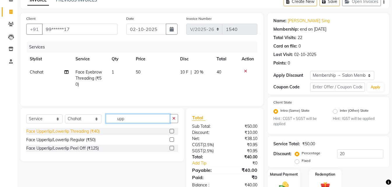
type input "upp"
click at [82, 129] on div "Face Upperlip/Lowerlip Threading (₹40)" at bounding box center [62, 131] width 73 height 6
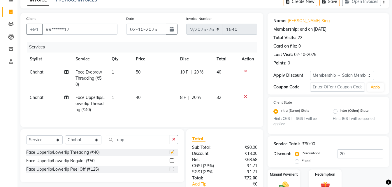
checkbox input "false"
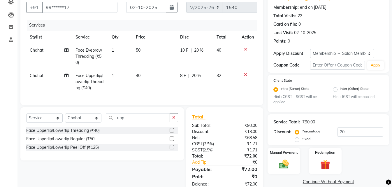
scroll to position [72, 0]
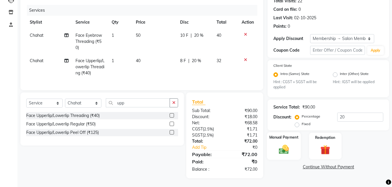
click at [282, 147] on img at bounding box center [284, 150] width 16 height 12
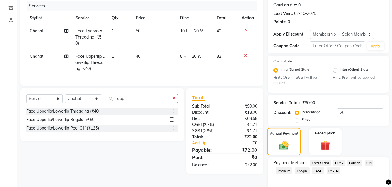
scroll to position [98, 0]
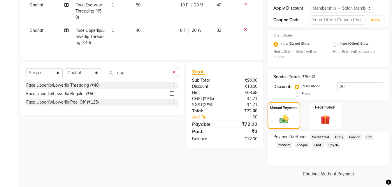
click at [318, 146] on span "CASH" at bounding box center [318, 144] width 13 height 7
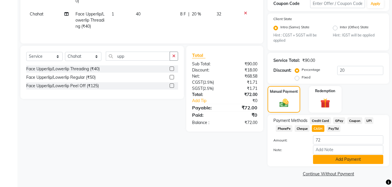
click at [329, 161] on button "Add Payment" at bounding box center [348, 159] width 70 height 9
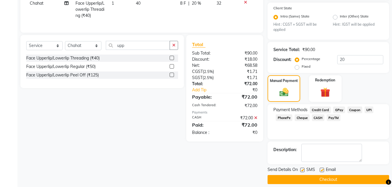
scroll to position [131, 0]
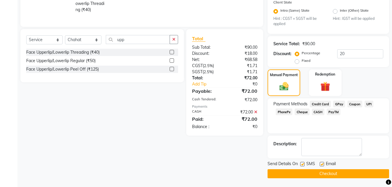
click at [311, 175] on button "Checkout" at bounding box center [329, 173] width 122 height 9
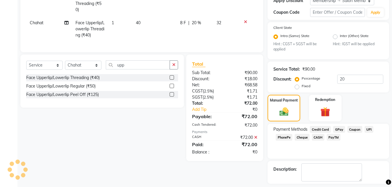
scroll to position [72, 0]
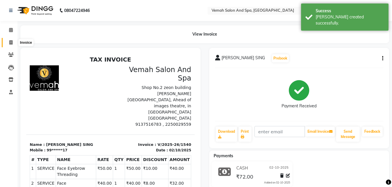
click at [9, 44] on icon at bounding box center [10, 42] width 3 height 4
select select "service"
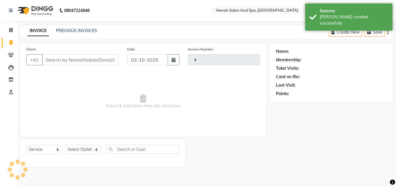
type input "1541"
select select "7315"
click at [75, 57] on input "Client" at bounding box center [80, 59] width 77 height 11
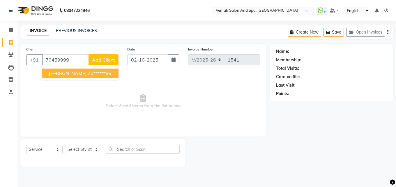
click at [77, 73] on span "[PERSON_NAME]" at bounding box center [68, 73] width 38 height 6
type input "70******99"
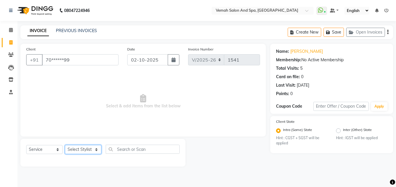
click at [97, 151] on select "Select Stylist Bhoomi Chahat [PERSON_NAME] Divya [PERSON_NAME] [PERSON_NAME] Sa…" at bounding box center [83, 149] width 36 height 9
select select "85239"
click at [65, 145] on select "Select Stylist Bhoomi Chahat [PERSON_NAME] Divya [PERSON_NAME] [PERSON_NAME] Sa…" at bounding box center [83, 149] width 36 height 9
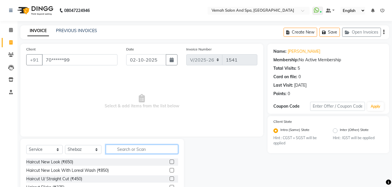
click at [126, 151] on input "text" at bounding box center [142, 149] width 72 height 9
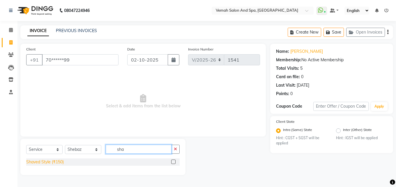
type input "sha"
click at [52, 161] on div "Shaved Style (₹150)" at bounding box center [45, 162] width 38 height 6
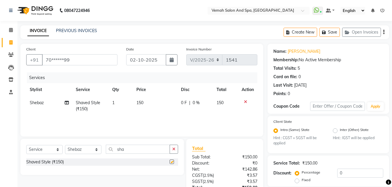
checkbox input "false"
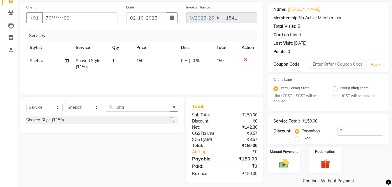
scroll to position [49, 0]
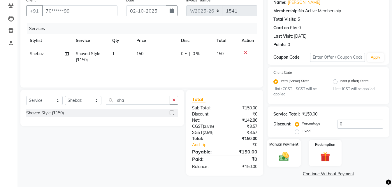
click at [283, 156] on img at bounding box center [284, 157] width 16 height 12
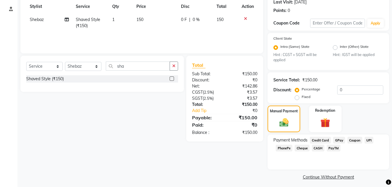
scroll to position [86, 0]
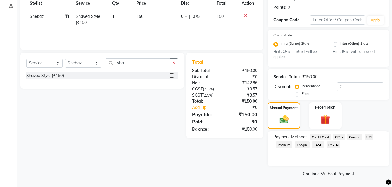
click at [369, 136] on span "UPI" at bounding box center [369, 137] width 9 height 7
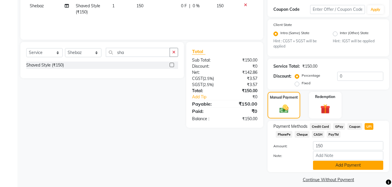
scroll to position [103, 0]
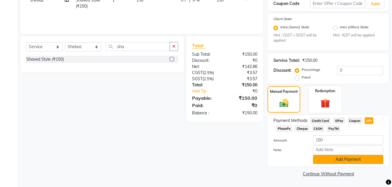
click at [346, 160] on button "Add Payment" at bounding box center [348, 159] width 70 height 9
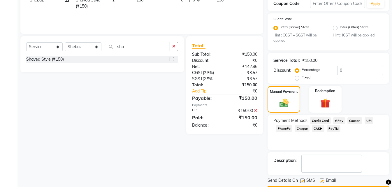
scroll to position [119, 0]
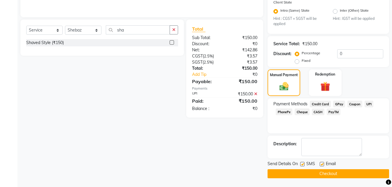
click at [319, 175] on button "Checkout" at bounding box center [329, 173] width 122 height 9
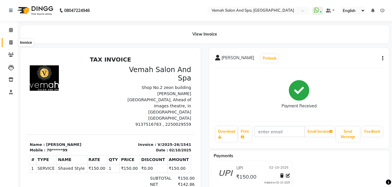
click at [10, 45] on span at bounding box center [11, 42] width 10 height 7
select select "service"
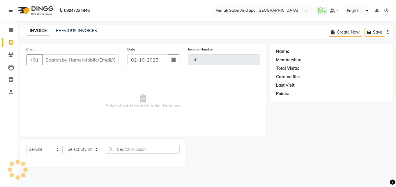
type input "1542"
select select "7315"
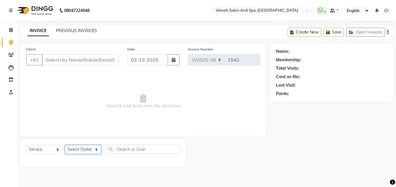
click at [91, 151] on select "Select Stylist Bhoomi Chahat [PERSON_NAME] Divya [PERSON_NAME] [PERSON_NAME] Sa…" at bounding box center [83, 149] width 36 height 9
select select "62762"
click at [65, 145] on select "Select Stylist Bhoomi Chahat [PERSON_NAME] Divya [PERSON_NAME] [PERSON_NAME] Sa…" at bounding box center [83, 149] width 36 height 9
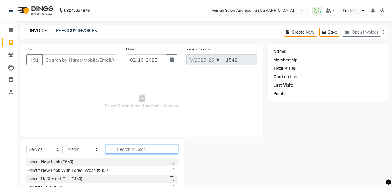
click at [131, 149] on input "text" at bounding box center [142, 149] width 72 height 9
type input "w"
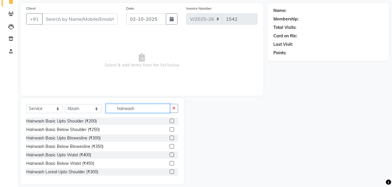
scroll to position [47, 0]
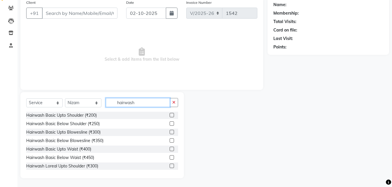
type input "hairwash"
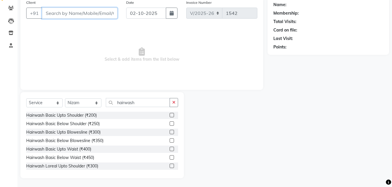
drag, startPoint x: 74, startPoint y: 14, endPoint x: 74, endPoint y: 11, distance: 3.3
click at [74, 14] on input "Client" at bounding box center [80, 13] width 76 height 11
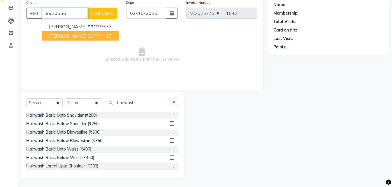
click at [97, 37] on ngb-highlight "99******15" at bounding box center [100, 36] width 24 height 6
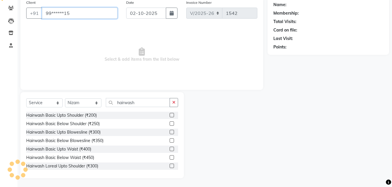
type input "99******15"
select select "1: Object"
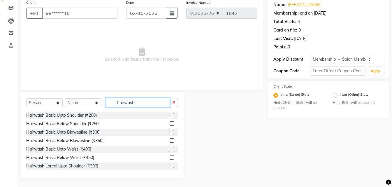
click at [150, 100] on input "hairwash" at bounding box center [138, 102] width 64 height 9
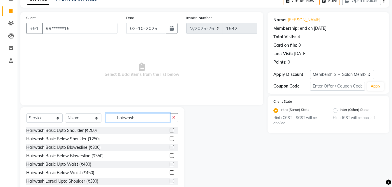
scroll to position [17, 0]
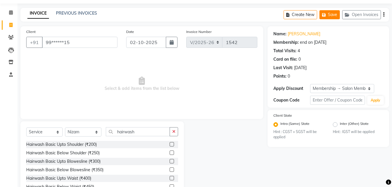
click at [331, 16] on button "Save" at bounding box center [330, 14] width 20 height 9
click at [41, 150] on div "Hairwash Basic Below Shoulder (₹250)" at bounding box center [62, 153] width 73 height 6
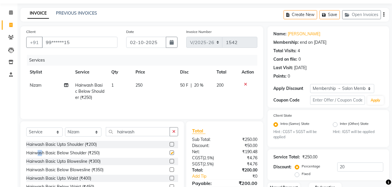
checkbox input "false"
click at [336, 13] on button "Save" at bounding box center [330, 14] width 20 height 9
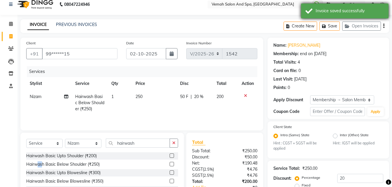
scroll to position [0, 0]
